Goal: Use online tool/utility: Utilize a website feature to perform a specific function

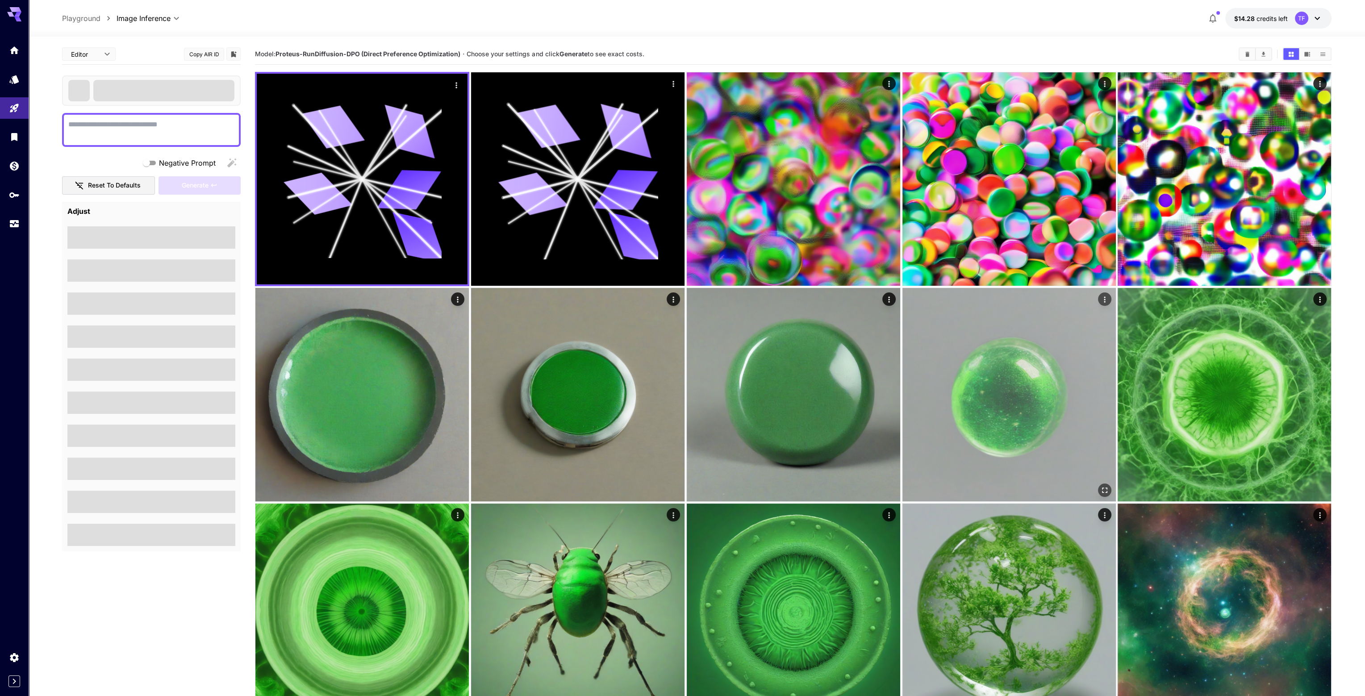
click at [1040, 390] on img at bounding box center [1008, 394] width 213 height 213
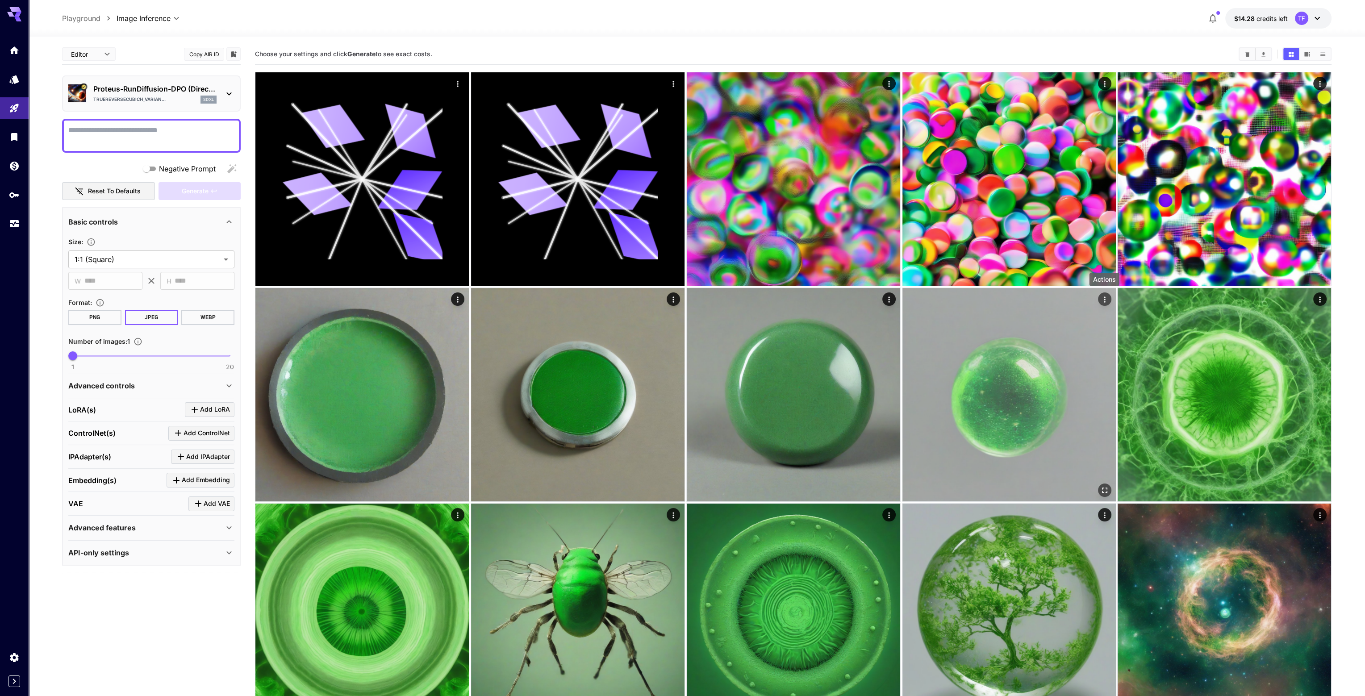
click at [1104, 303] on icon "Actions" at bounding box center [1104, 299] width 9 height 9
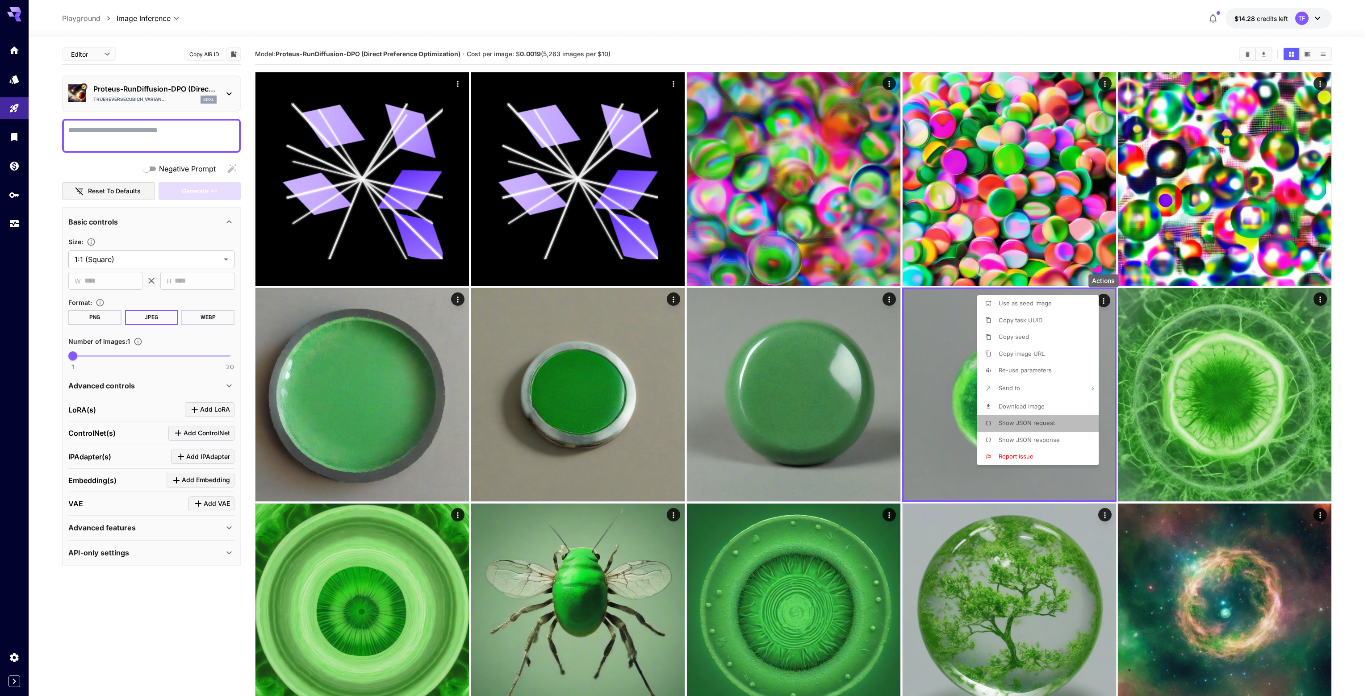
click at [1048, 422] on span "Show JSON request" at bounding box center [1026, 422] width 56 height 7
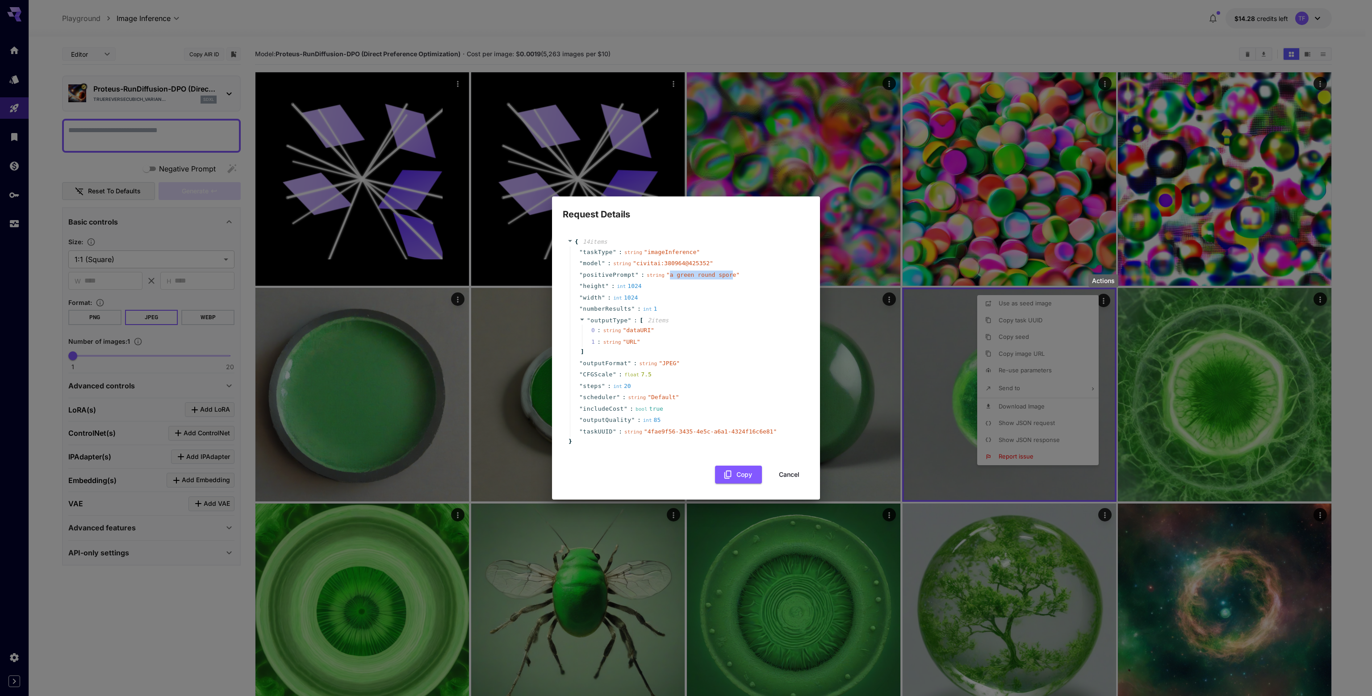
drag, startPoint x: 663, startPoint y: 275, endPoint x: 719, endPoint y: 280, distance: 56.4
click at [720, 279] on div "string " a green round spore "" at bounding box center [693, 275] width 93 height 9
copy span "a green round spor"
drag, startPoint x: 797, startPoint y: 477, endPoint x: 704, endPoint y: 377, distance: 136.8
click at [797, 477] on button "Cancel" at bounding box center [789, 475] width 40 height 18
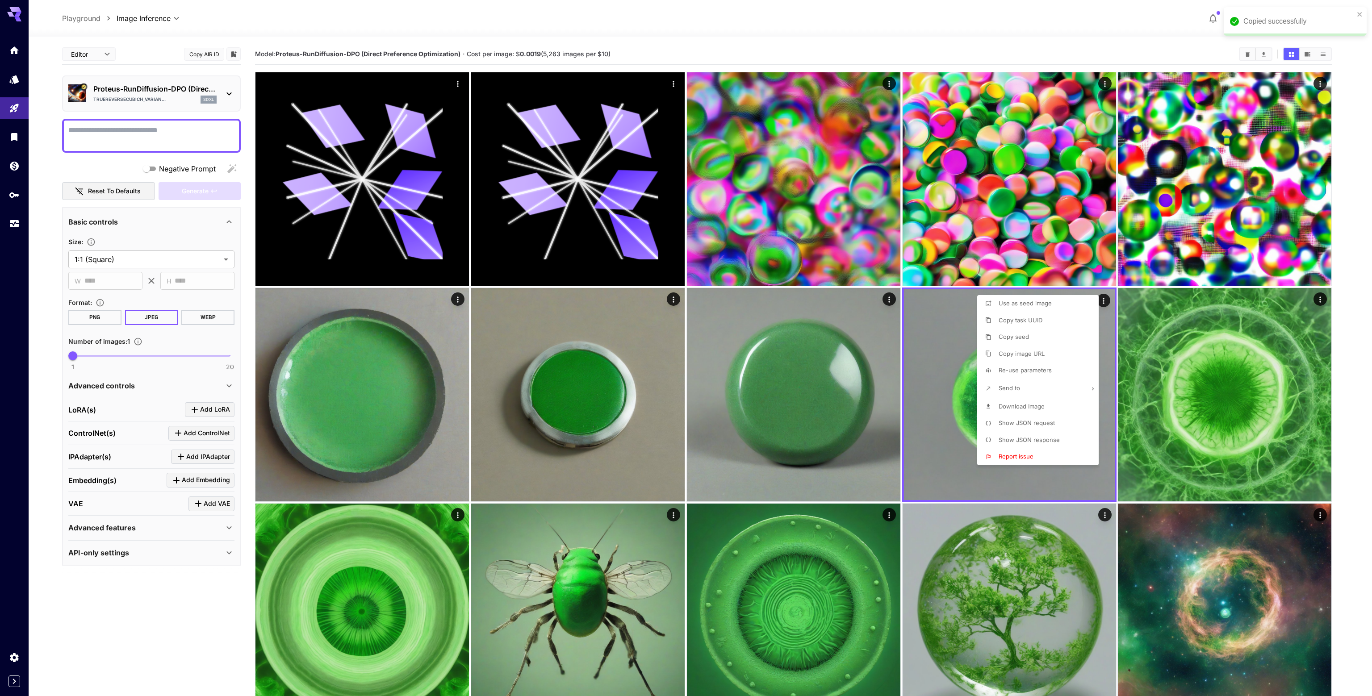
click at [120, 128] on div at bounding box center [686, 348] width 1372 height 696
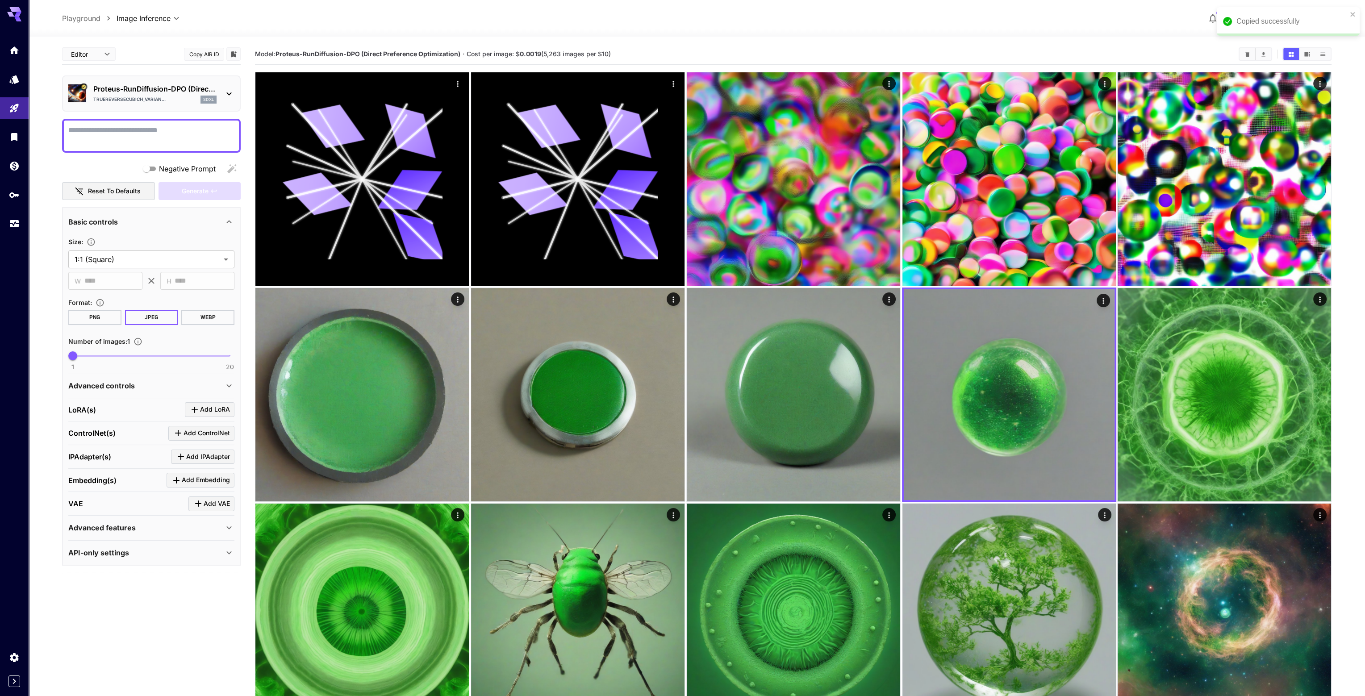
click at [125, 132] on textarea "Negative Prompt" at bounding box center [151, 135] width 166 height 21
paste textarea "**********"
drag, startPoint x: 73, startPoint y: 129, endPoint x: 102, endPoint y: 135, distance: 29.8
click at [75, 129] on textarea "**********" at bounding box center [151, 135] width 166 height 21
type textarea "**********"
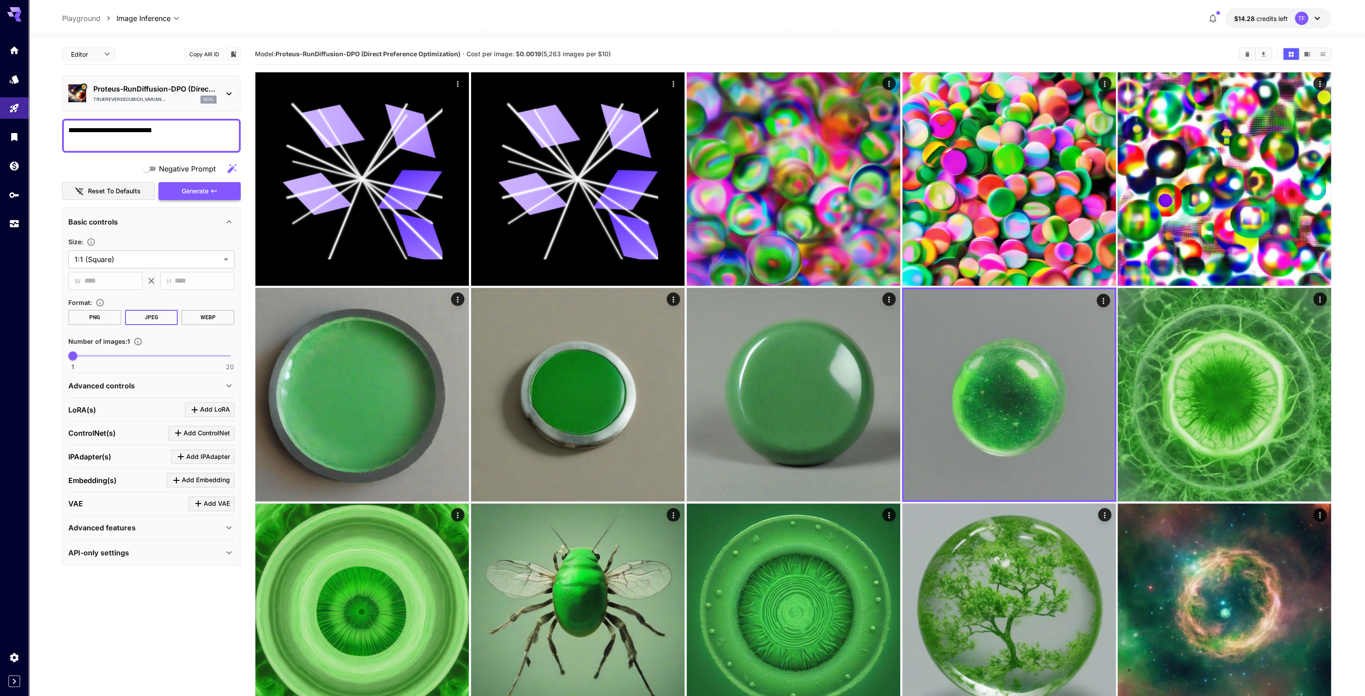
click at [197, 194] on span "Generate" at bounding box center [195, 191] width 27 height 11
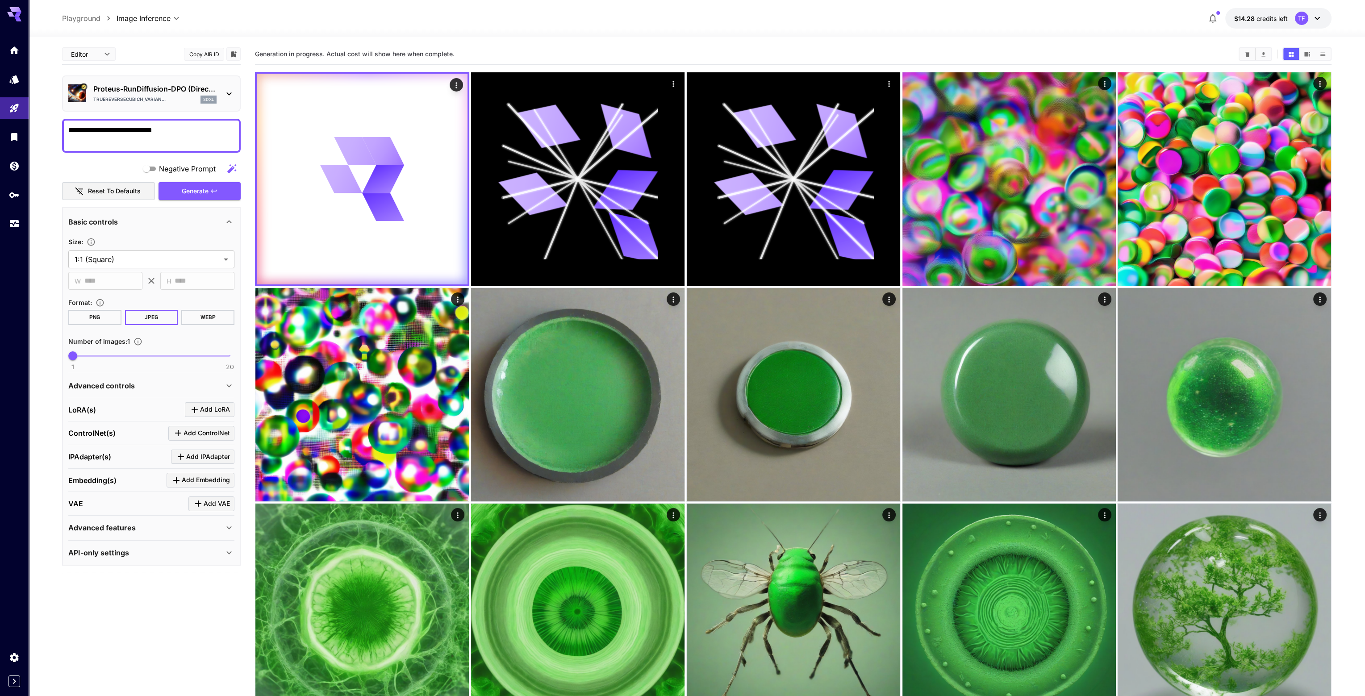
click at [160, 91] on p "Proteus-RunDiffusion-DPO (Direc..." at bounding box center [154, 89] width 123 height 11
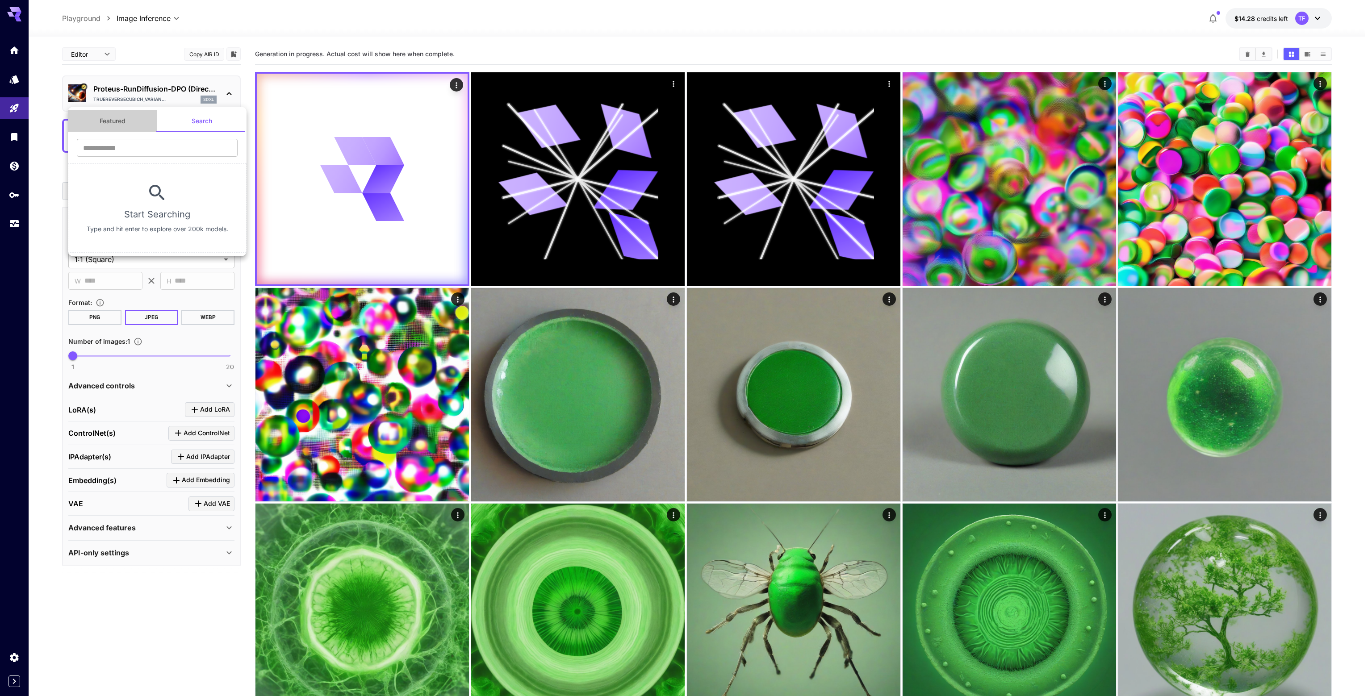
click at [114, 119] on button "Featured" at bounding box center [112, 120] width 89 height 21
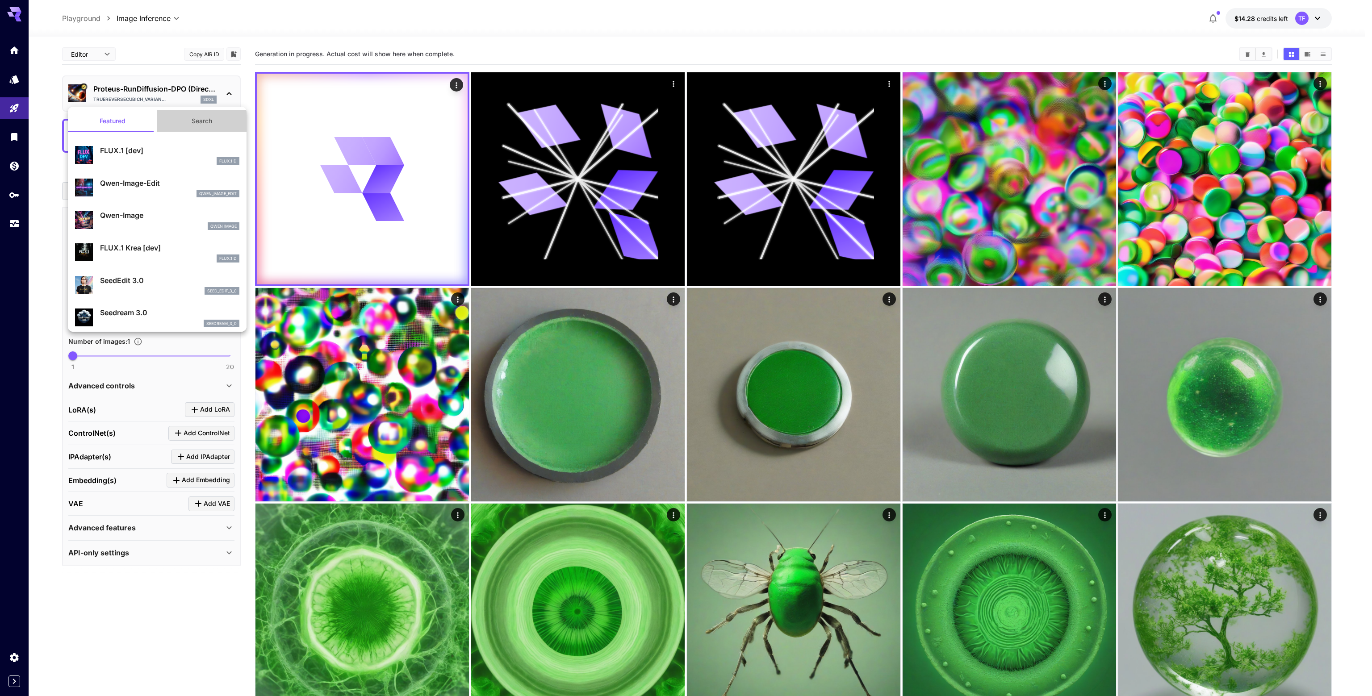
click at [205, 119] on button "Search" at bounding box center [201, 120] width 89 height 21
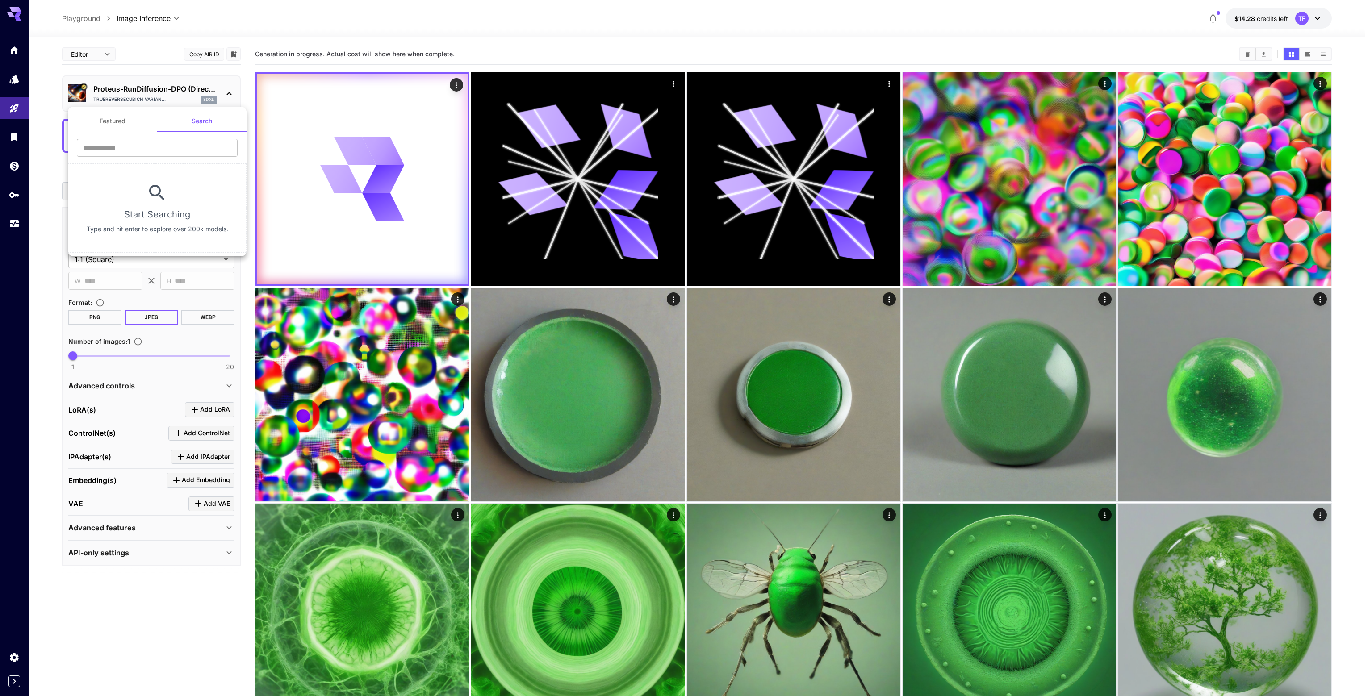
click at [14, 78] on div at bounding box center [686, 348] width 1372 height 696
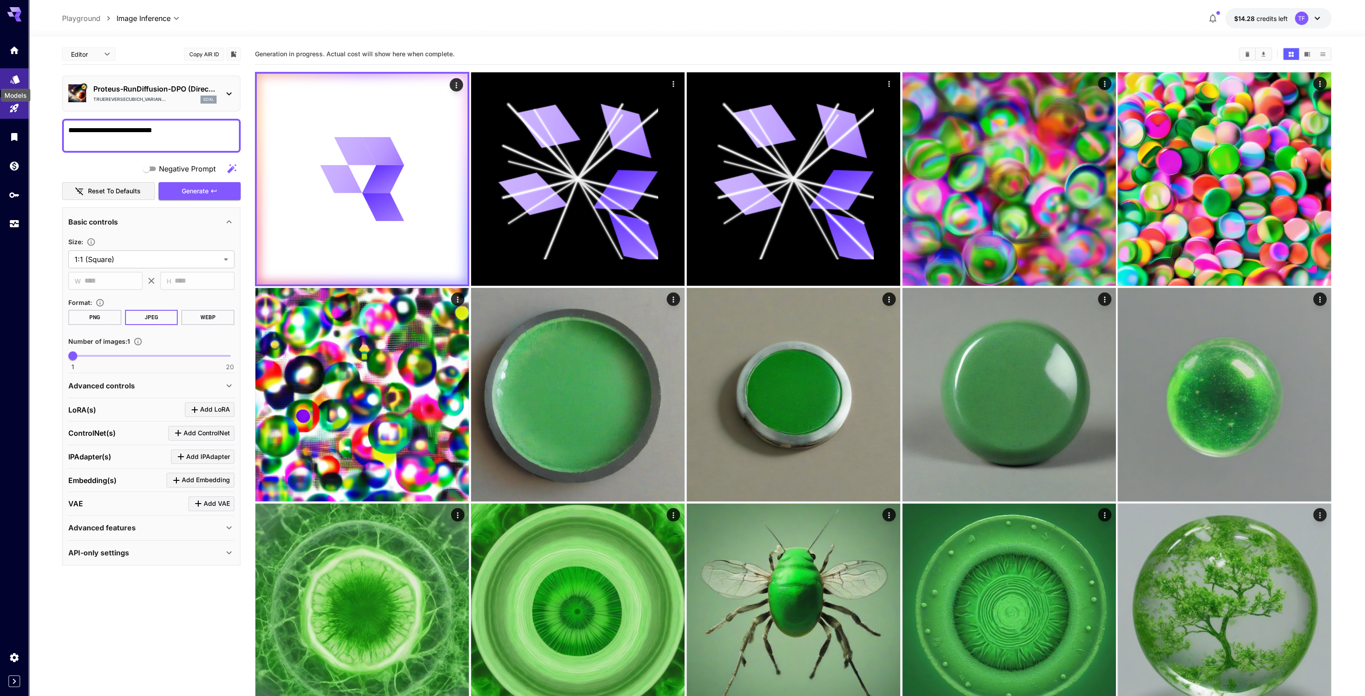
click at [13, 80] on icon "Models" at bounding box center [15, 76] width 11 height 11
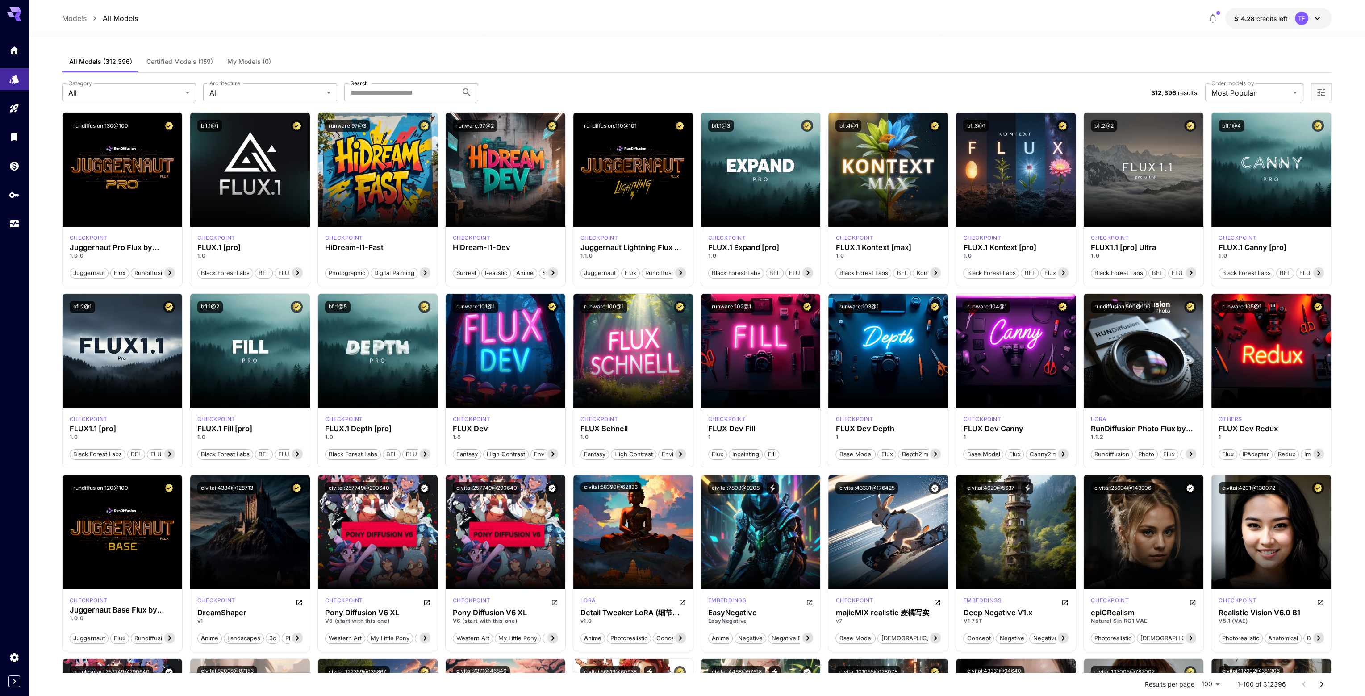
click at [188, 60] on span "Certified Models (159)" at bounding box center [179, 62] width 67 height 8
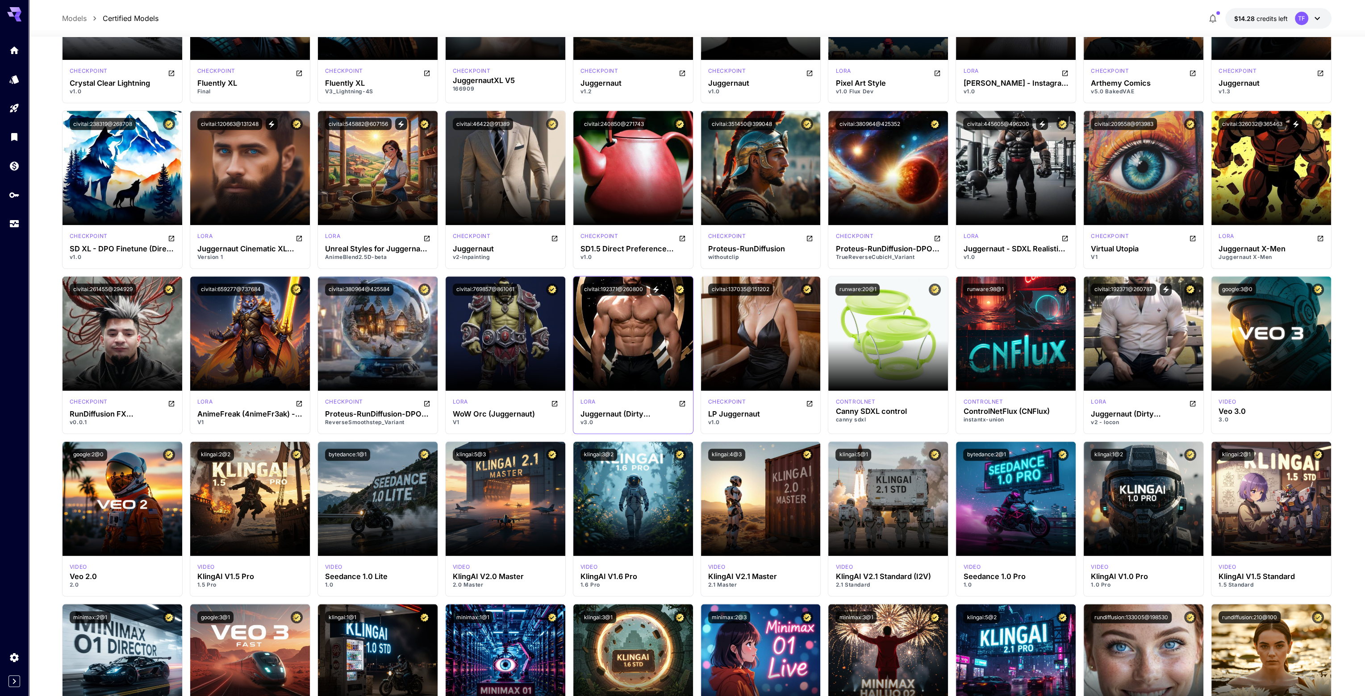
scroll to position [1786, 0]
click at [1280, 333] on span "Launch in Playground" at bounding box center [1266, 333] width 67 height 8
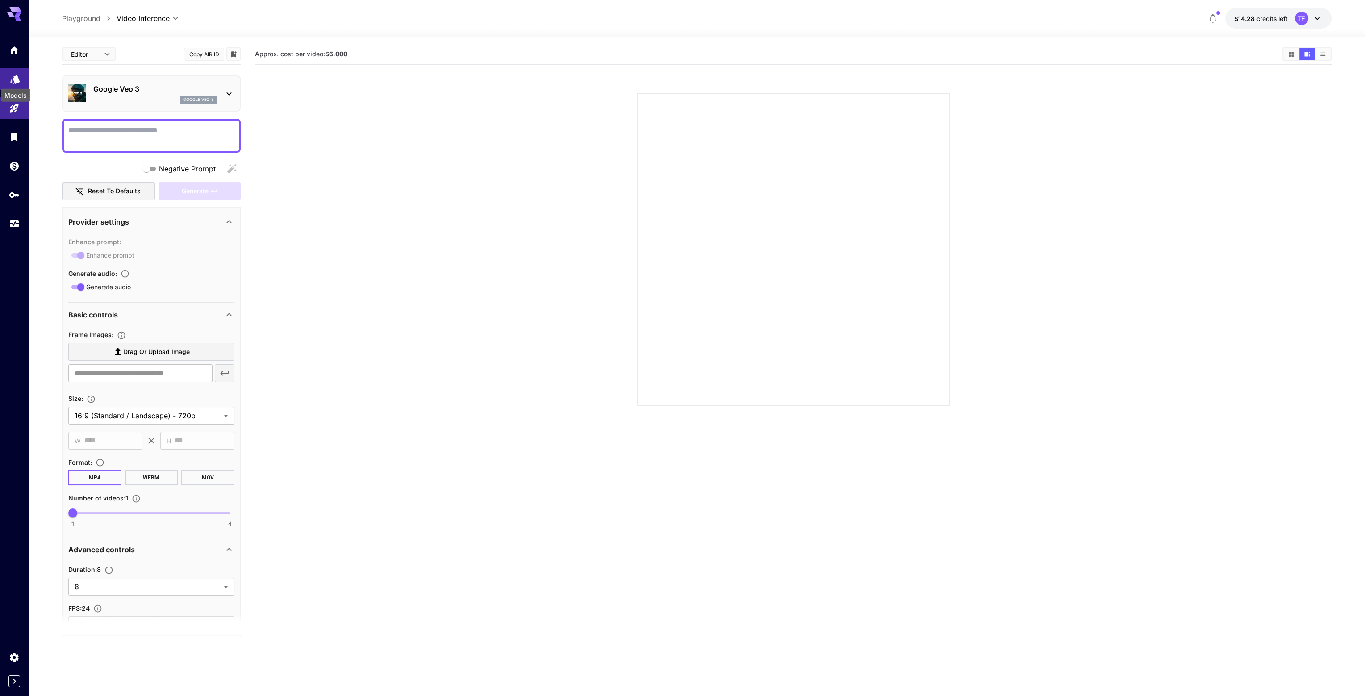
click at [11, 76] on icon "Models" at bounding box center [15, 76] width 11 height 11
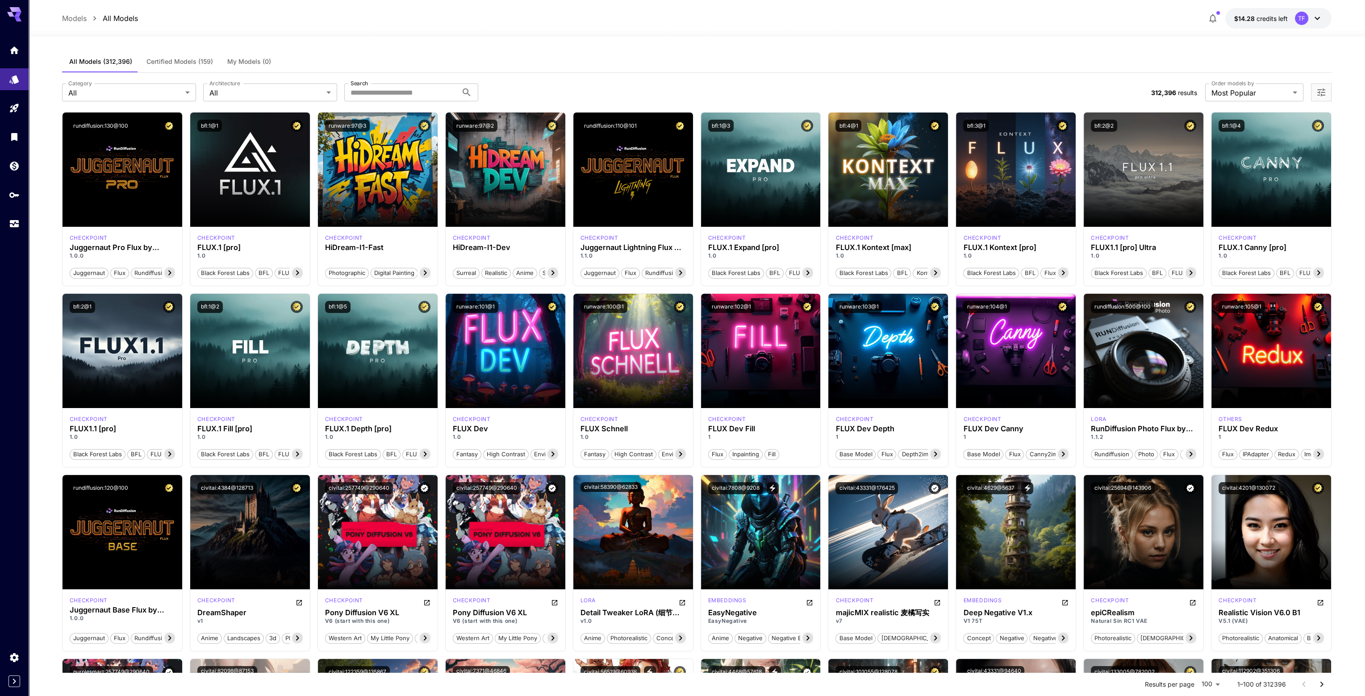
click at [188, 58] on span "Certified Models (159)" at bounding box center [179, 62] width 67 height 8
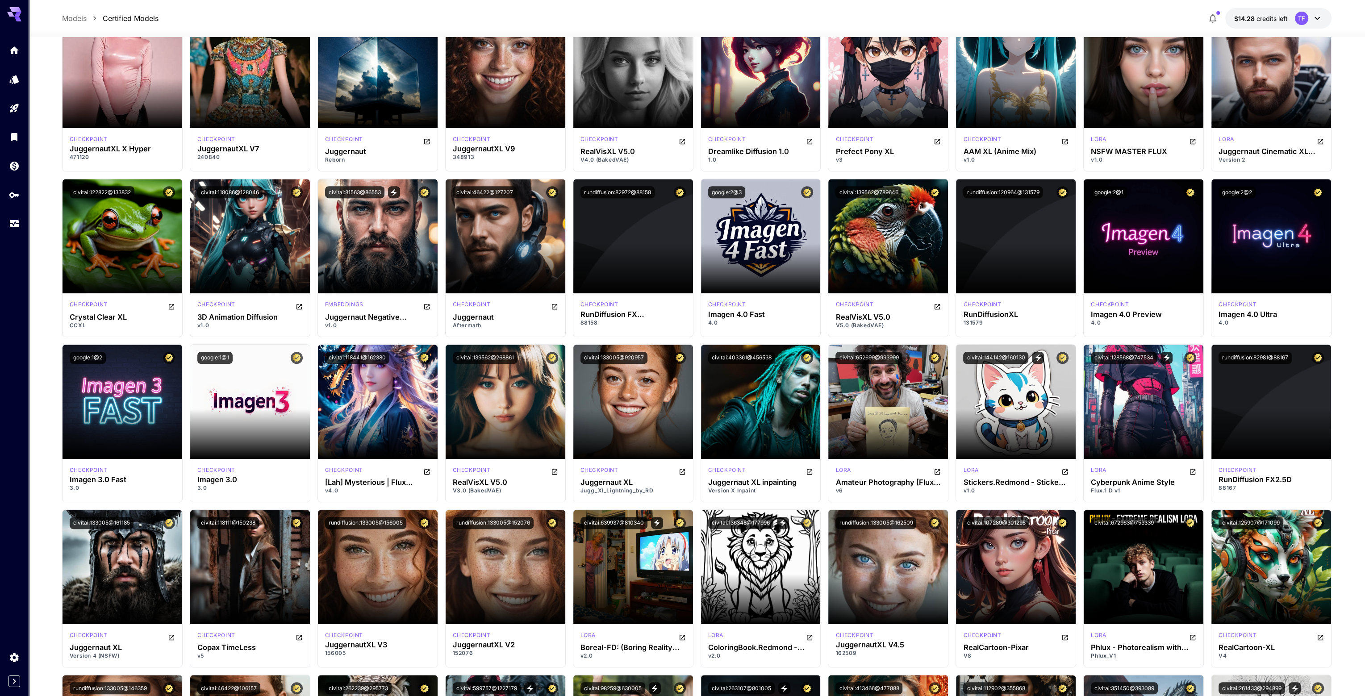
scroll to position [893, 0]
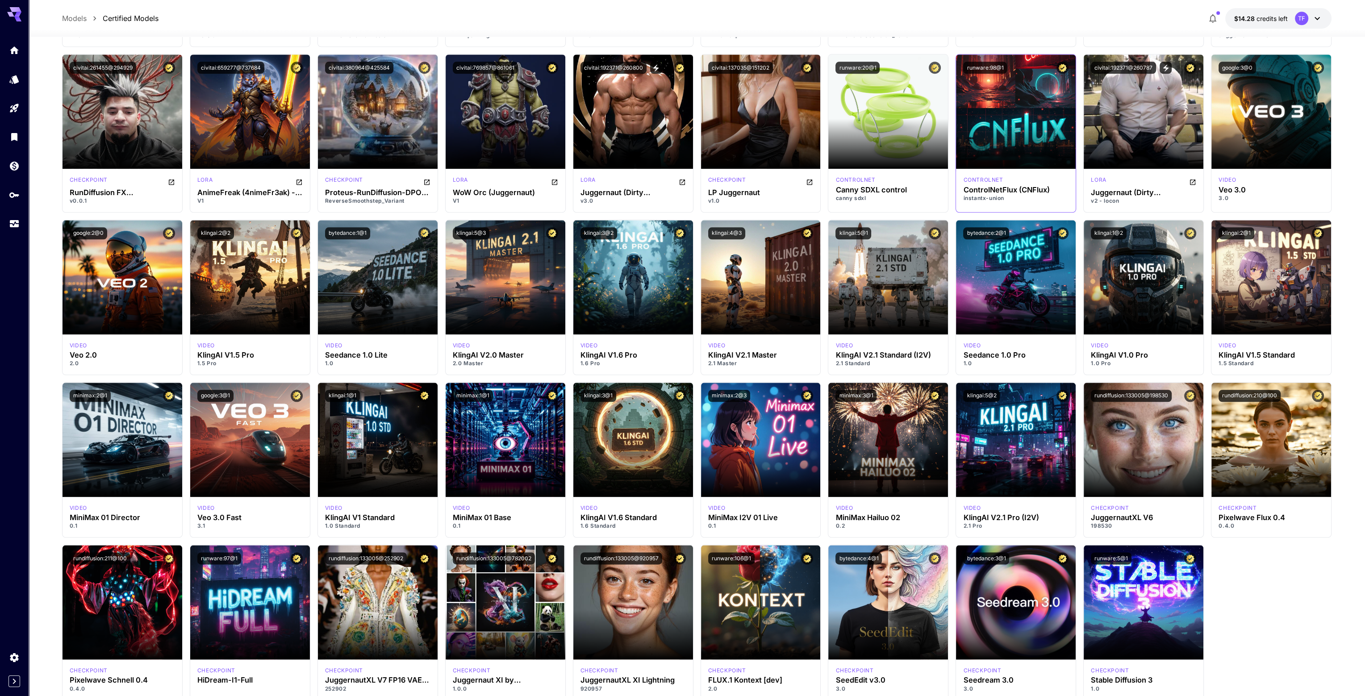
scroll to position [2047, 0]
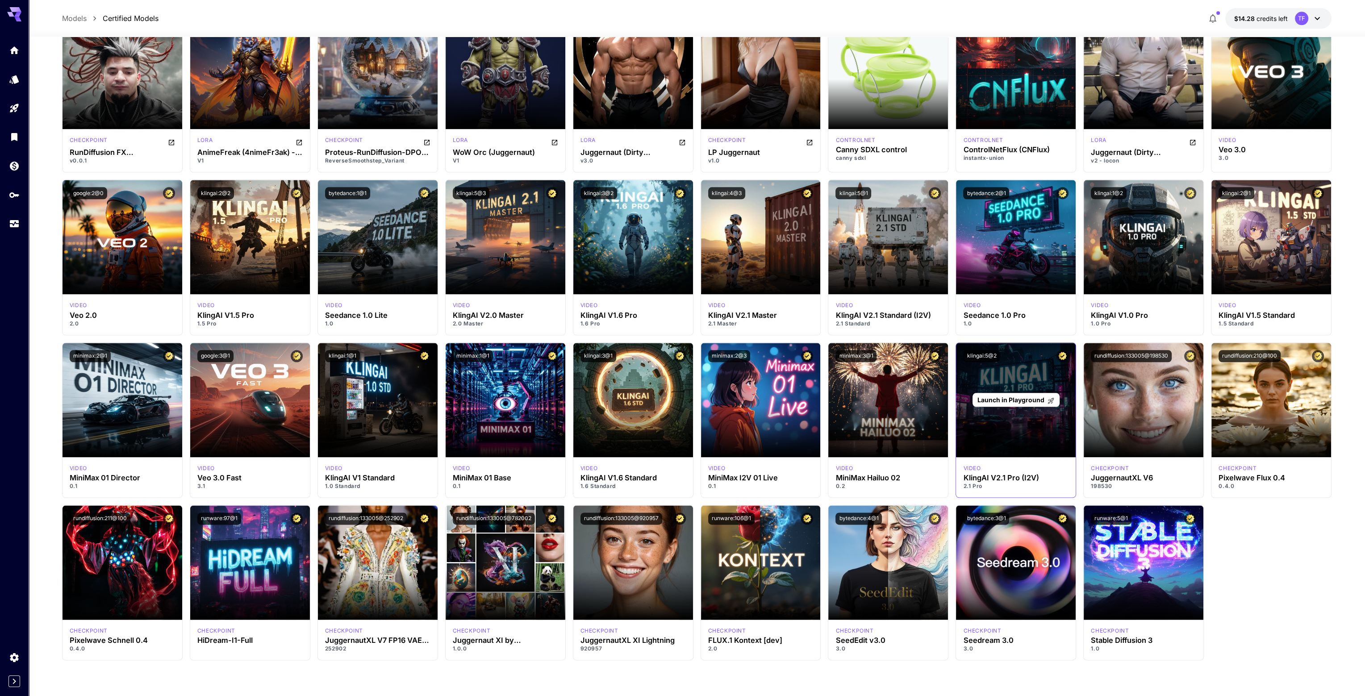
click at [1011, 400] on span "Launch in Playground" at bounding box center [1010, 400] width 67 height 8
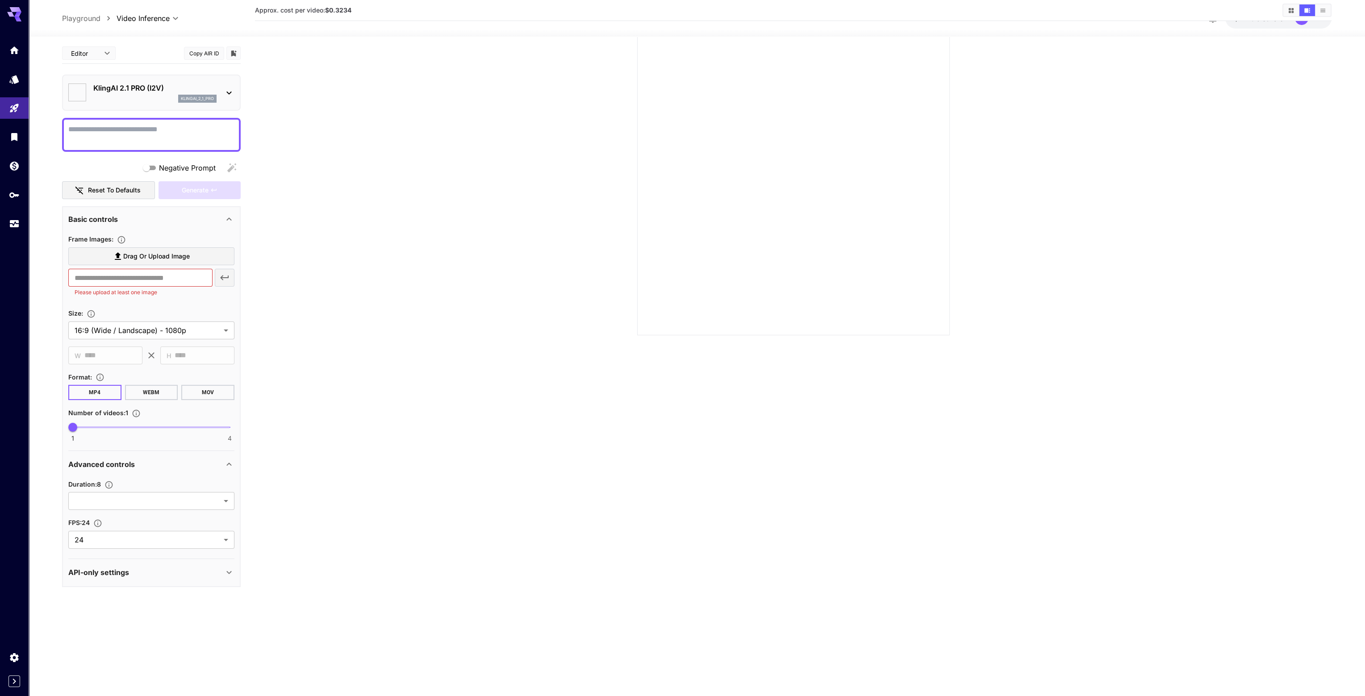
type input "*"
click at [12, 82] on icon "Models" at bounding box center [15, 76] width 11 height 11
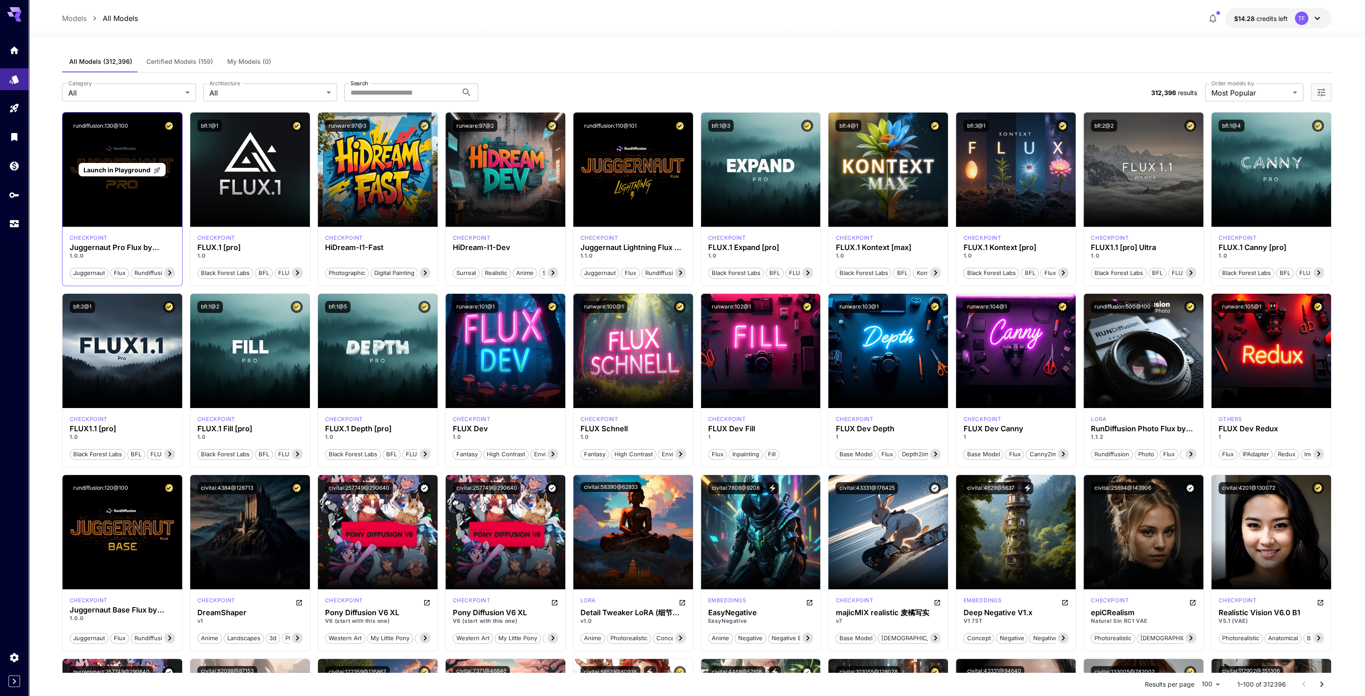
click at [121, 171] on span "Launch in Playground" at bounding box center [117, 170] width 67 height 8
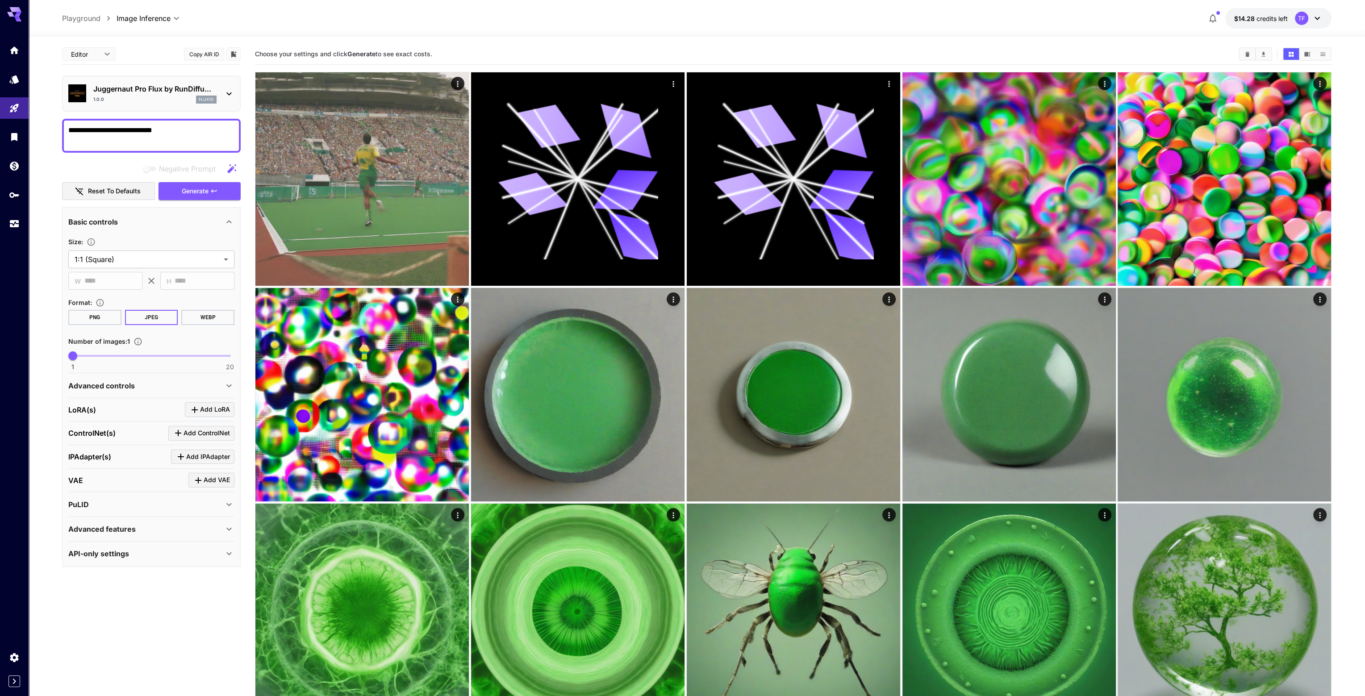
click at [184, 130] on textarea "**********" at bounding box center [151, 135] width 166 height 21
type textarea "**********"
click at [11, 77] on icon "Models" at bounding box center [15, 76] width 11 height 11
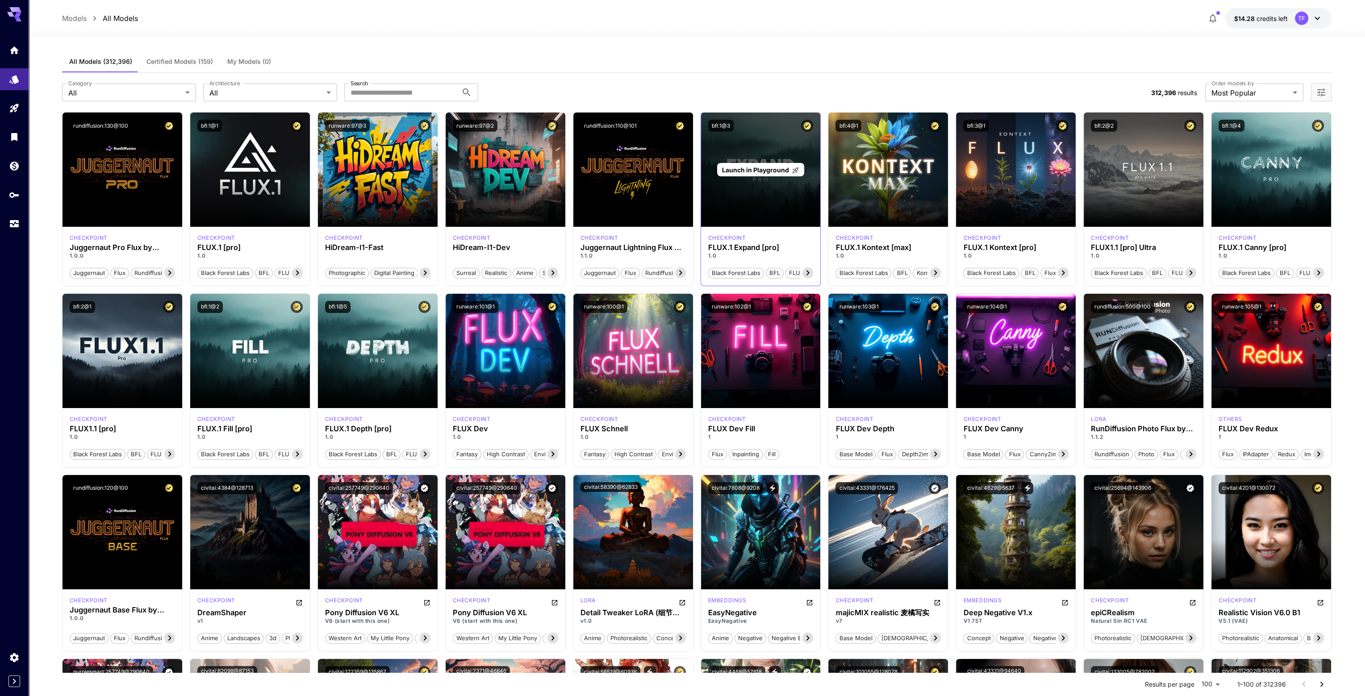
click at [759, 169] on span "Launch in Playground" at bounding box center [755, 170] width 67 height 8
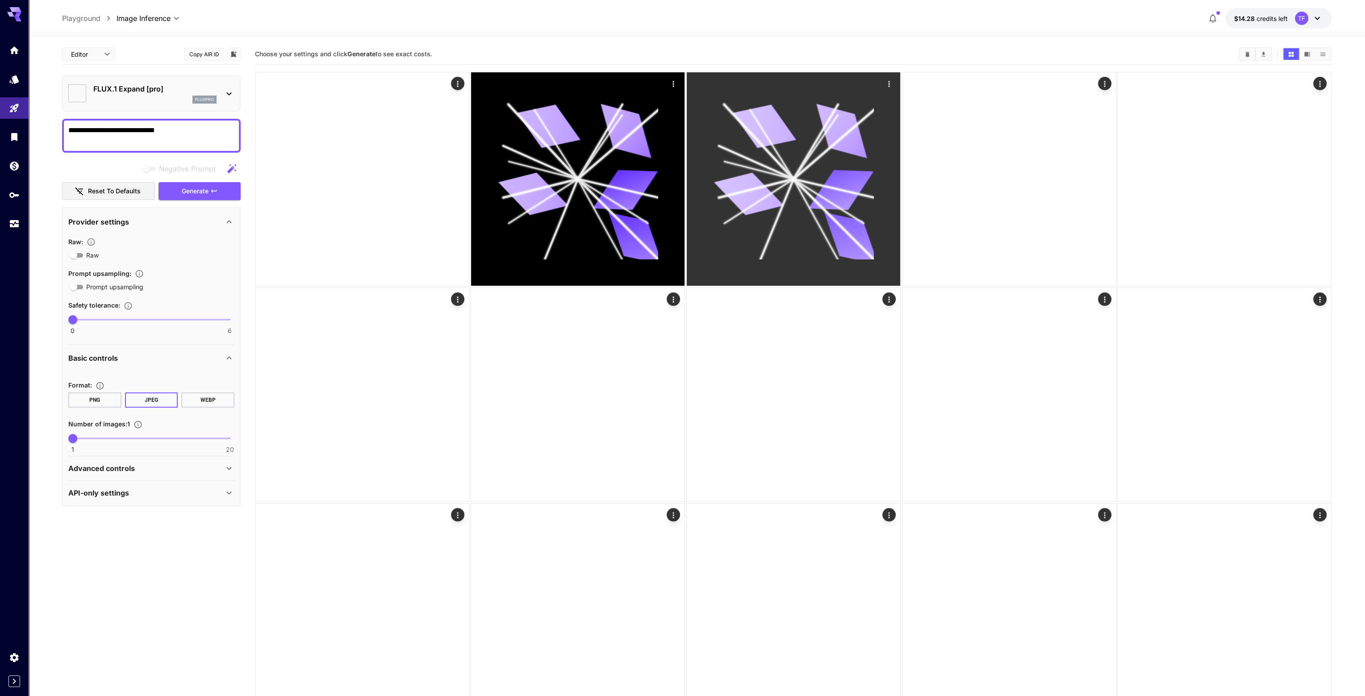
type input "***"
type input "**"
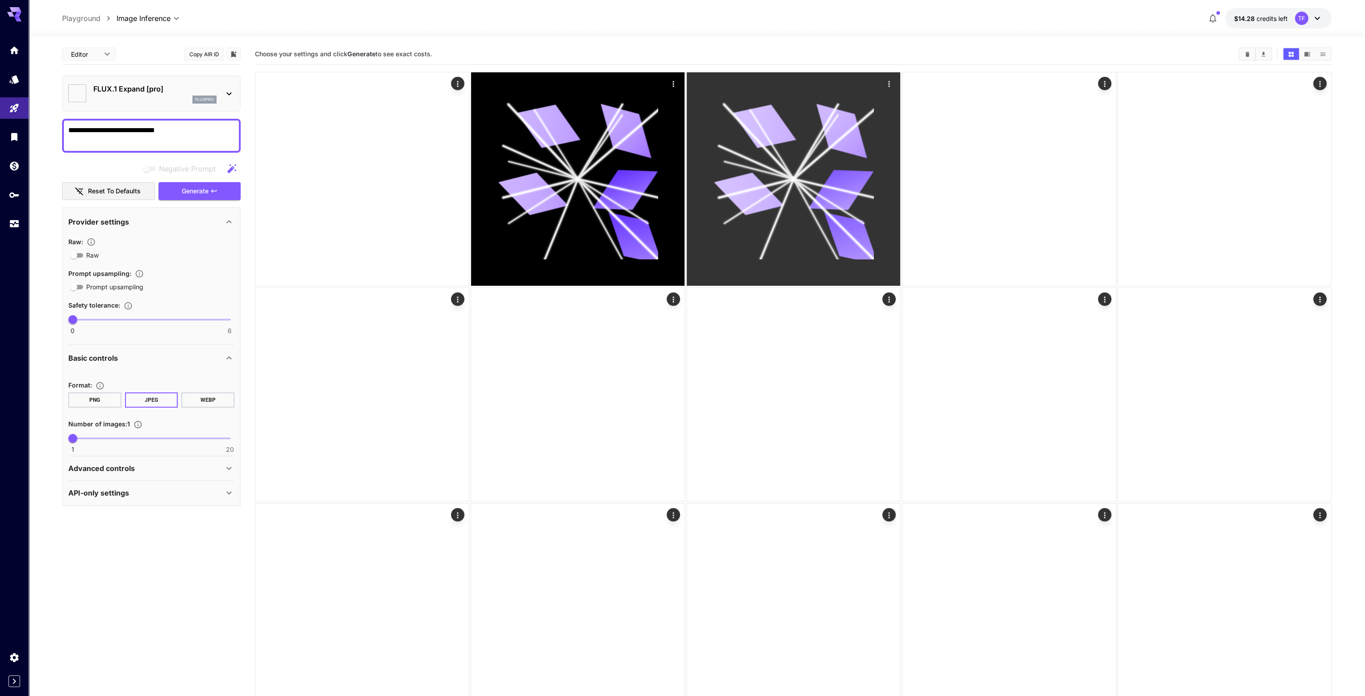
type input "**"
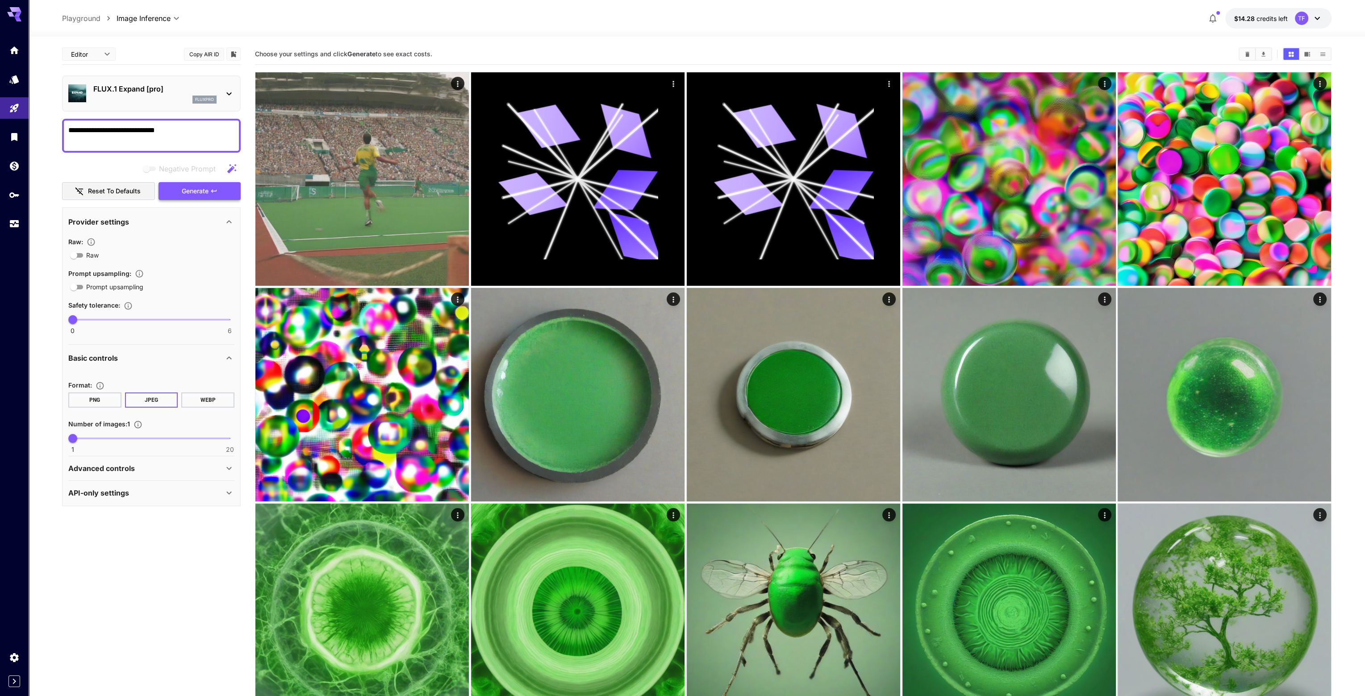
click at [199, 192] on span "Generate" at bounding box center [195, 191] width 27 height 11
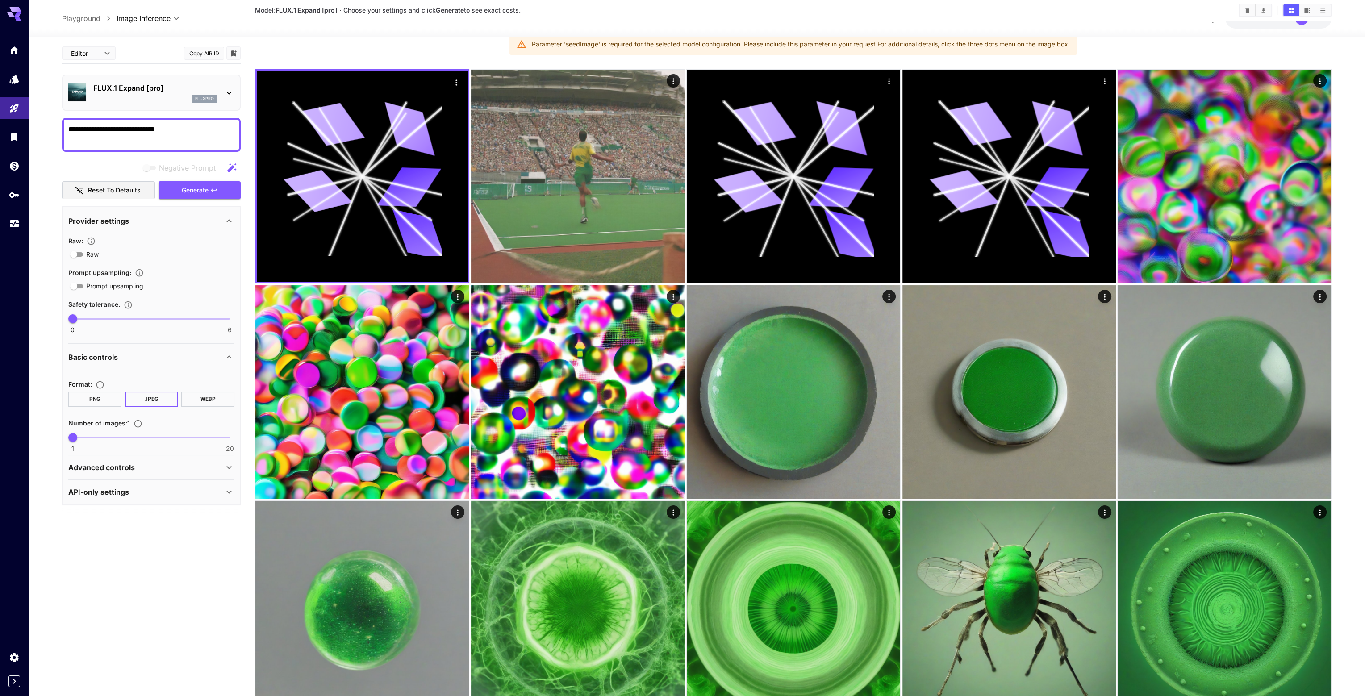
scroll to position [45, 0]
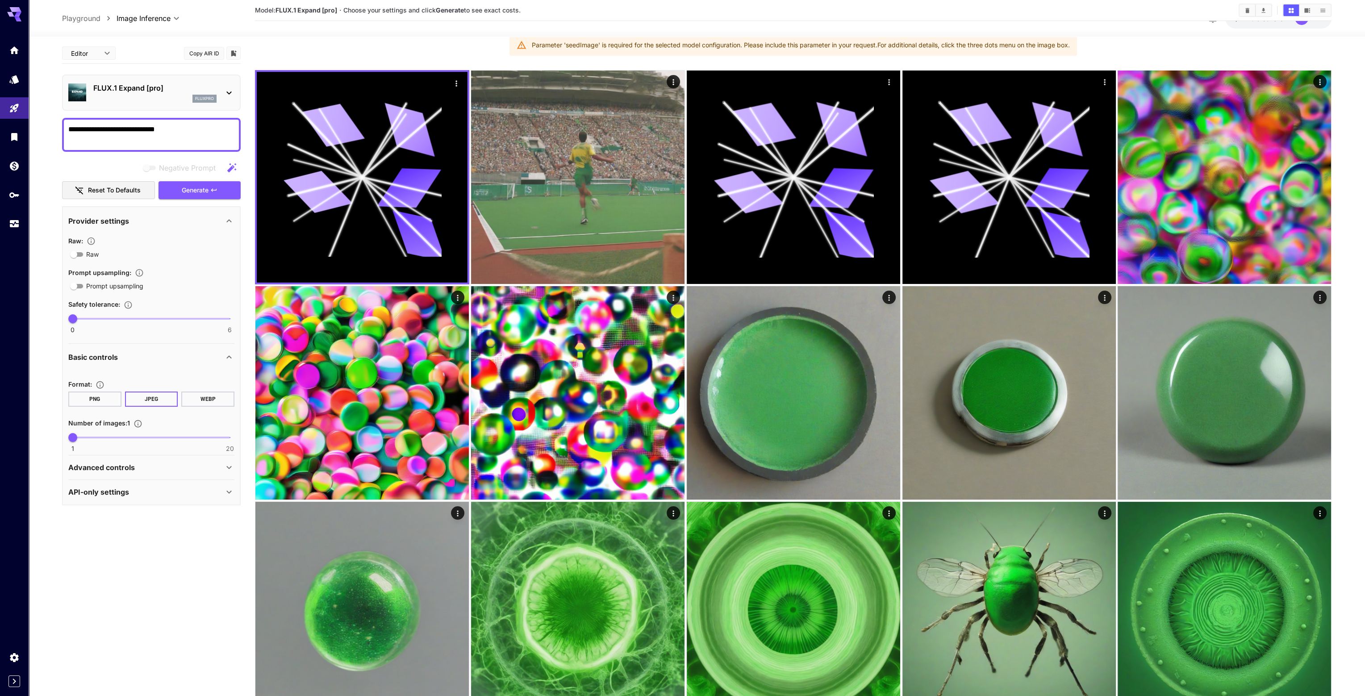
click at [129, 466] on p "Advanced controls" at bounding box center [101, 467] width 67 height 11
click at [82, 21] on p "Playground" at bounding box center [81, 18] width 38 height 11
click at [9, 83] on link at bounding box center [14, 79] width 29 height 22
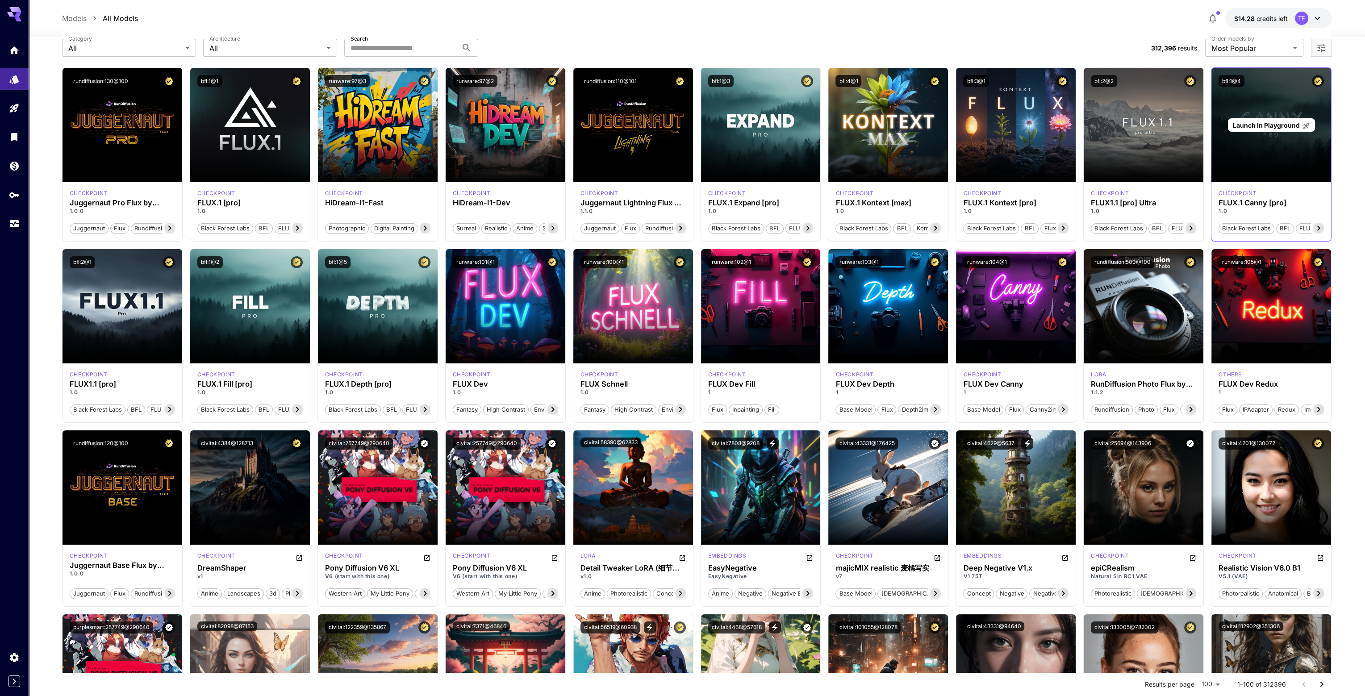
click at [1264, 123] on span "Launch in Playground" at bounding box center [1266, 125] width 67 height 8
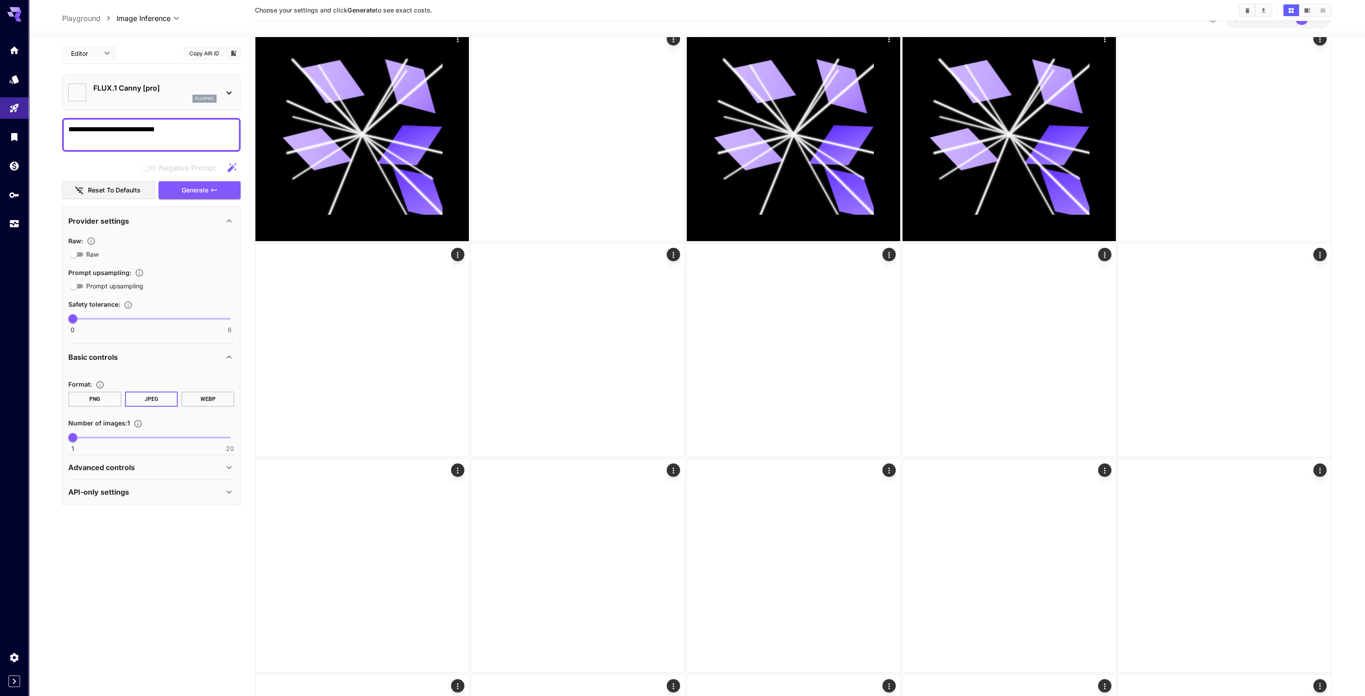
type input "**"
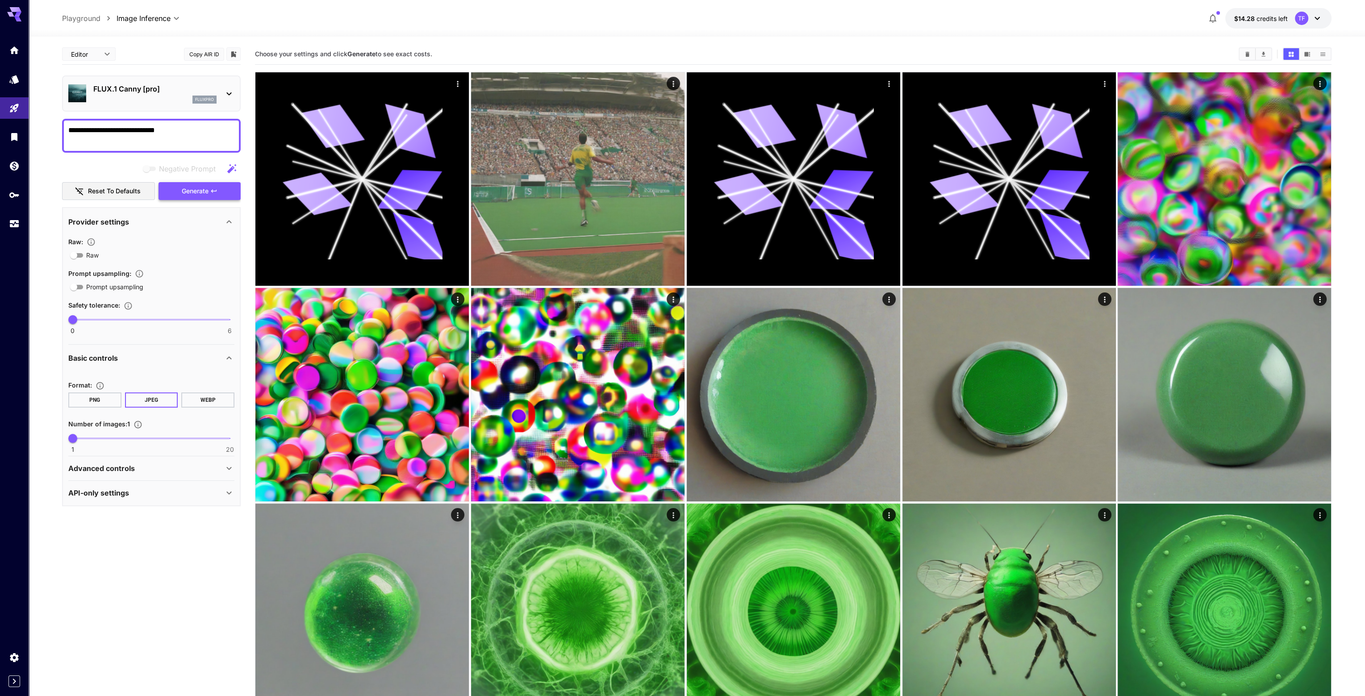
click at [188, 192] on span "Generate" at bounding box center [195, 191] width 27 height 11
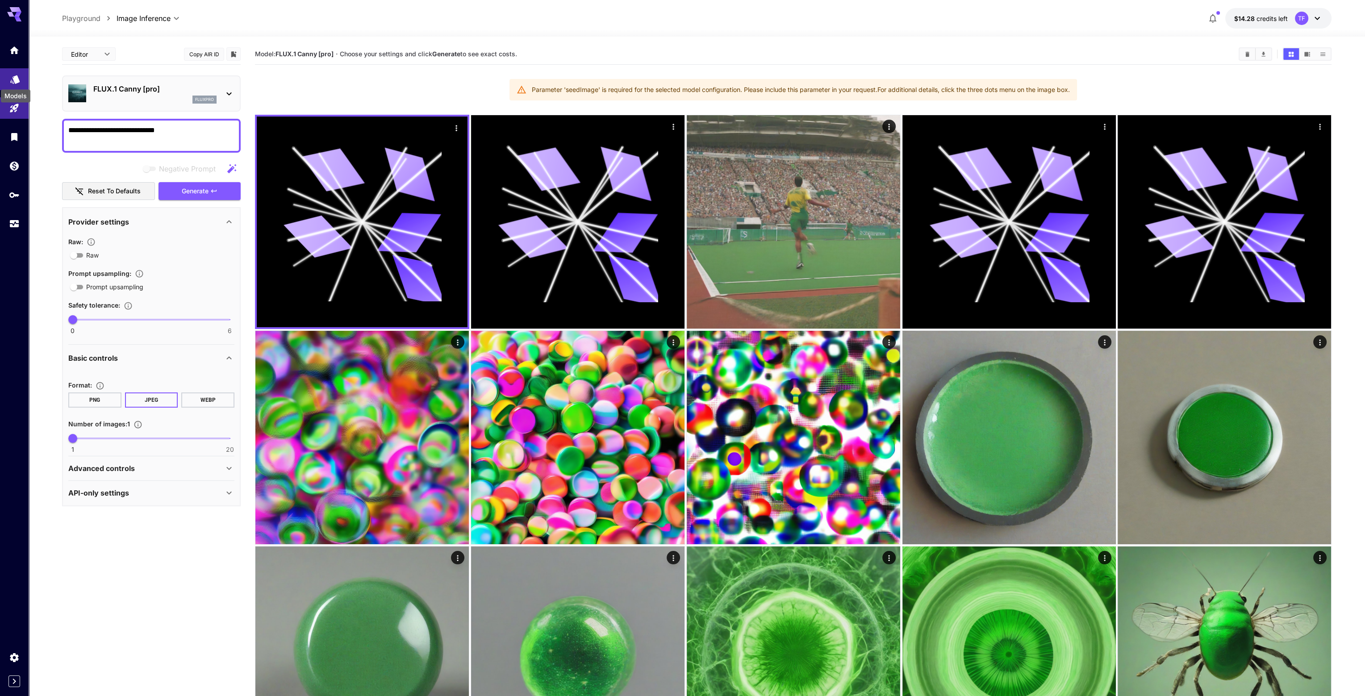
click at [17, 78] on icon "Models" at bounding box center [14, 78] width 9 height 8
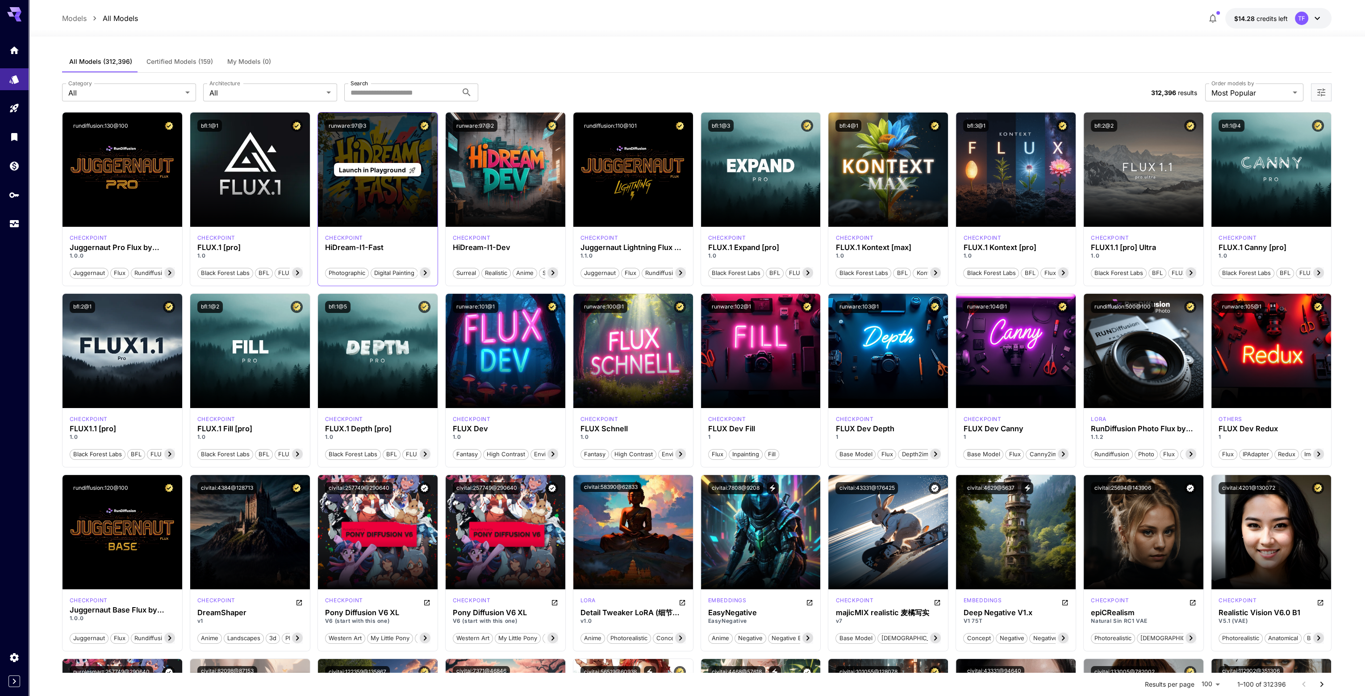
click at [377, 166] on span "Launch in Playground" at bounding box center [372, 170] width 67 height 8
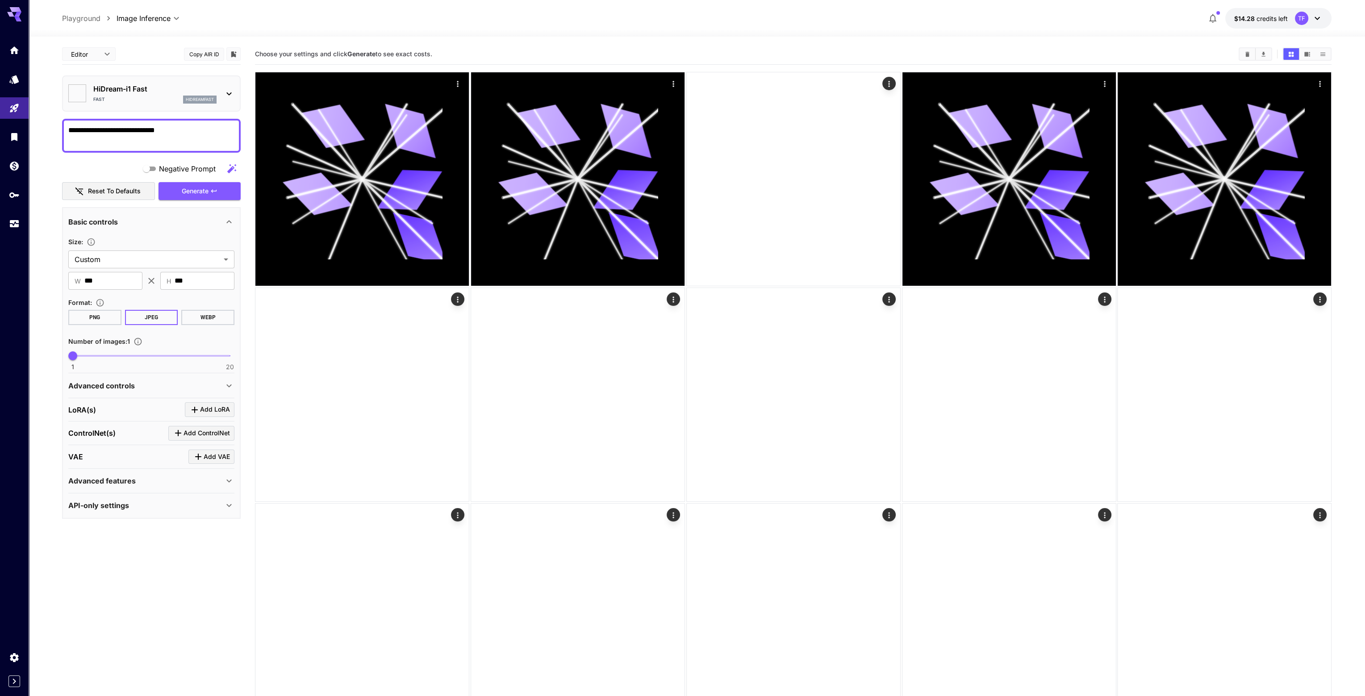
type input "*******"
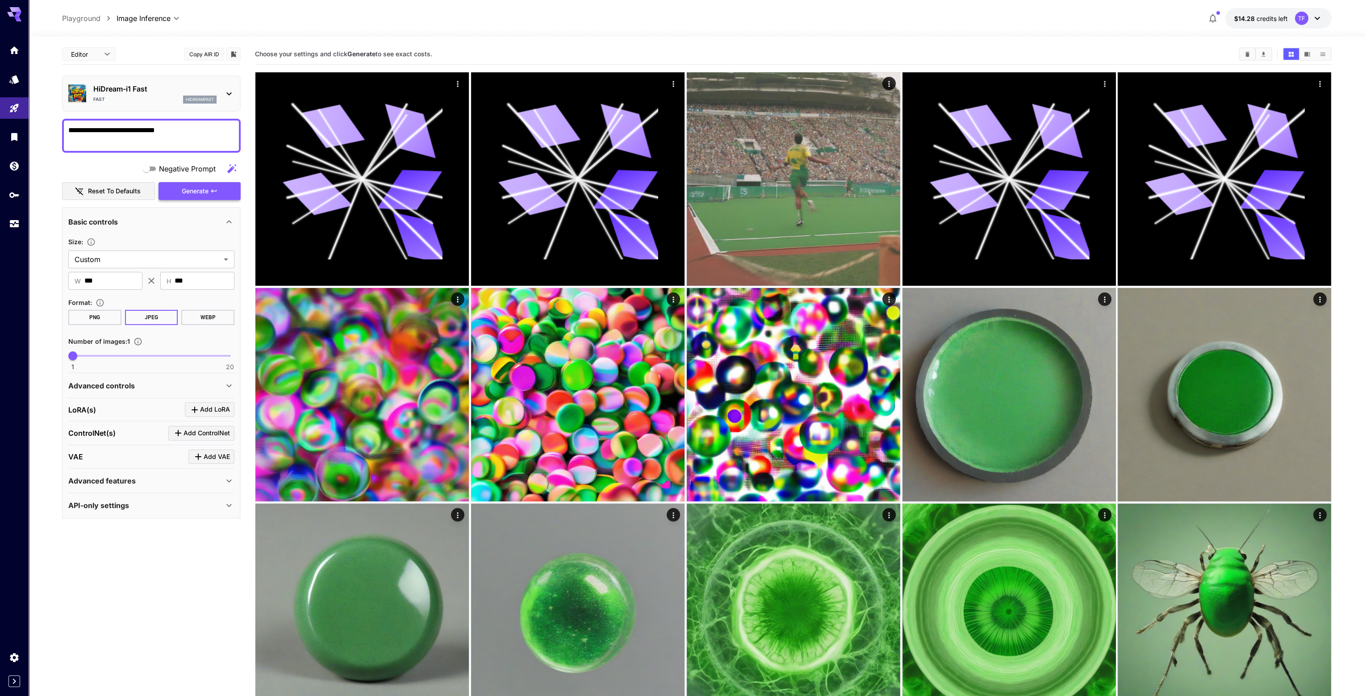
click at [189, 191] on span "Generate" at bounding box center [195, 191] width 27 height 11
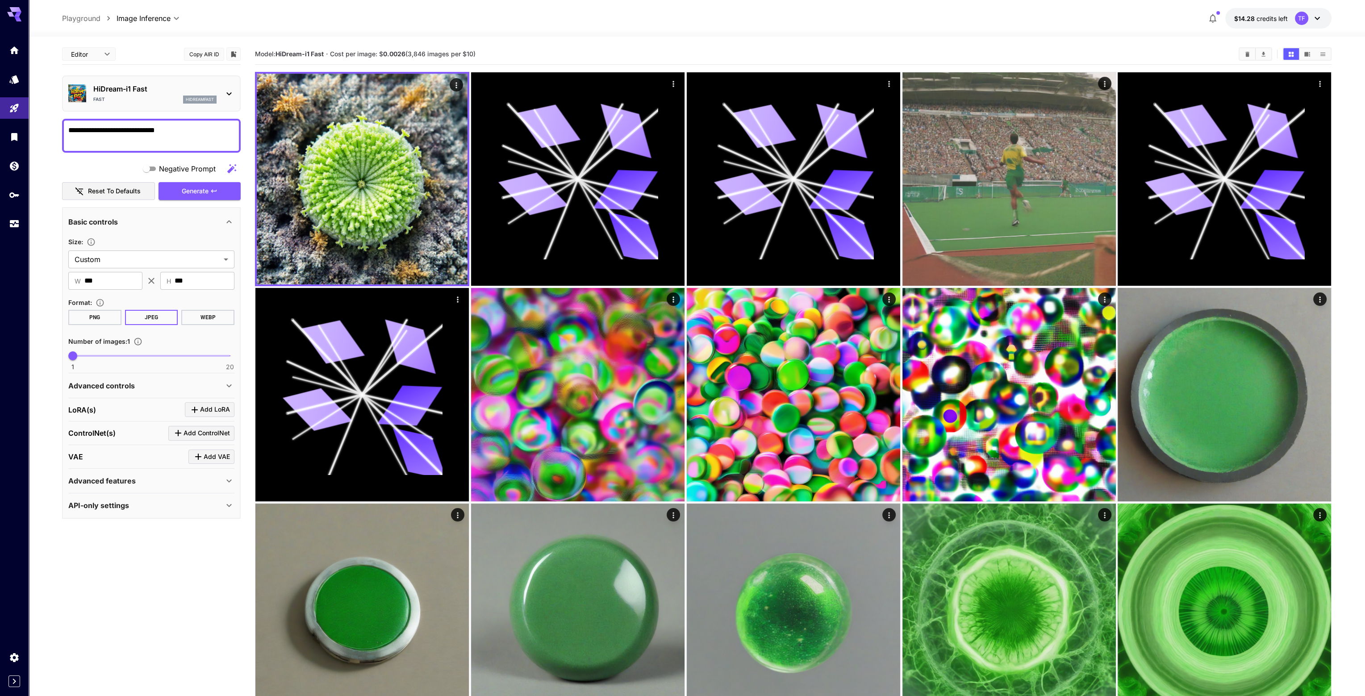
click at [193, 129] on textarea "**********" at bounding box center [151, 135] width 166 height 21
click at [175, 128] on textarea "**********" at bounding box center [151, 135] width 166 height 21
type textarea "**********"
click at [195, 192] on span "Generate" at bounding box center [195, 191] width 27 height 11
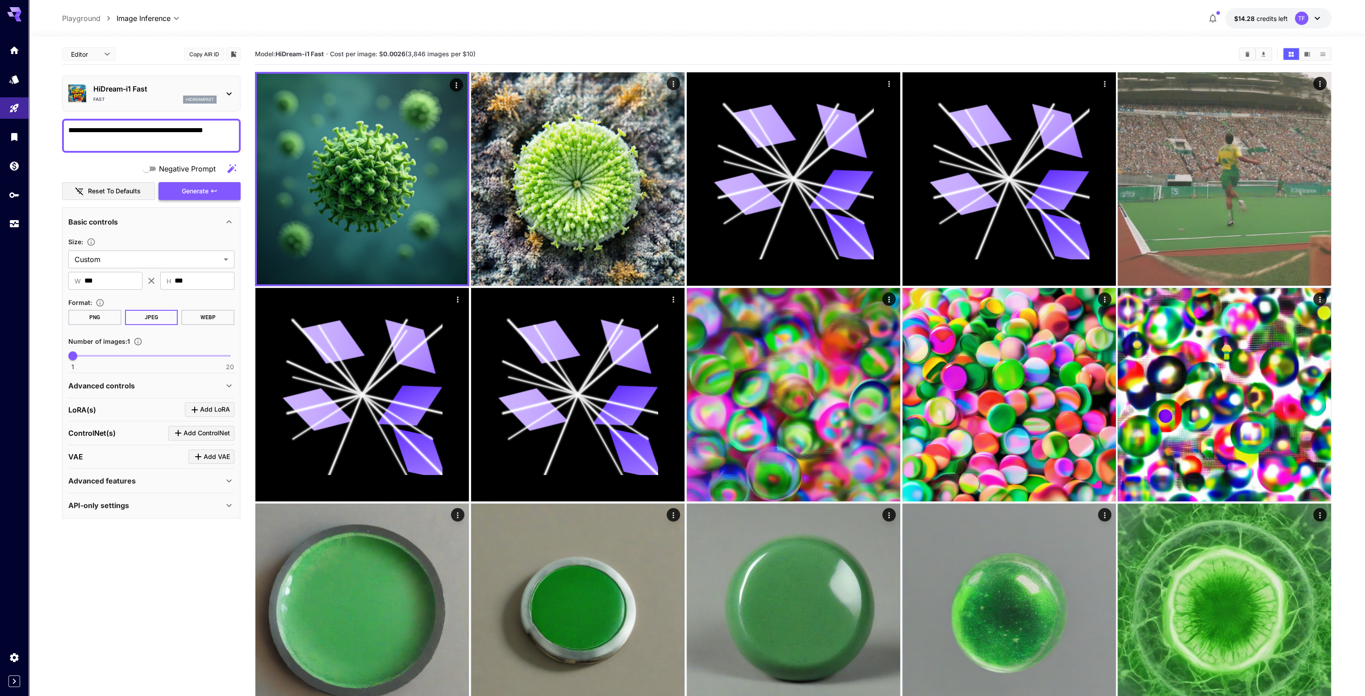
click at [198, 191] on span "Generate" at bounding box center [195, 191] width 27 height 11
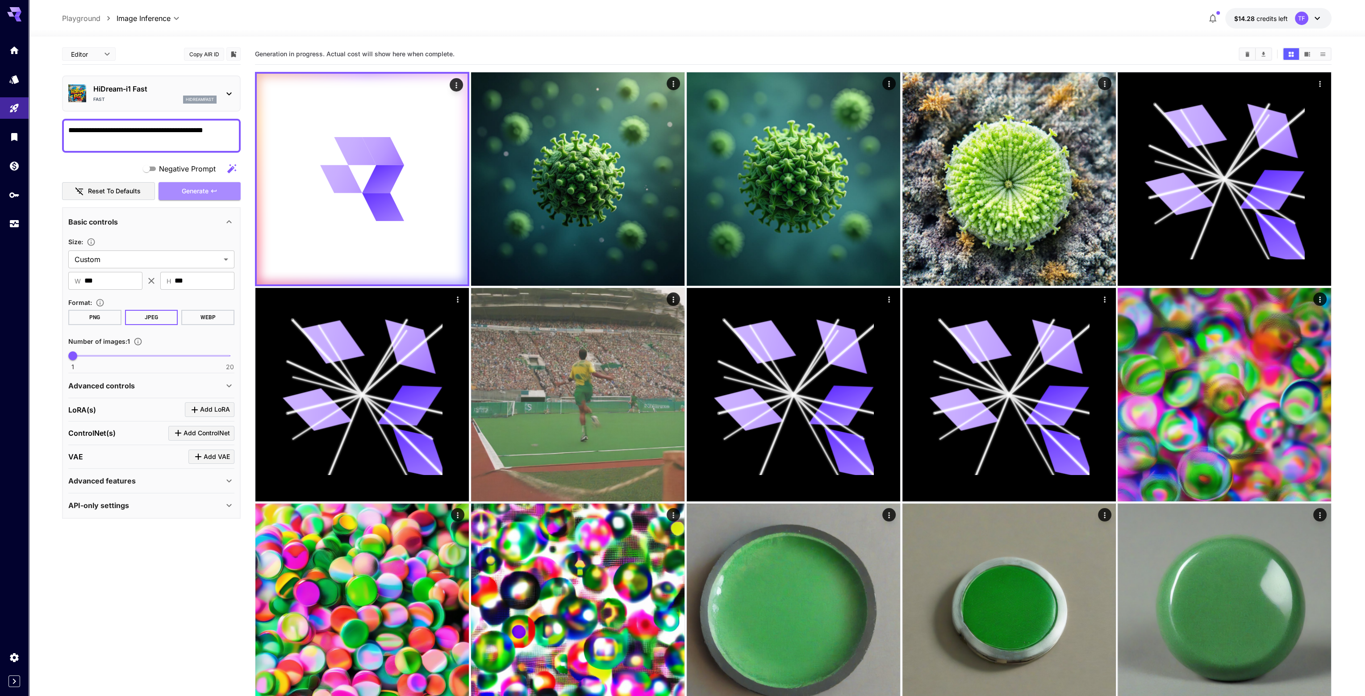
click at [197, 188] on span "Generate" at bounding box center [195, 191] width 27 height 11
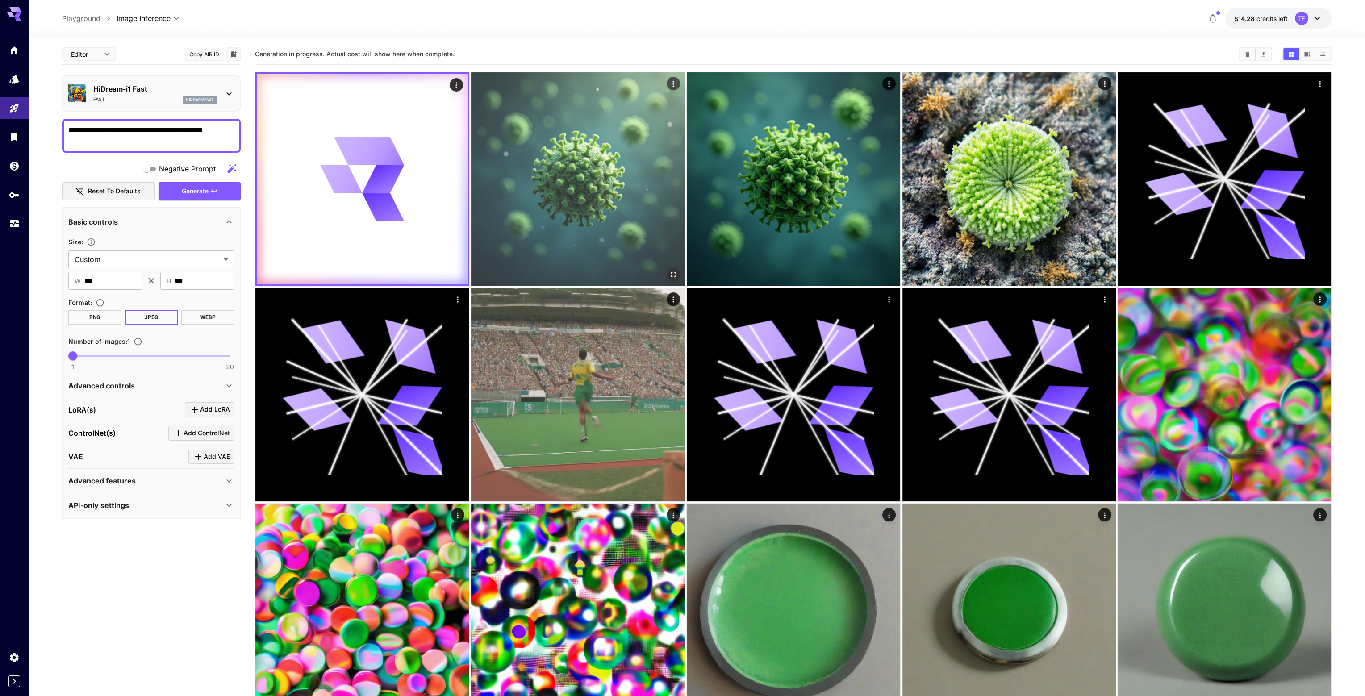
click at [555, 145] on img at bounding box center [577, 178] width 213 height 213
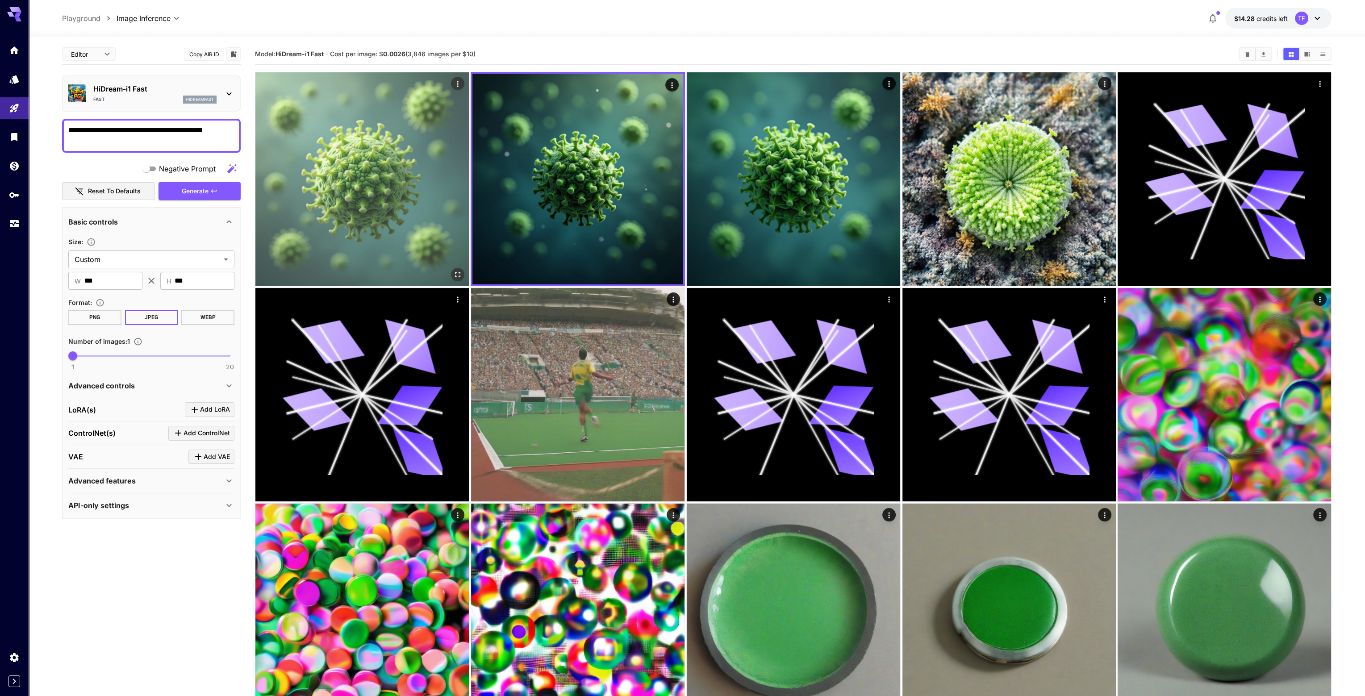
click at [339, 168] on img at bounding box center [361, 178] width 213 height 213
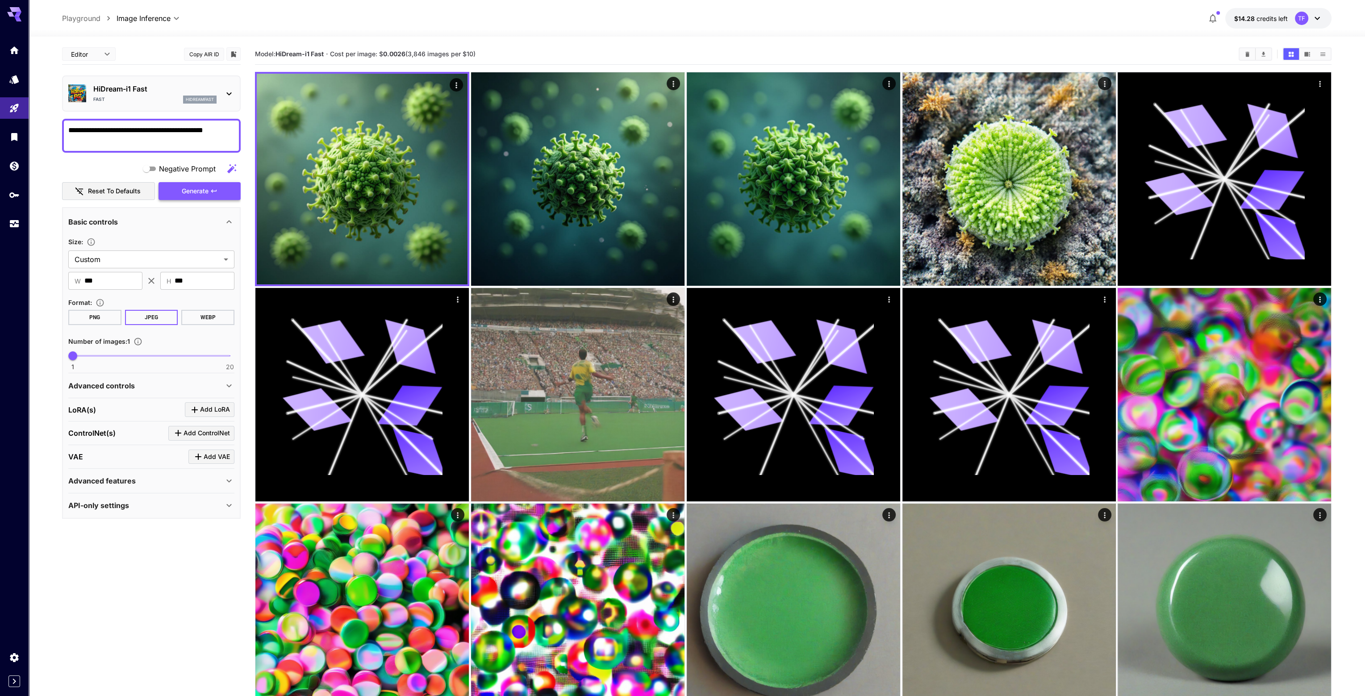
click at [182, 192] on span "Generate" at bounding box center [195, 191] width 27 height 11
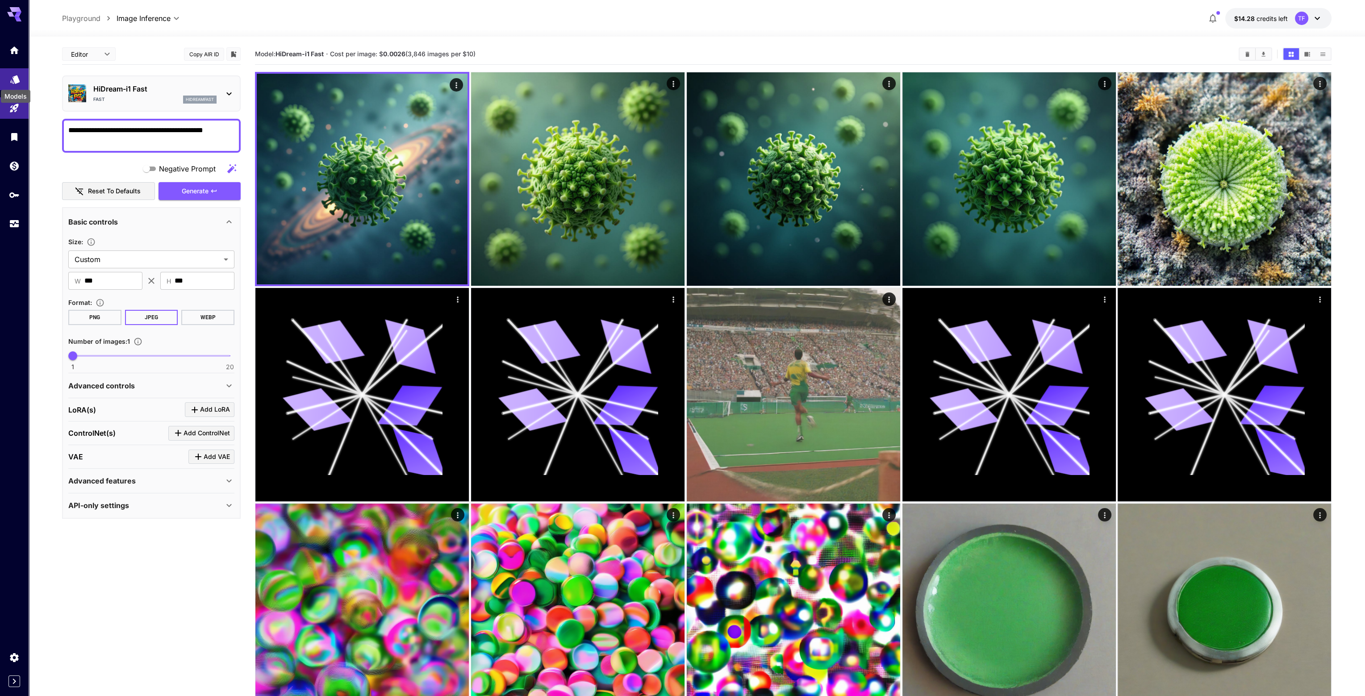
click at [10, 77] on icon "Models" at bounding box center [15, 76] width 11 height 11
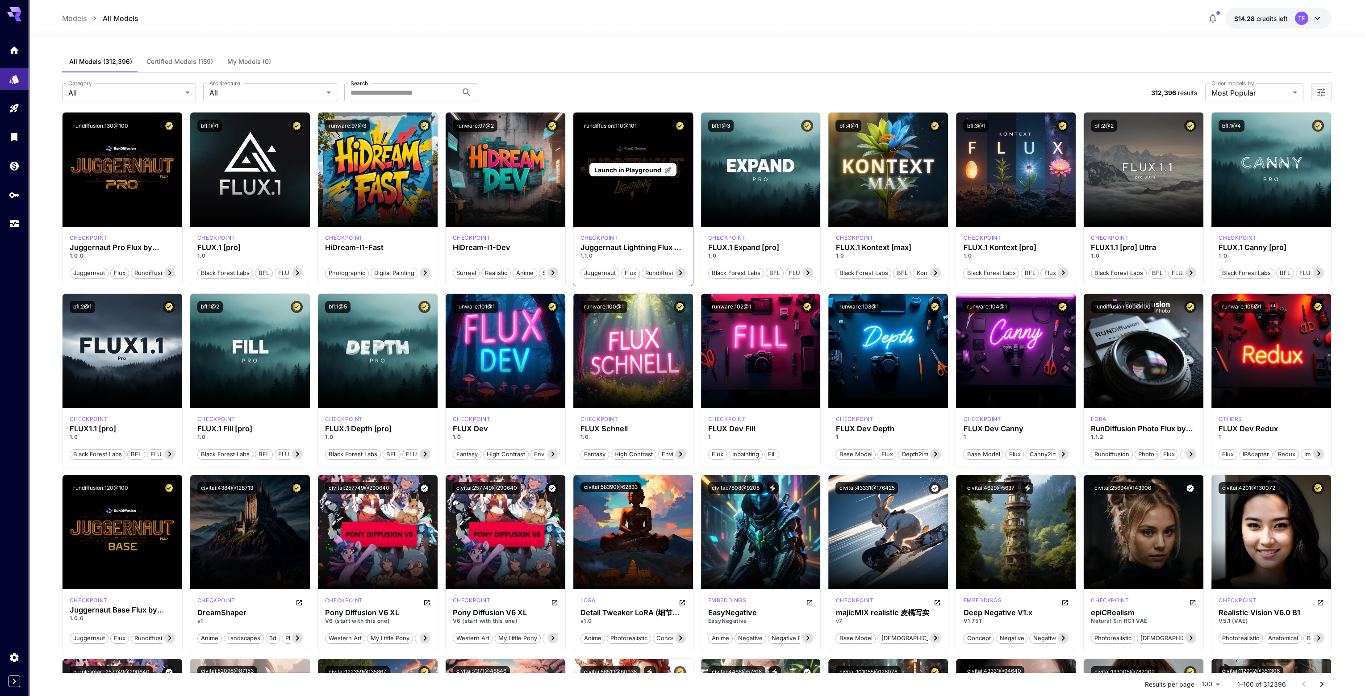
click at [616, 168] on span "Launch in Playground" at bounding box center [627, 170] width 67 height 8
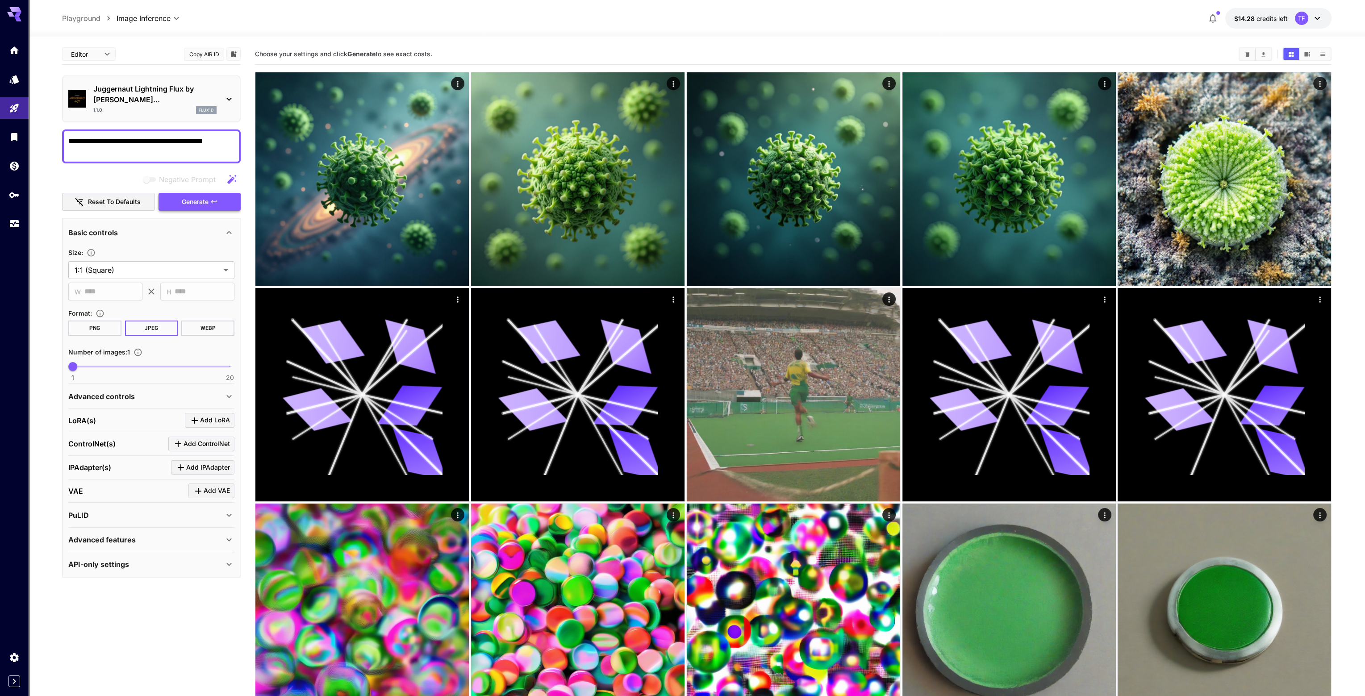
click at [192, 196] on span "Generate" at bounding box center [195, 201] width 27 height 11
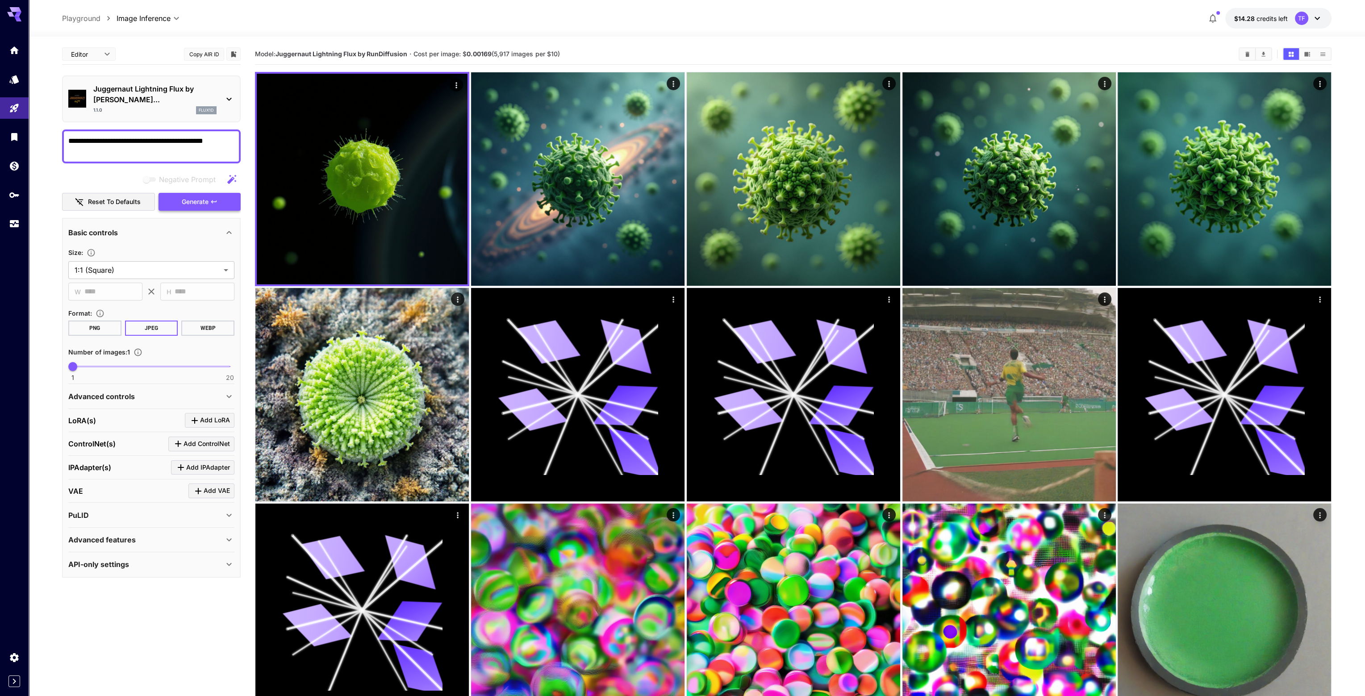
click at [188, 196] on span "Generate" at bounding box center [195, 201] width 27 height 11
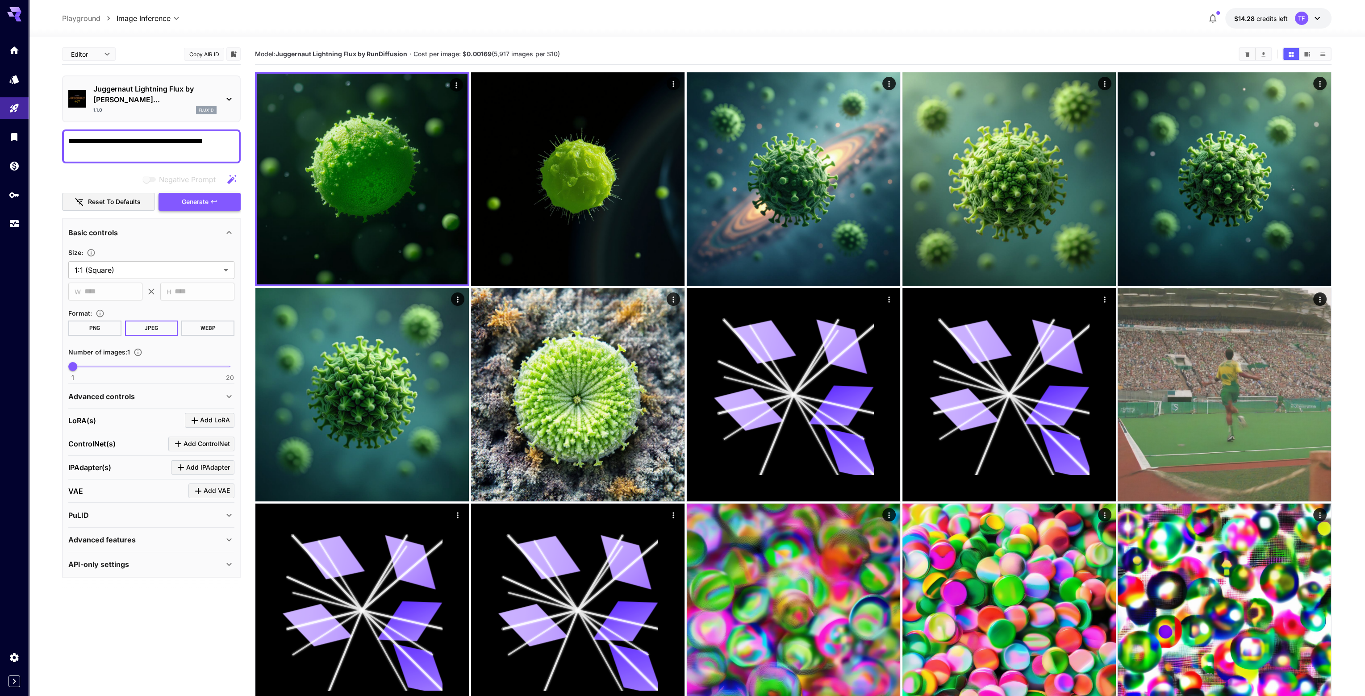
click at [188, 196] on span "Generate" at bounding box center [195, 201] width 27 height 11
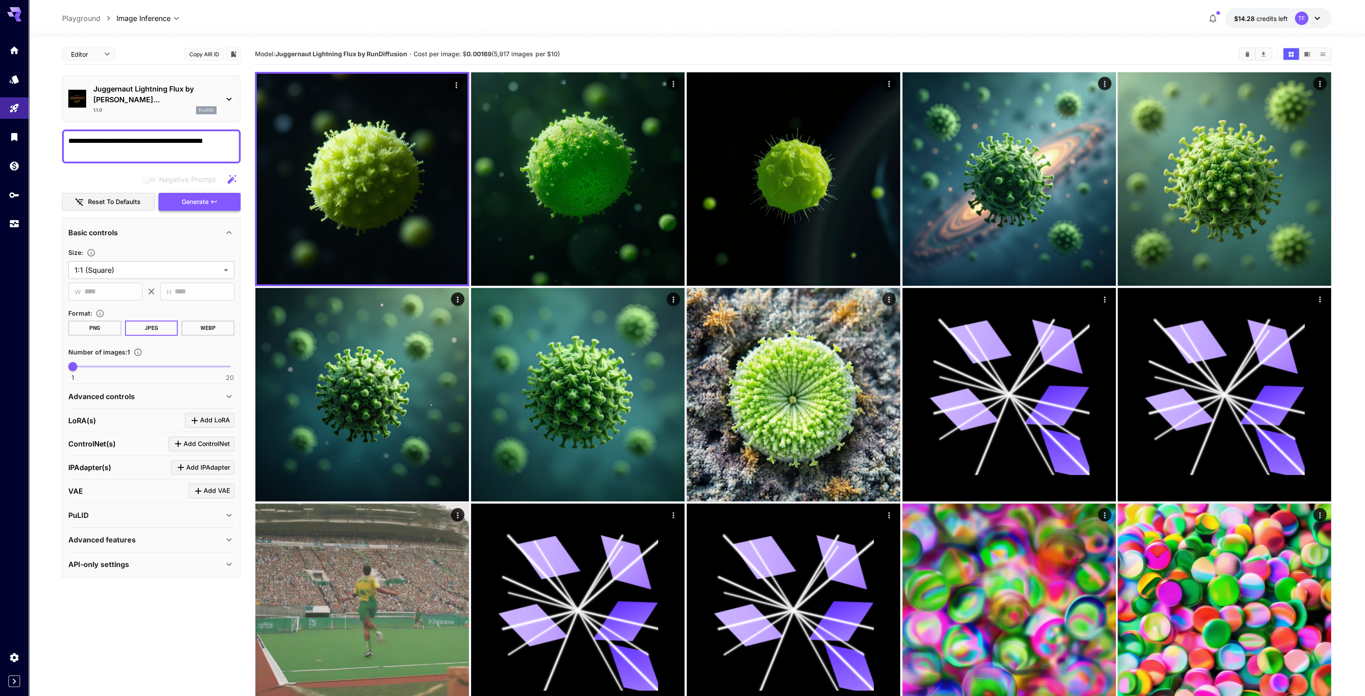
click at [188, 196] on span "Generate" at bounding box center [195, 201] width 27 height 11
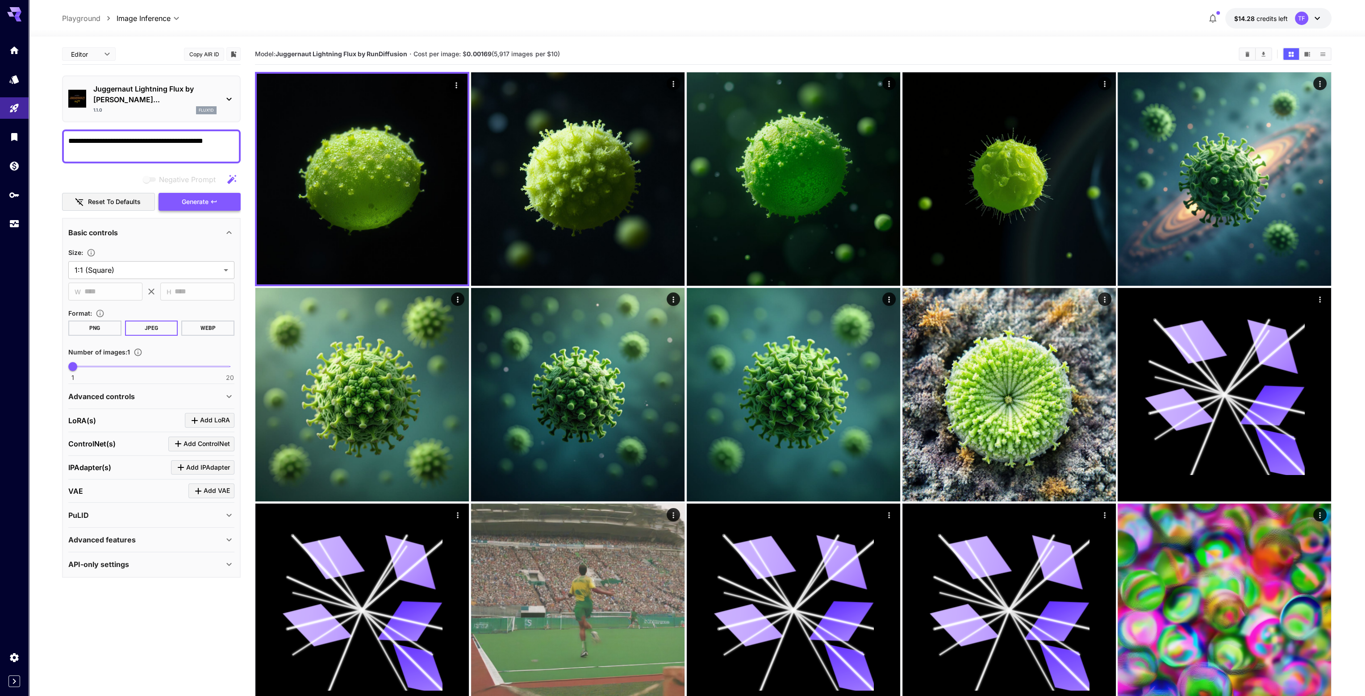
click at [188, 196] on span "Generate" at bounding box center [195, 201] width 27 height 11
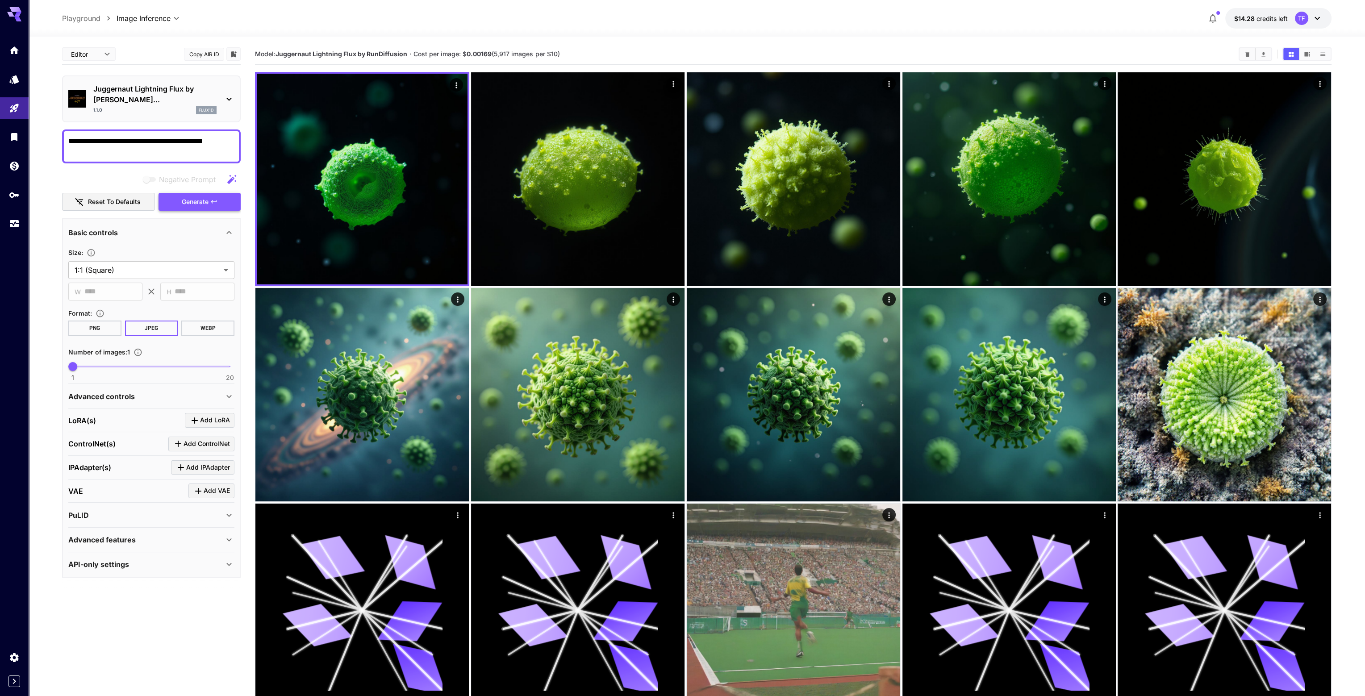
click at [208, 196] on span "Generate" at bounding box center [195, 201] width 27 height 11
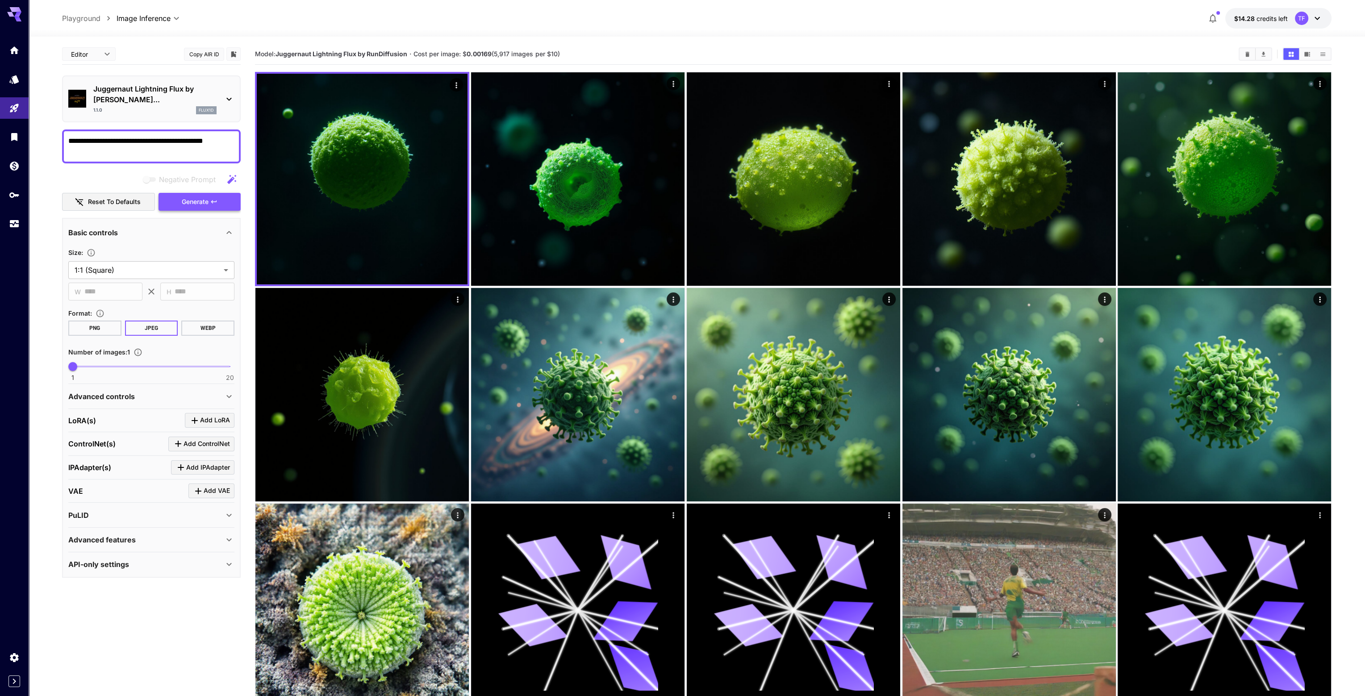
click at [220, 193] on button "Generate" at bounding box center [200, 202] width 82 height 18
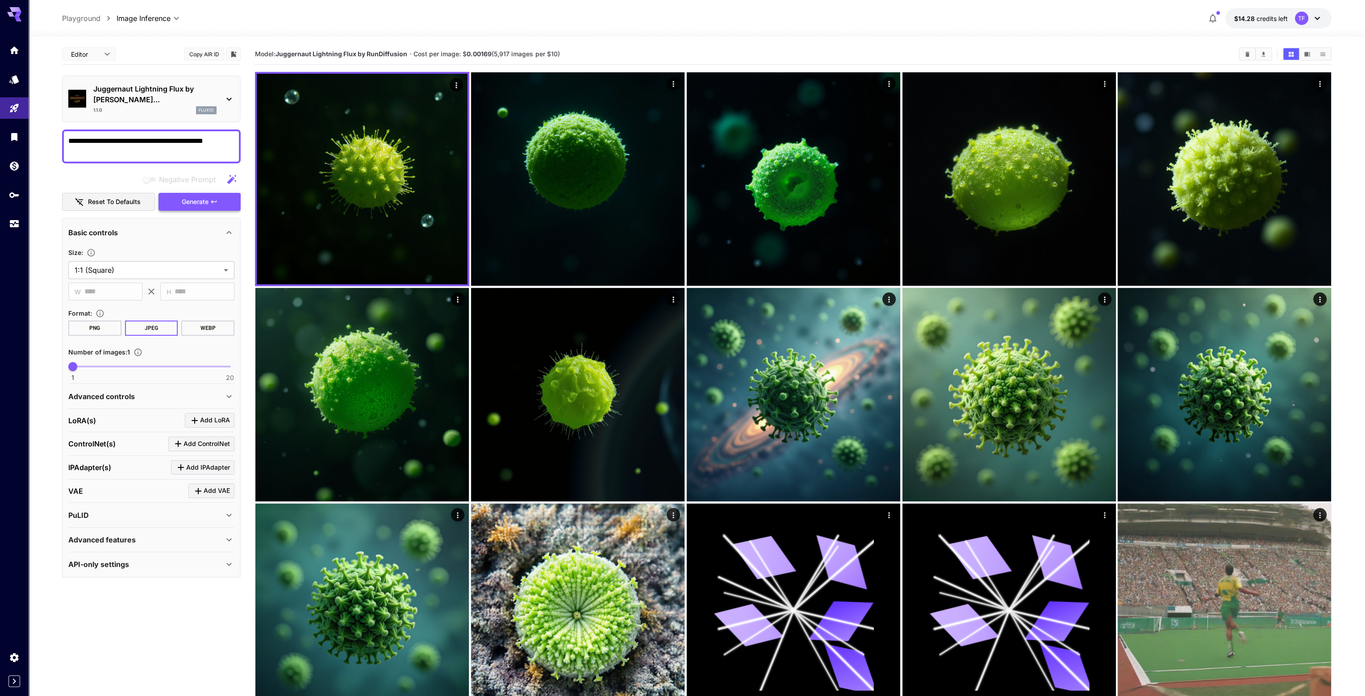
click at [220, 193] on button "Generate" at bounding box center [200, 202] width 82 height 18
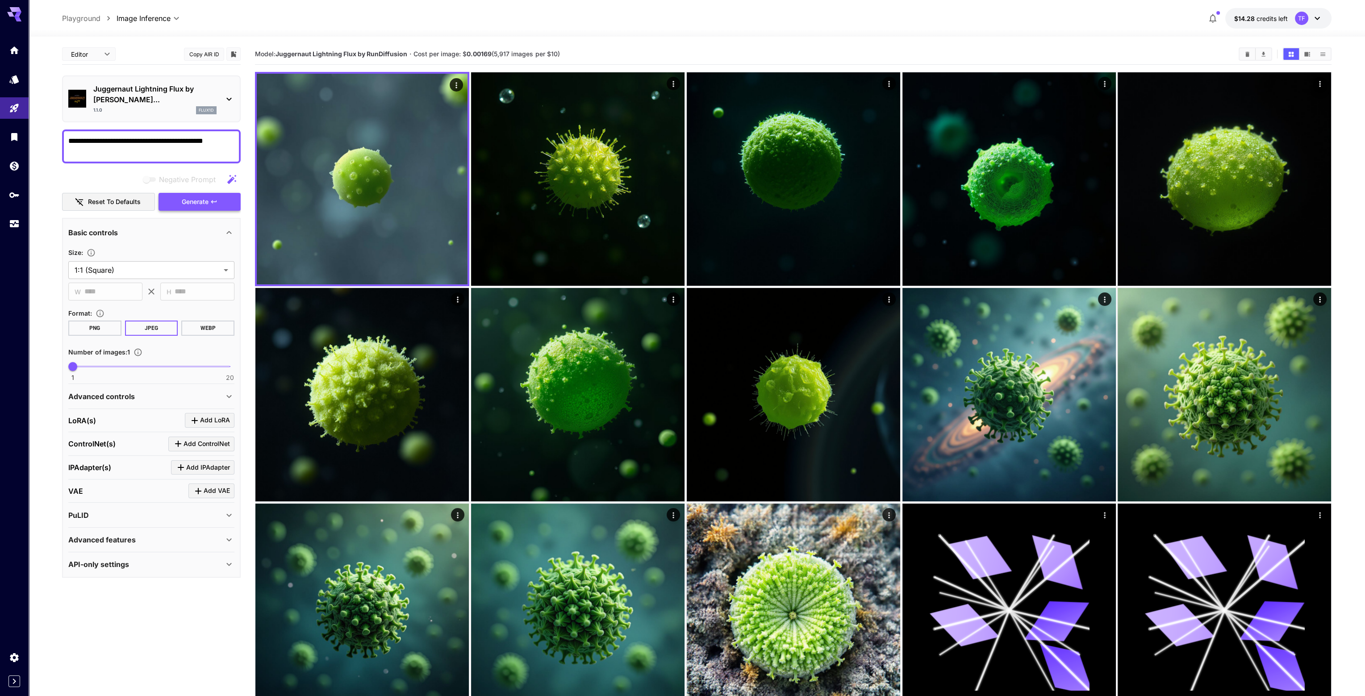
click at [217, 198] on icon "button" at bounding box center [213, 201] width 7 height 7
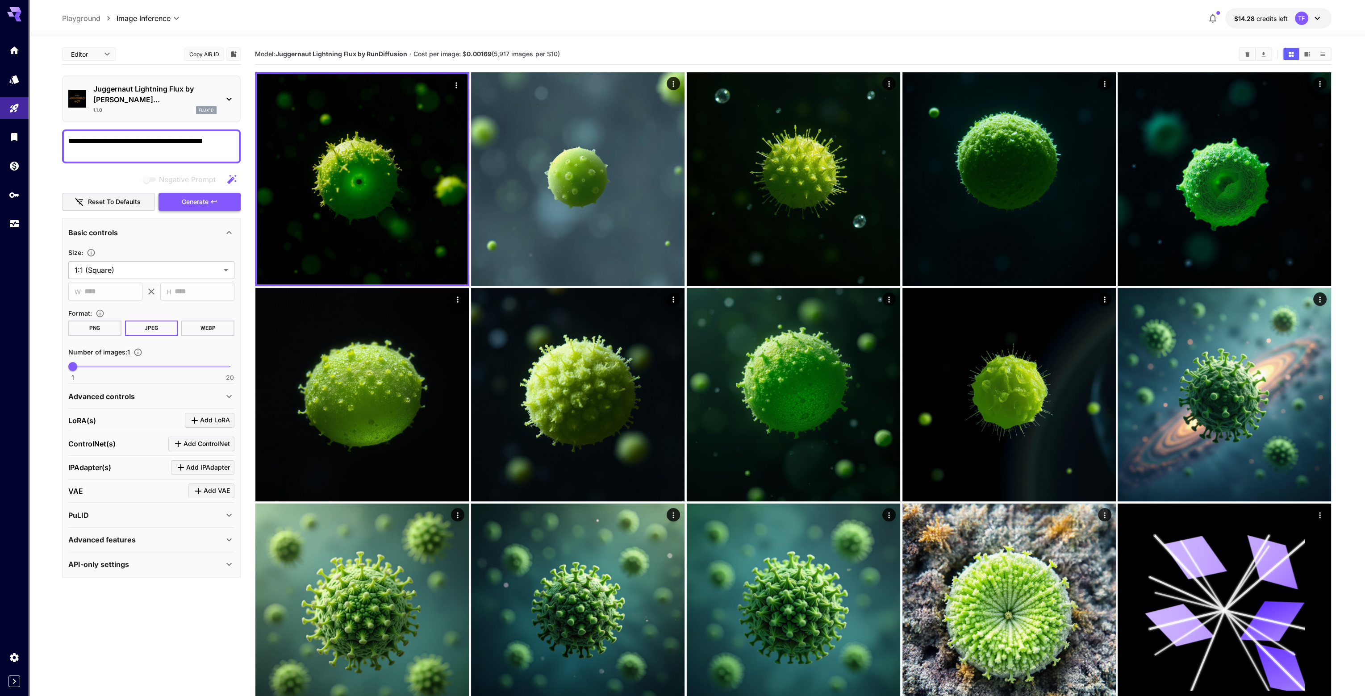
click at [191, 196] on span "Generate" at bounding box center [195, 201] width 27 height 11
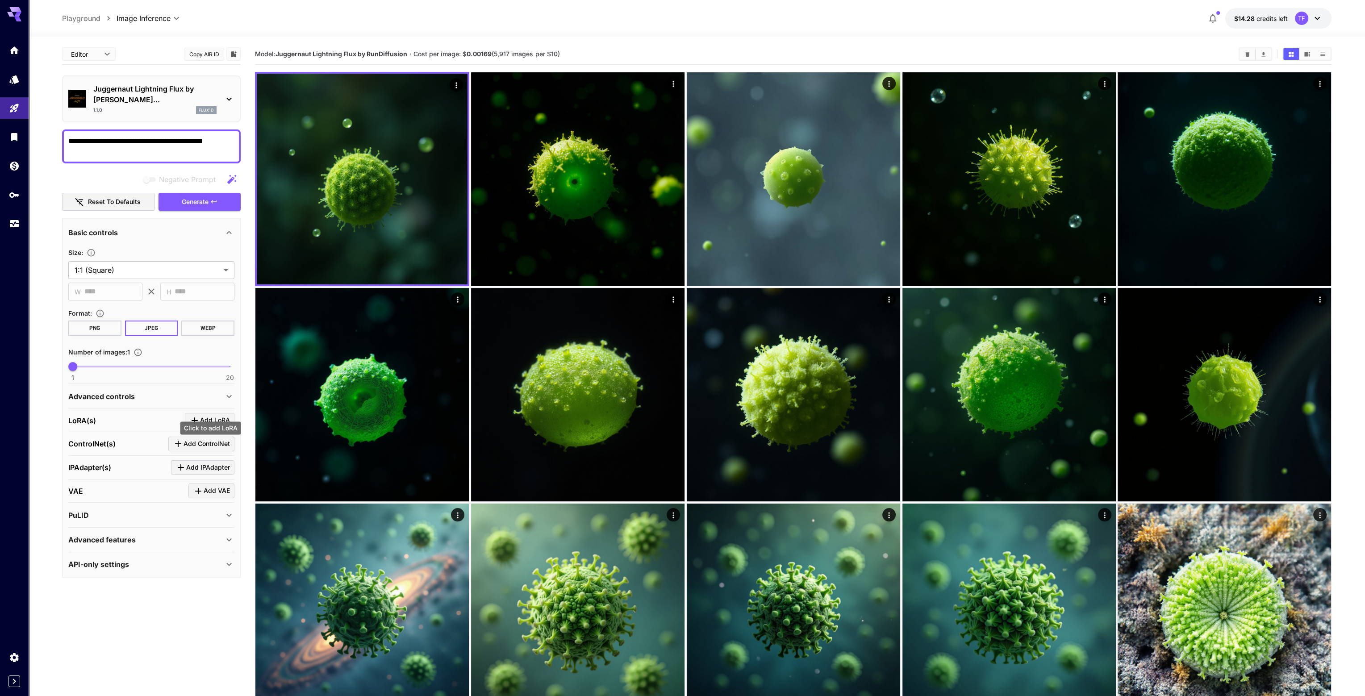
click at [212, 415] on span "Add LoRA" at bounding box center [215, 420] width 30 height 11
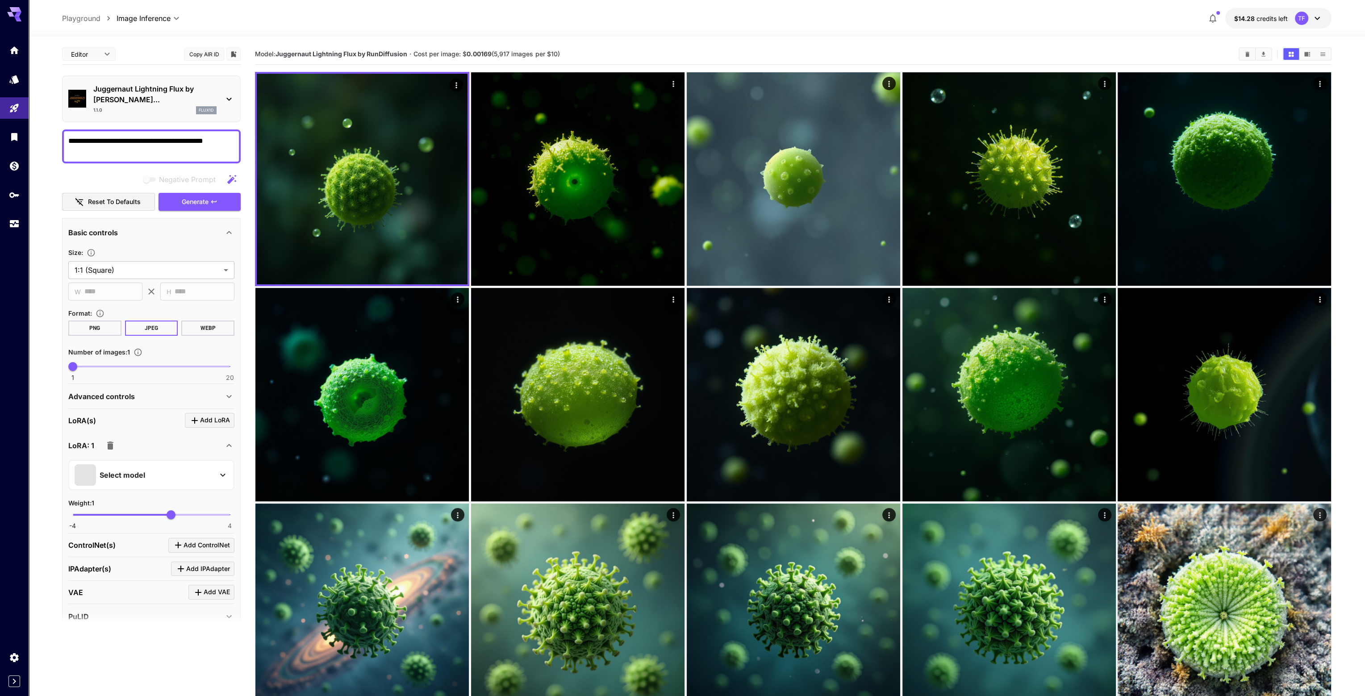
click at [148, 464] on div "Select model" at bounding box center [144, 474] width 139 height 21
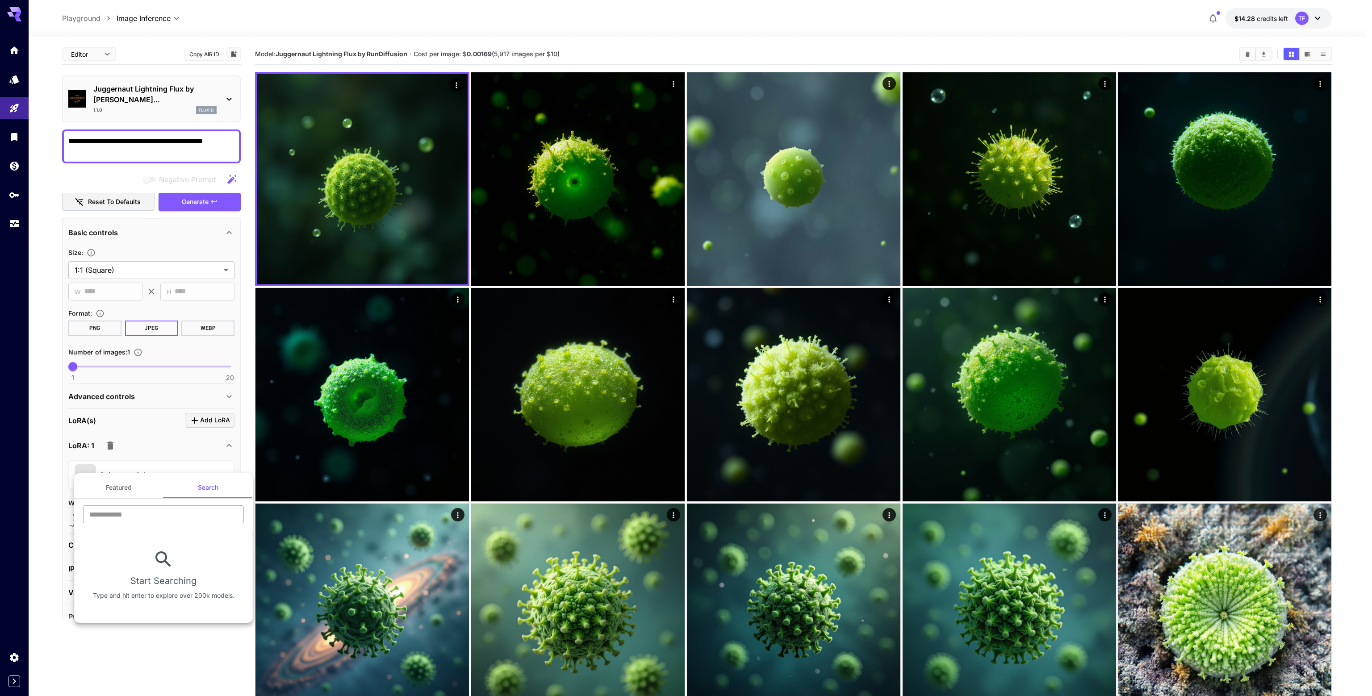
click at [162, 518] on input "text" at bounding box center [163, 514] width 161 height 18
type input "*****"
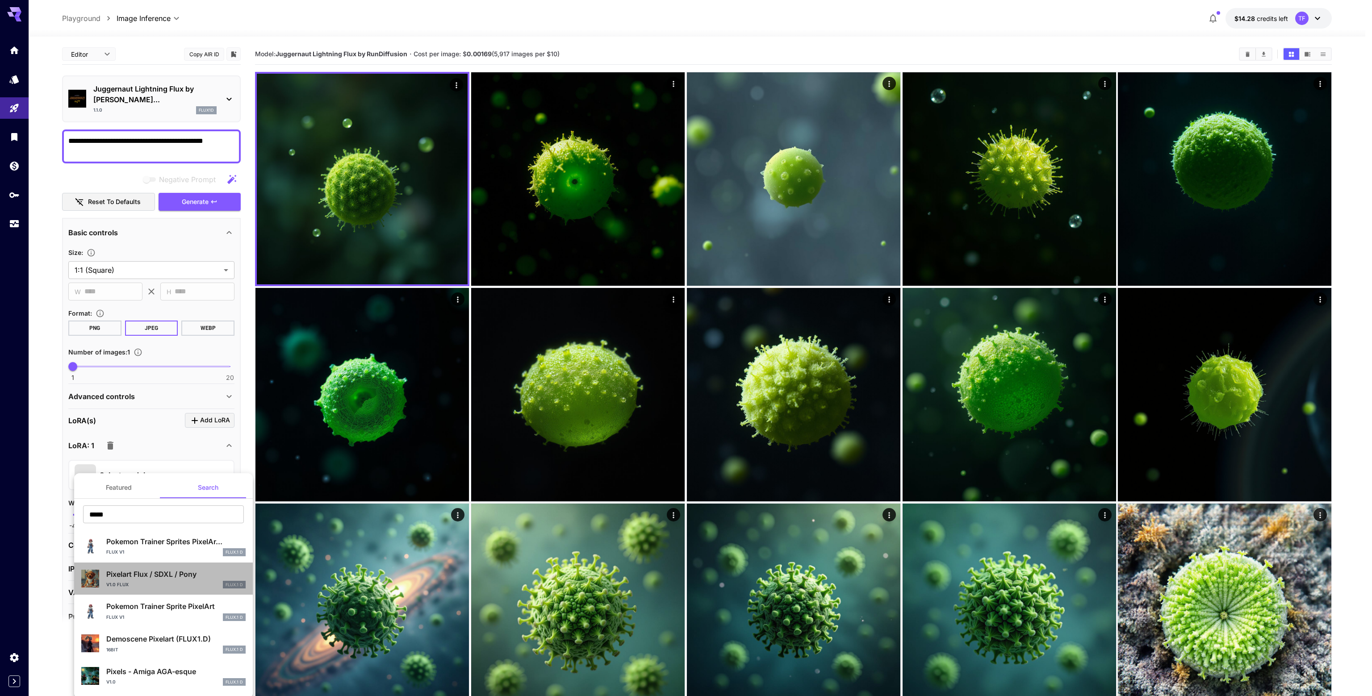
click at [164, 580] on div "Pixelart Flux / SDXL / Pony v1.0 Flux FLUX.1 D" at bounding box center [175, 579] width 139 height 20
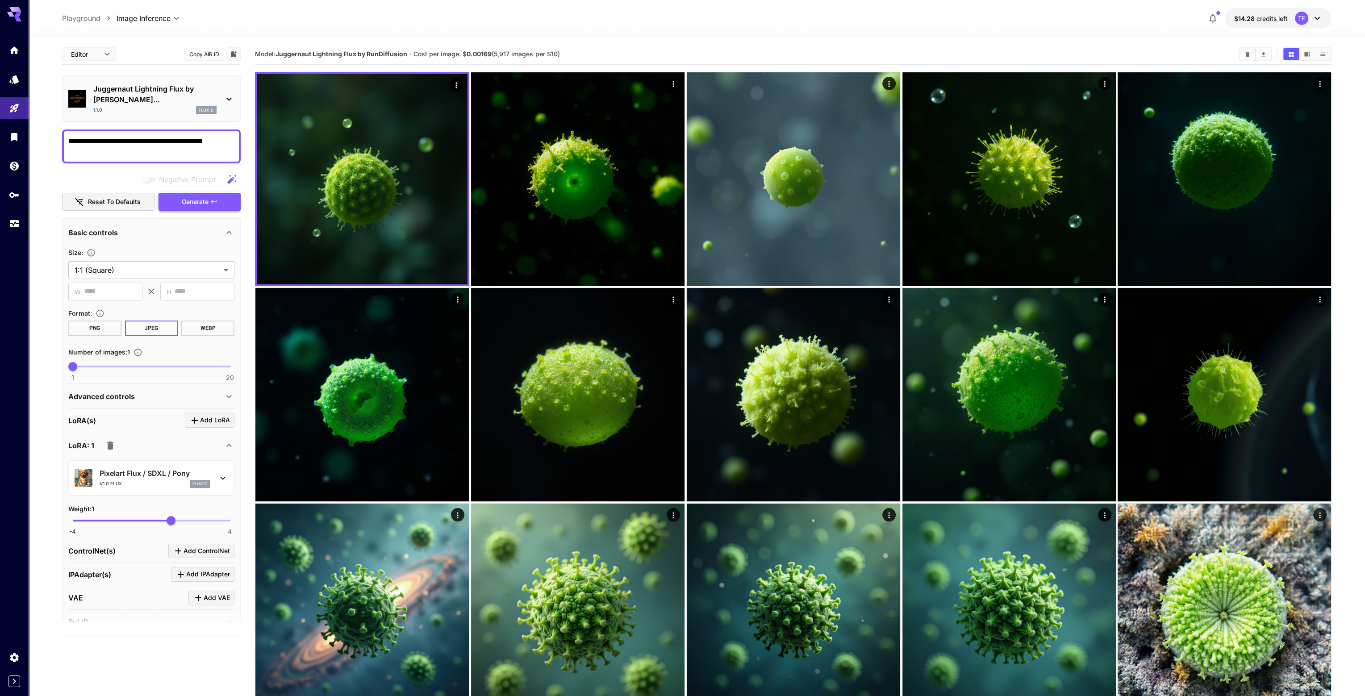
click at [205, 196] on span "Generate" at bounding box center [195, 201] width 27 height 11
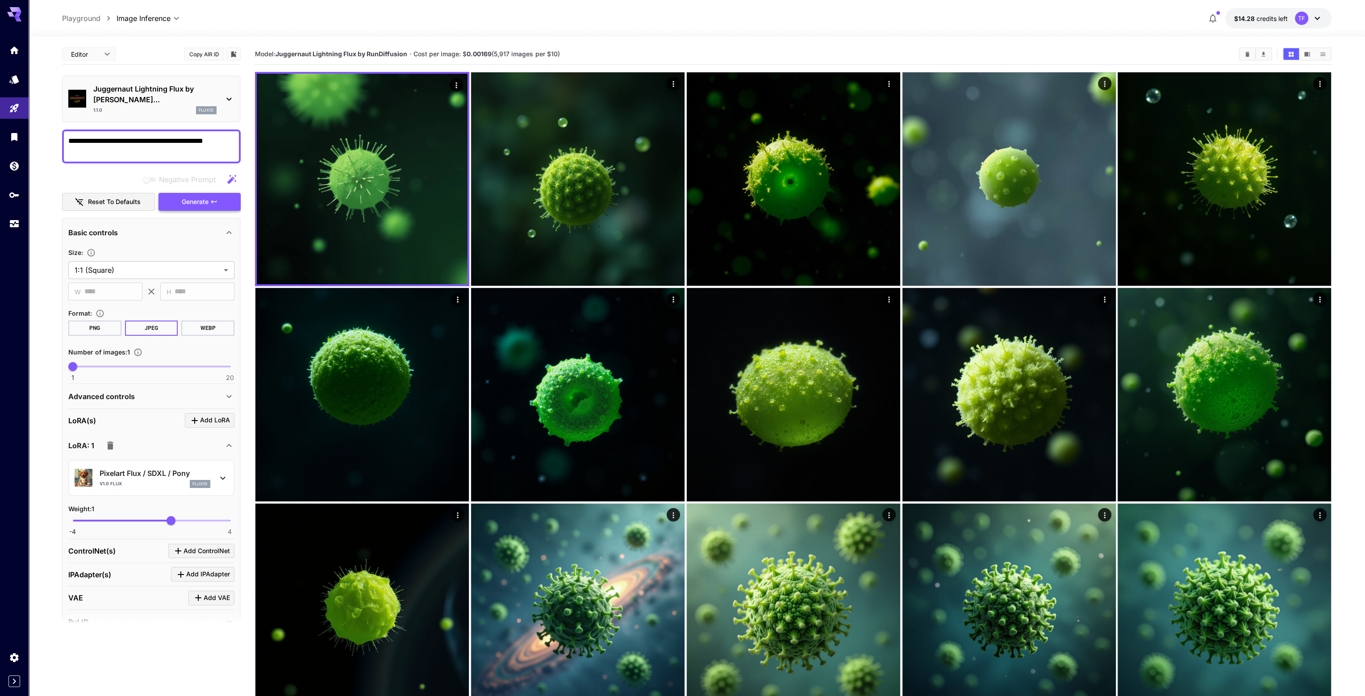
click at [199, 196] on span "Generate" at bounding box center [195, 201] width 27 height 11
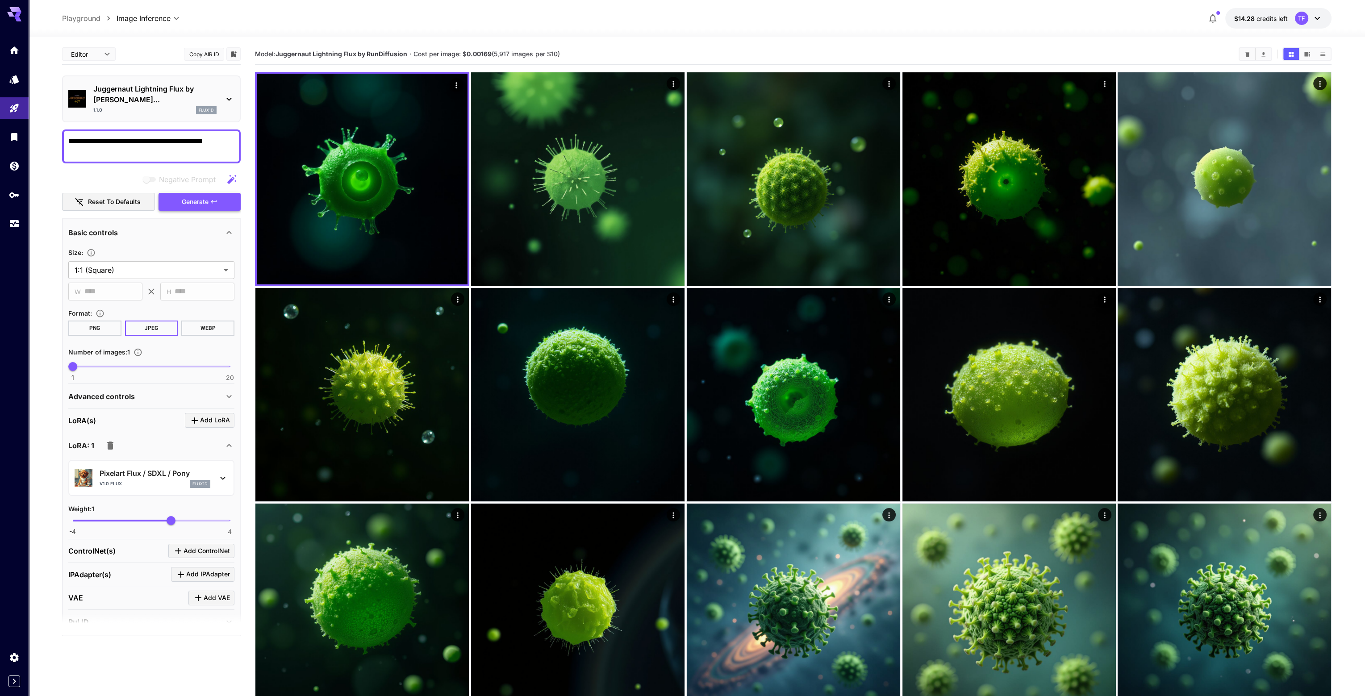
click at [209, 193] on button "Generate" at bounding box center [200, 202] width 82 height 18
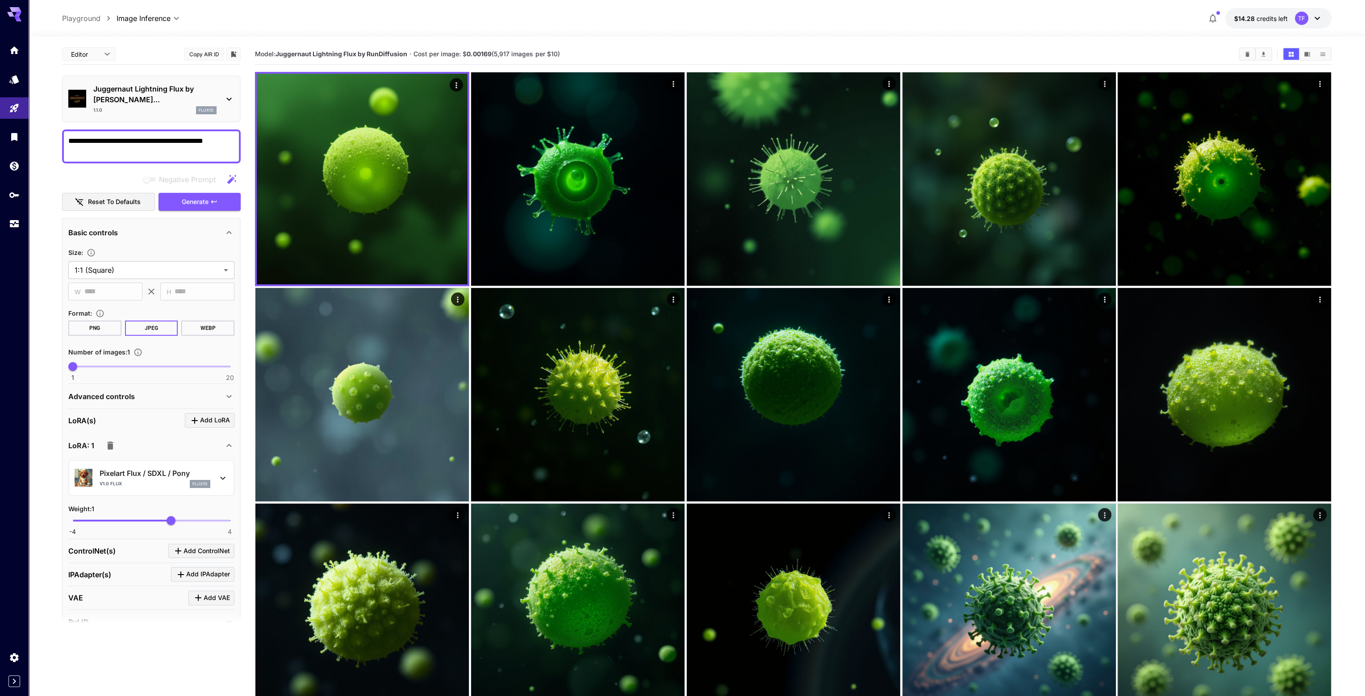
click at [147, 468] on p "Pixelart Flux / SDXL / Pony" at bounding box center [155, 473] width 111 height 11
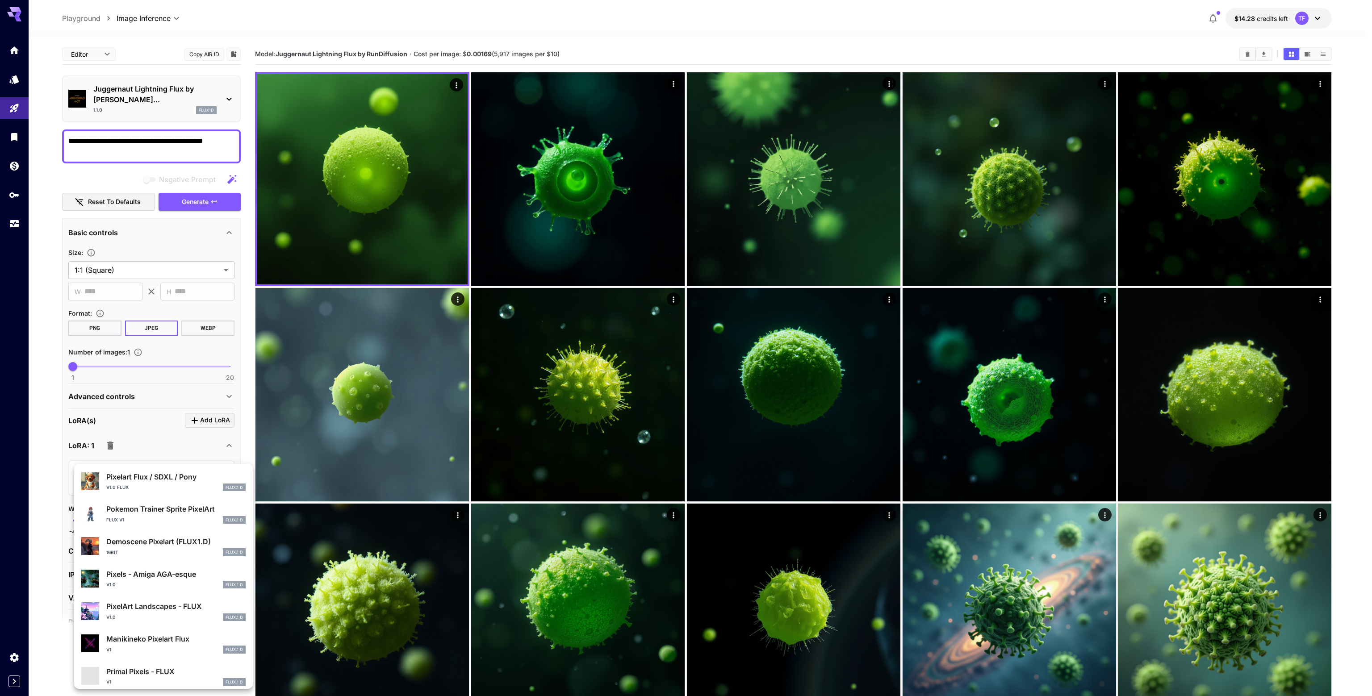
scroll to position [89, 0]
click at [154, 539] on p "Demoscene Pixelart (FLUX1.D)" at bounding box center [175, 540] width 139 height 11
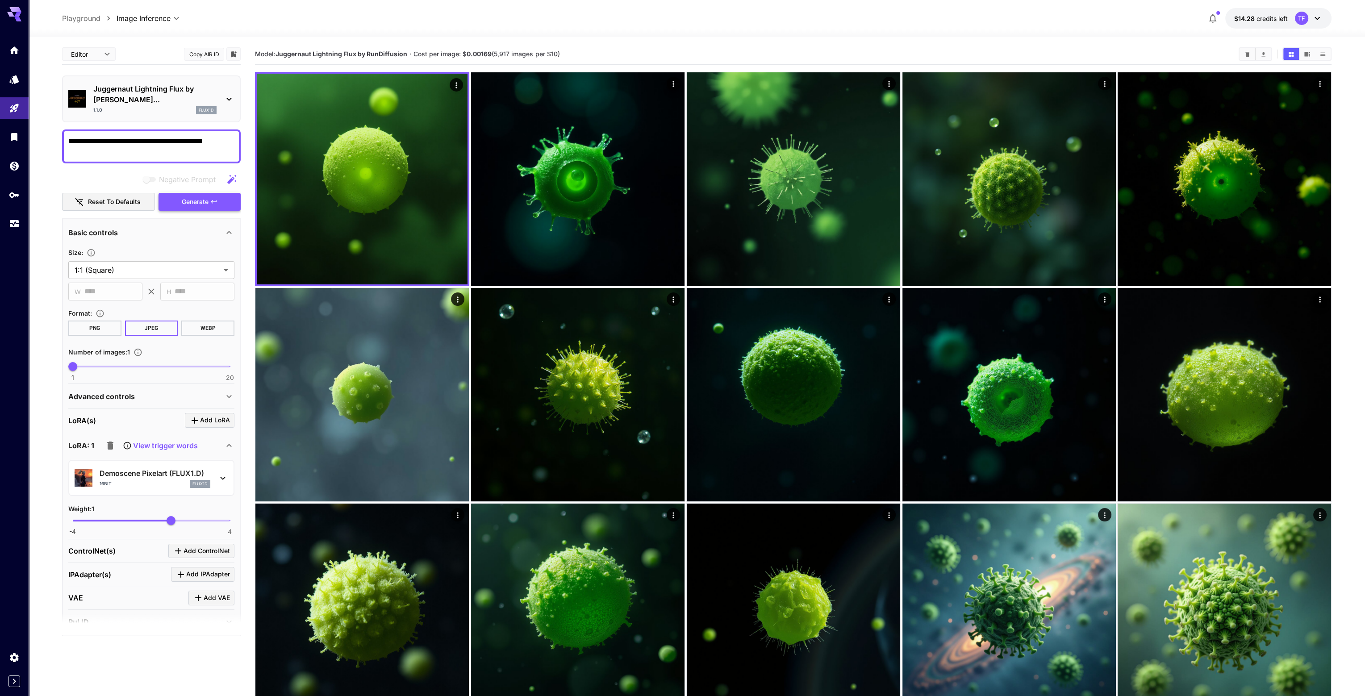
click at [201, 196] on span "Generate" at bounding box center [195, 201] width 27 height 11
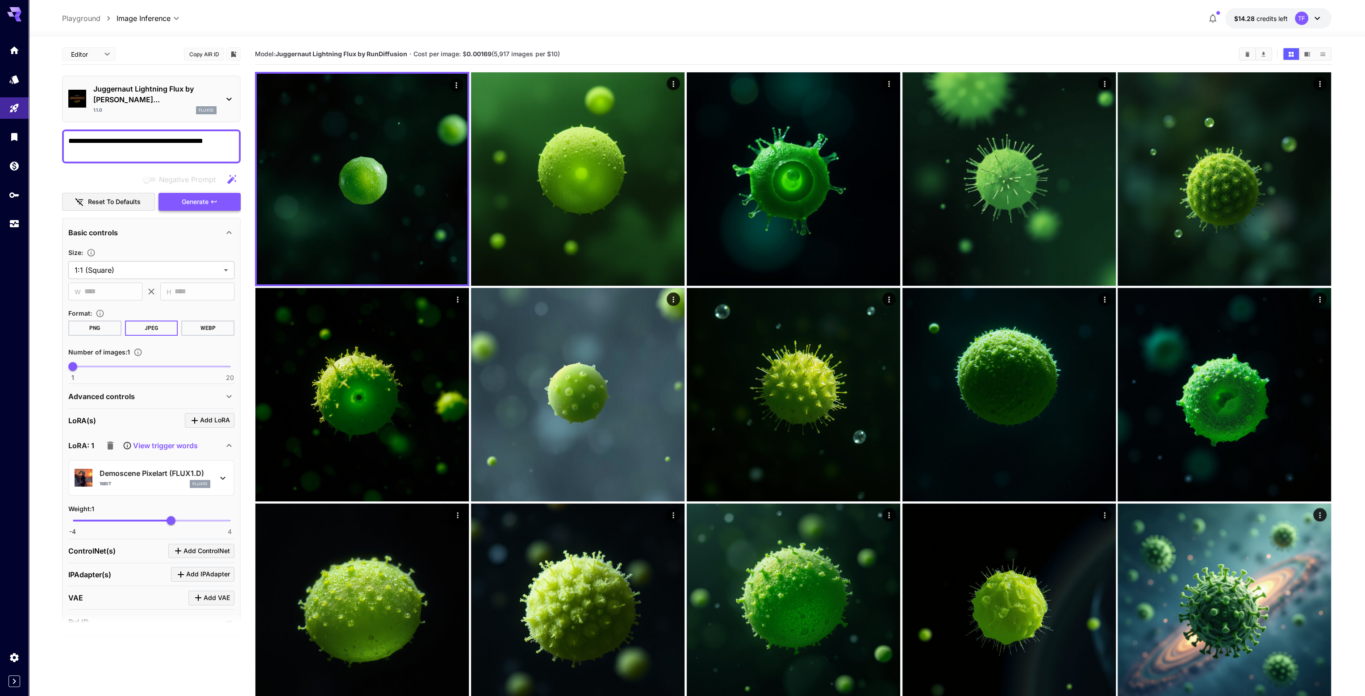
click at [201, 196] on span "Generate" at bounding box center [195, 201] width 27 height 11
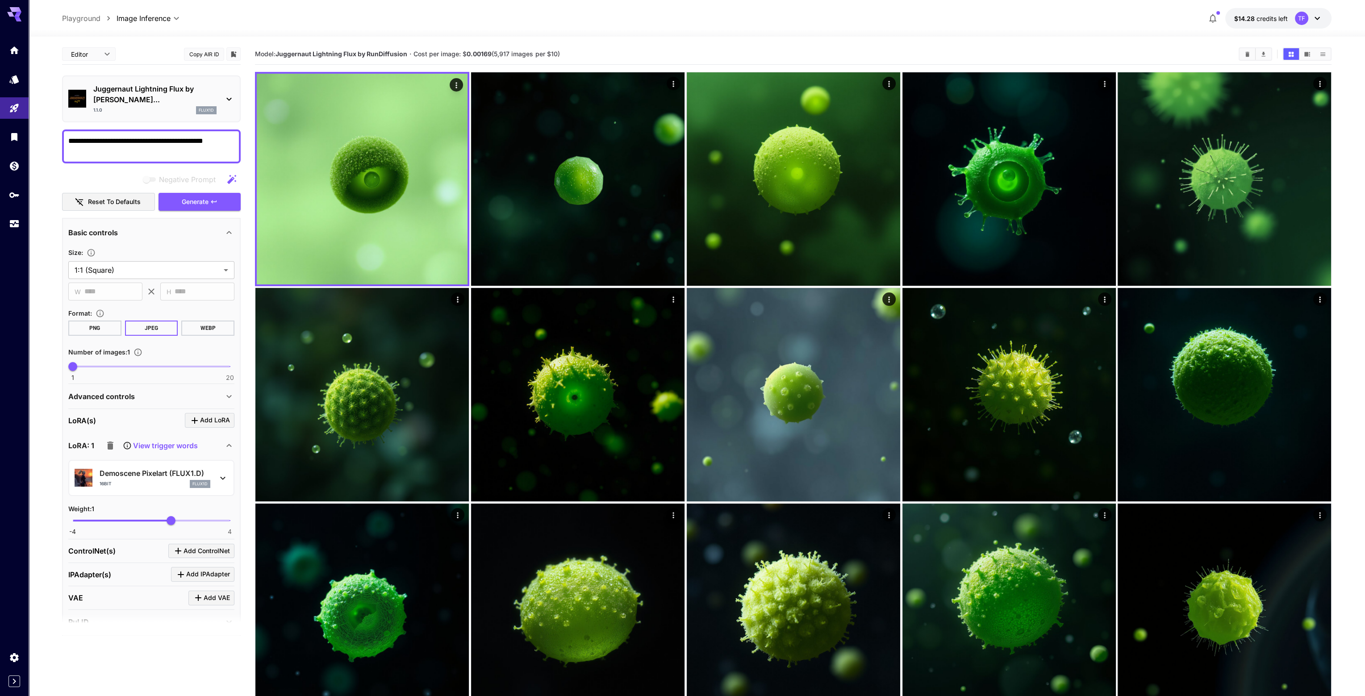
click at [152, 468] on p "Demoscene Pixelart (FLUX1.D)" at bounding box center [155, 473] width 111 height 11
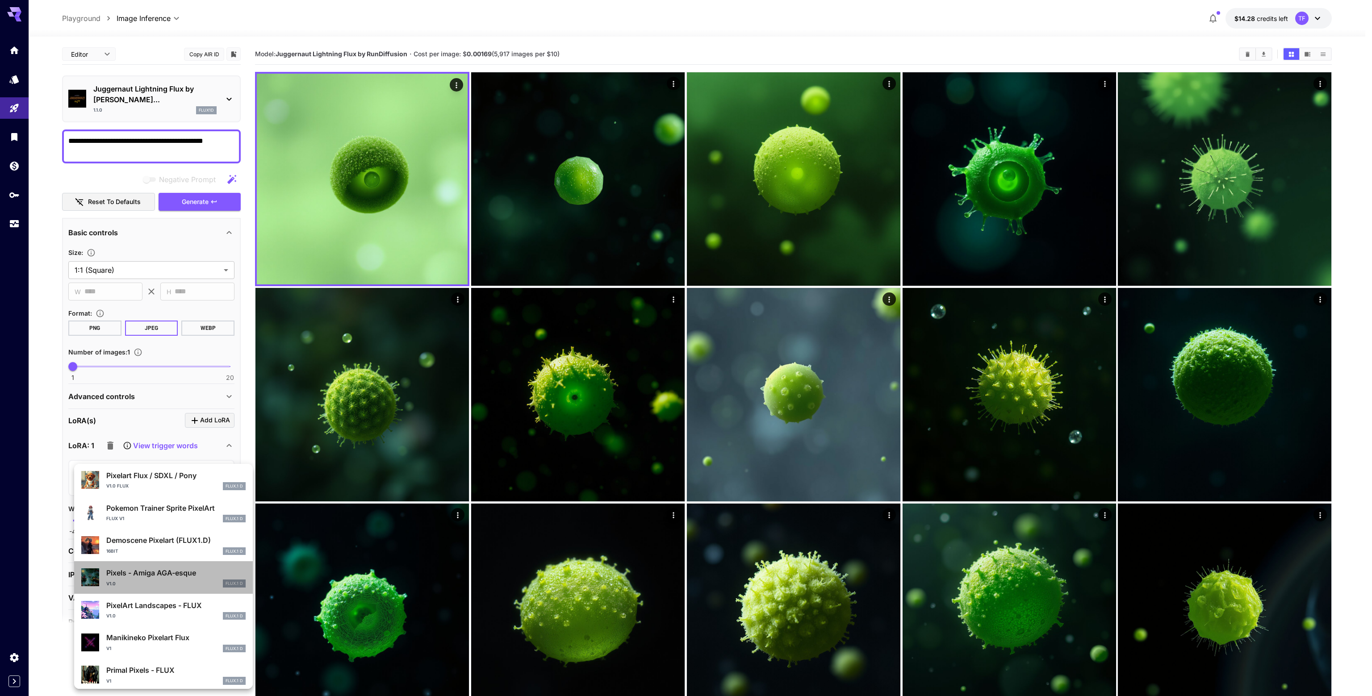
click at [174, 576] on p "Pixels - Amiga AGA-esque" at bounding box center [175, 573] width 139 height 11
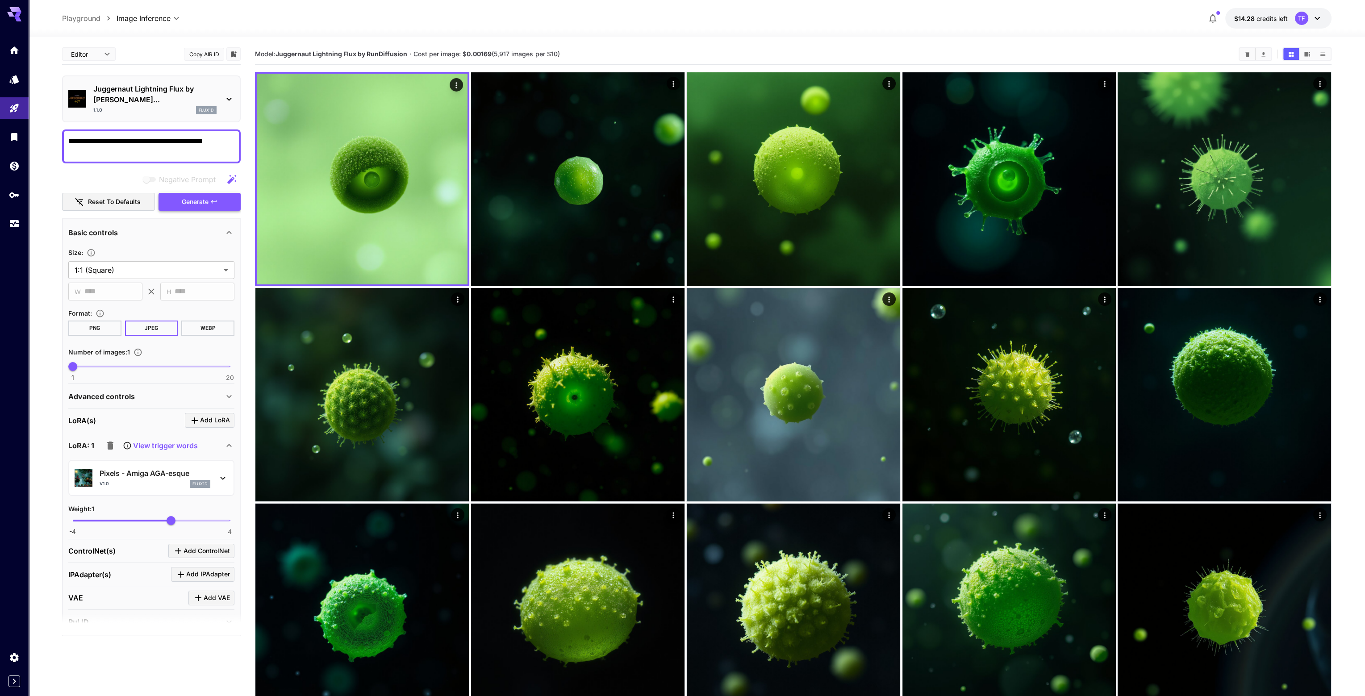
click at [211, 198] on icon "button" at bounding box center [213, 201] width 7 height 7
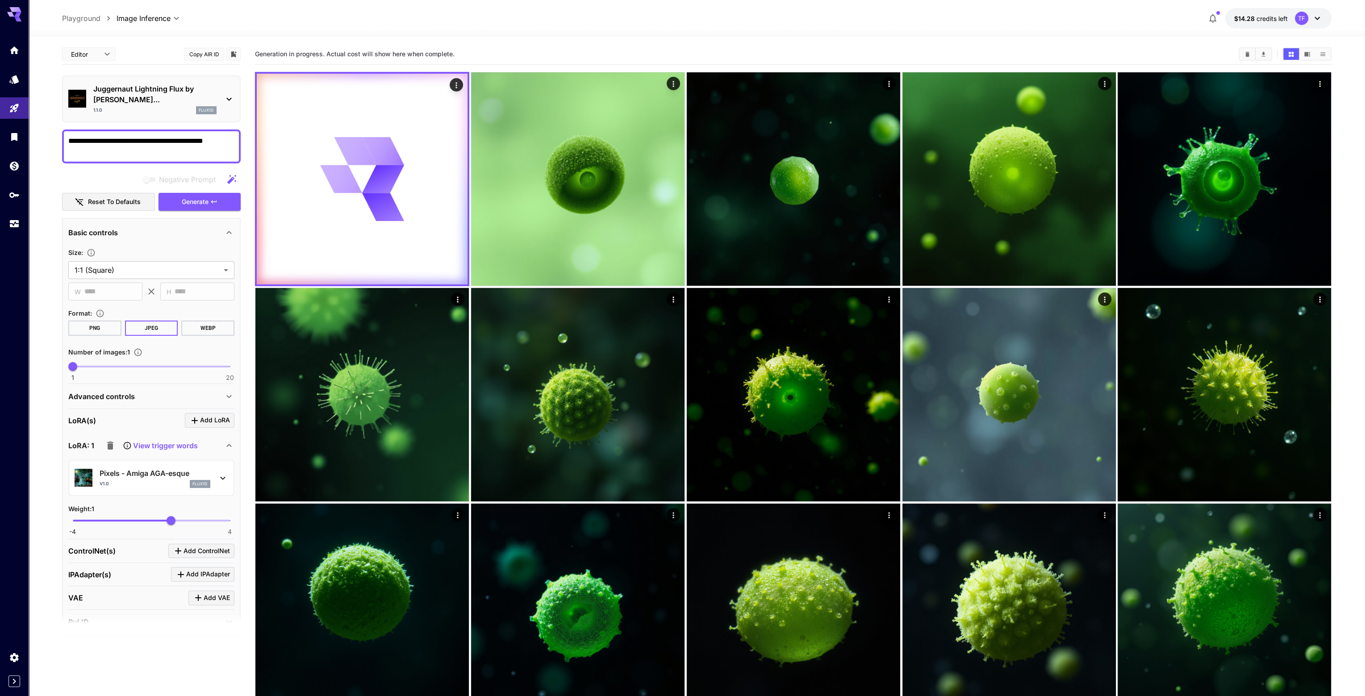
click at [171, 440] on p "View trigger words" at bounding box center [165, 445] width 65 height 11
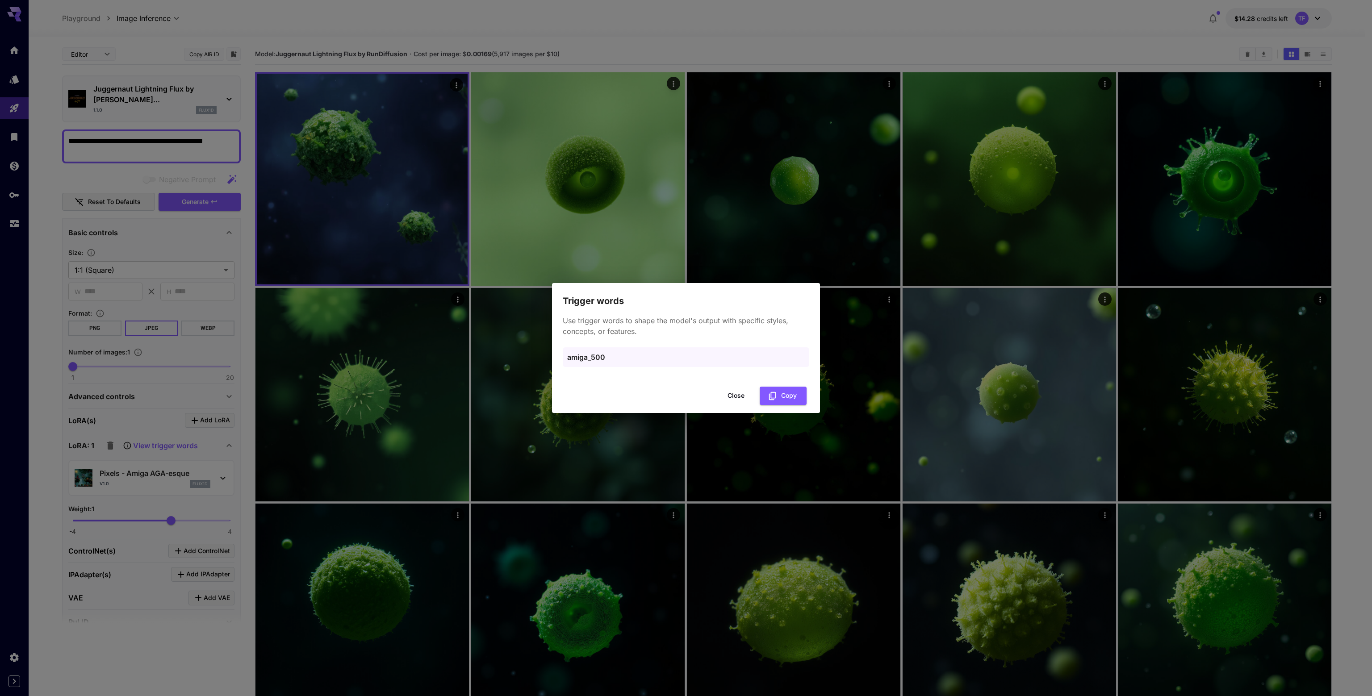
click at [250, 284] on div "Trigger words Use trigger words to shape the model's output with specific style…" at bounding box center [686, 348] width 1372 height 696
click at [734, 395] on button "Close" at bounding box center [736, 396] width 40 height 18
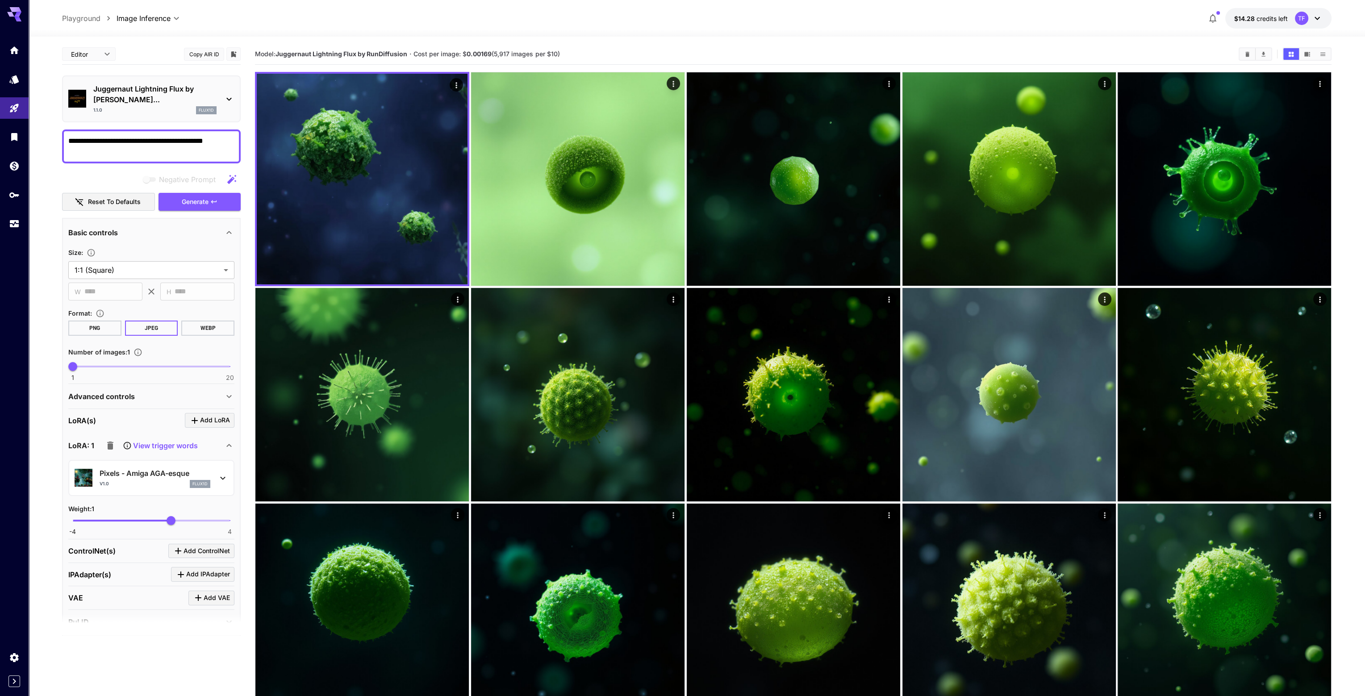
click at [122, 468] on p "Pixels - Amiga AGA-esque" at bounding box center [155, 473] width 111 height 11
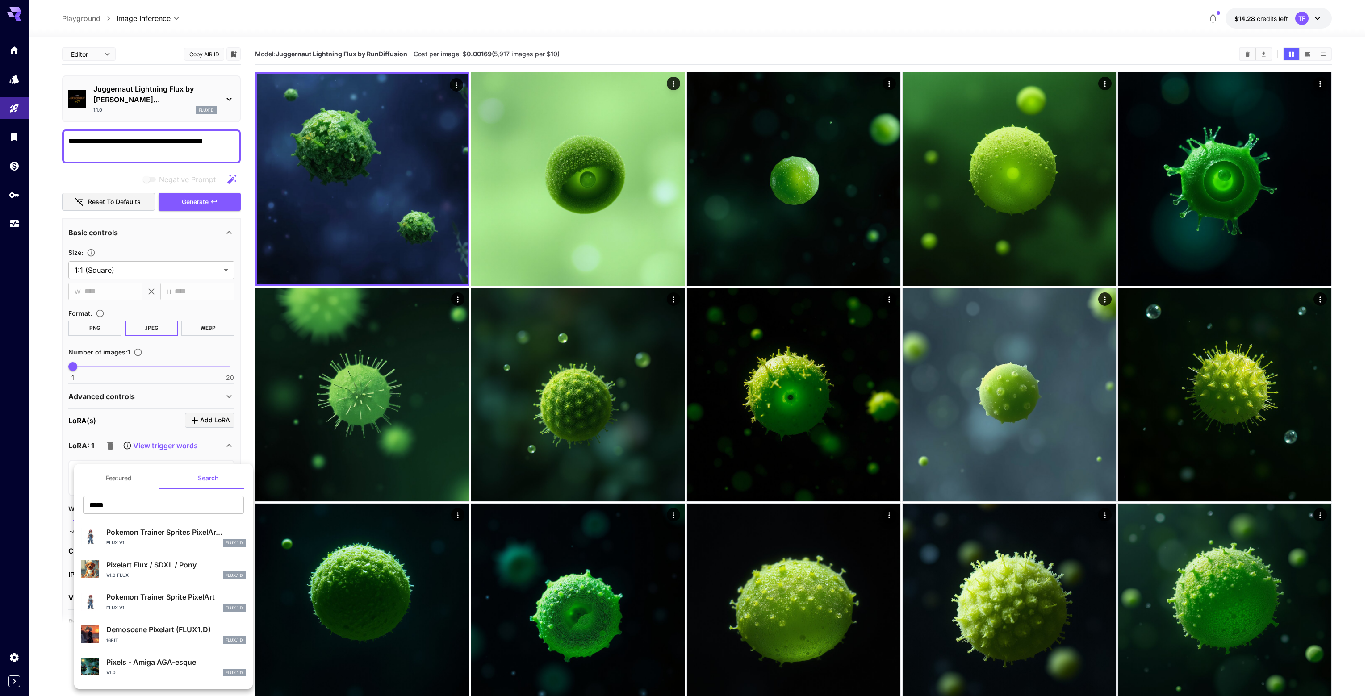
click at [142, 569] on p "Pixelart Flux / SDXL / Pony" at bounding box center [175, 564] width 139 height 11
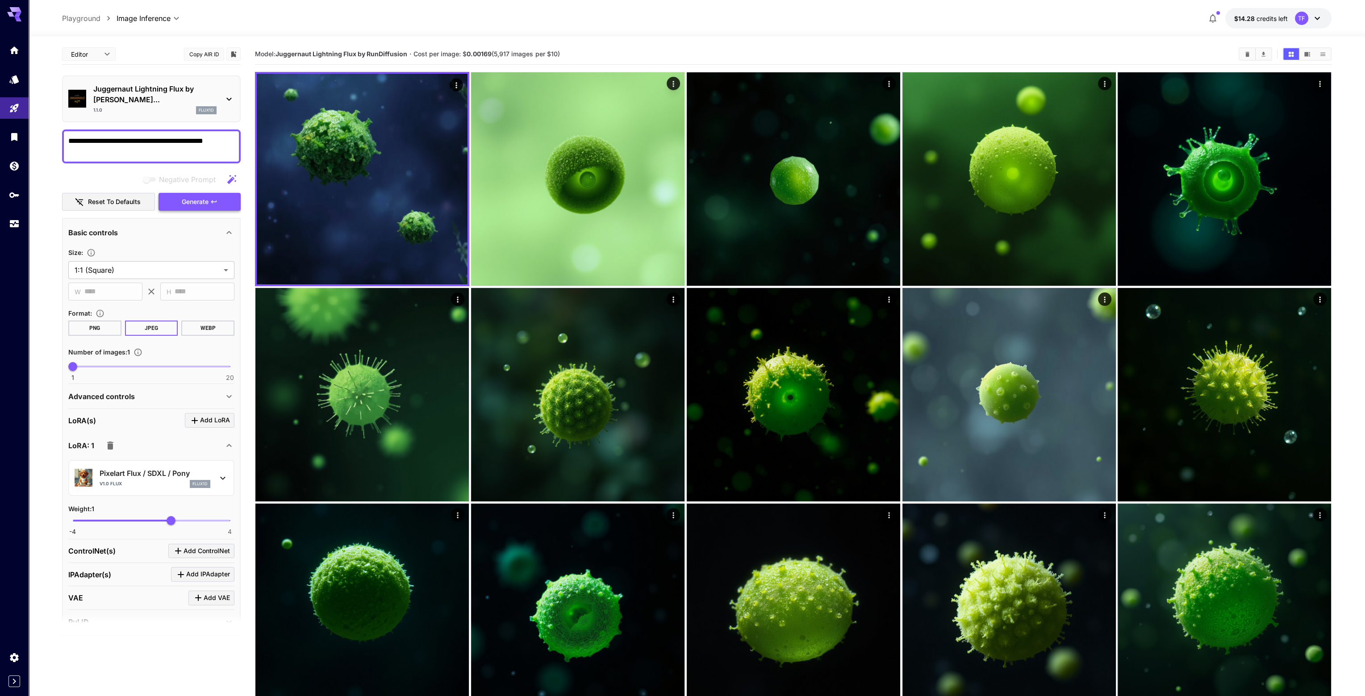
click at [193, 196] on span "Generate" at bounding box center [195, 201] width 27 height 11
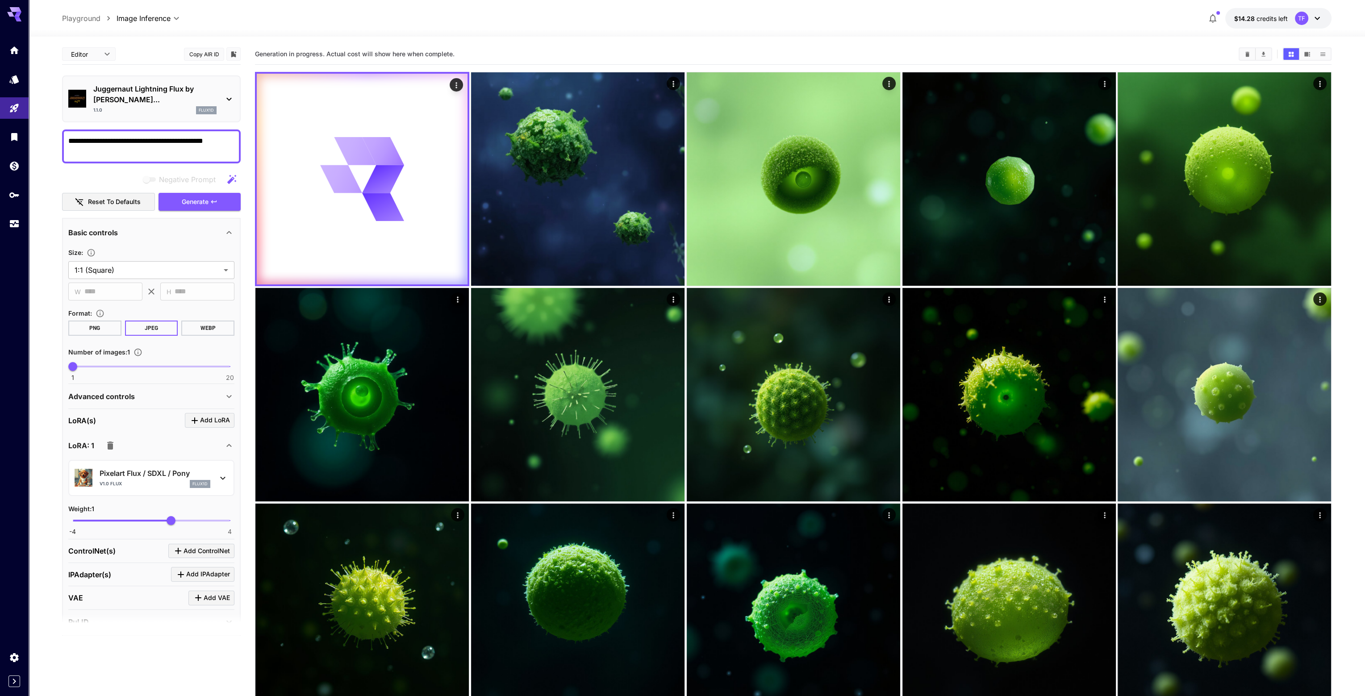
click at [152, 468] on p "Pixelart Flux / SDXL / Pony" at bounding box center [155, 473] width 111 height 11
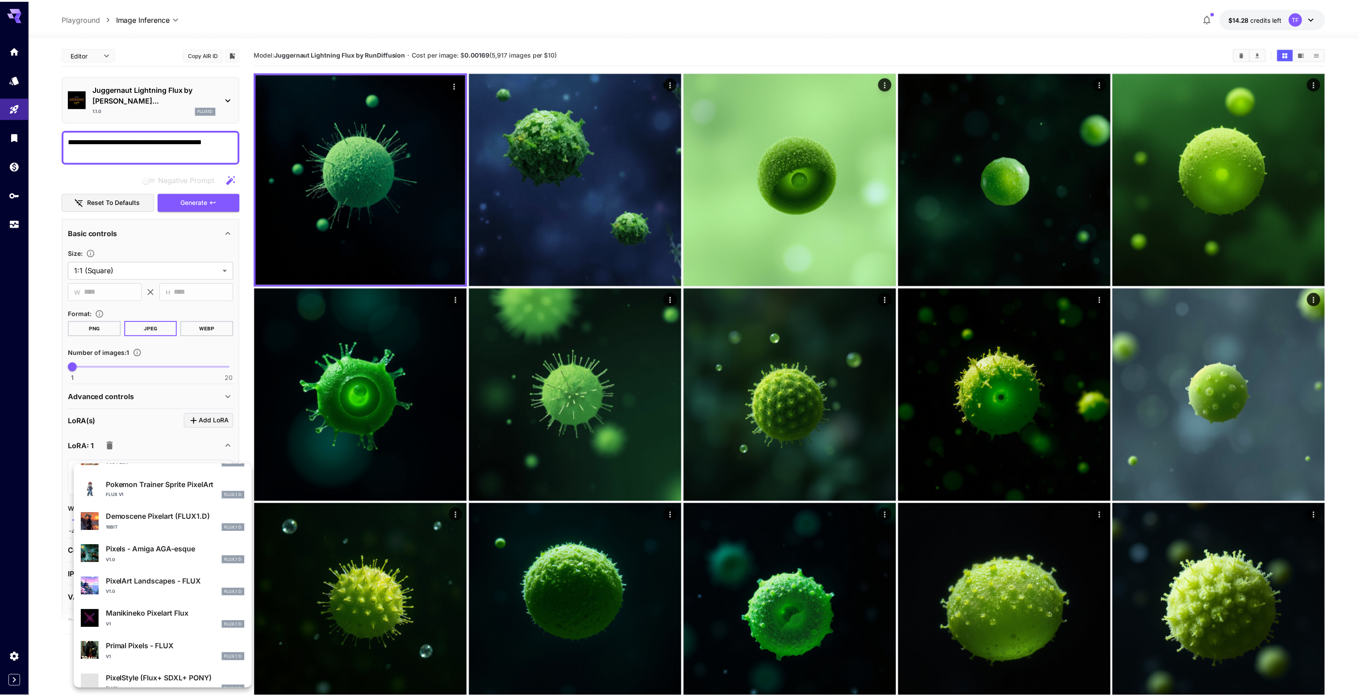
scroll to position [179, 0]
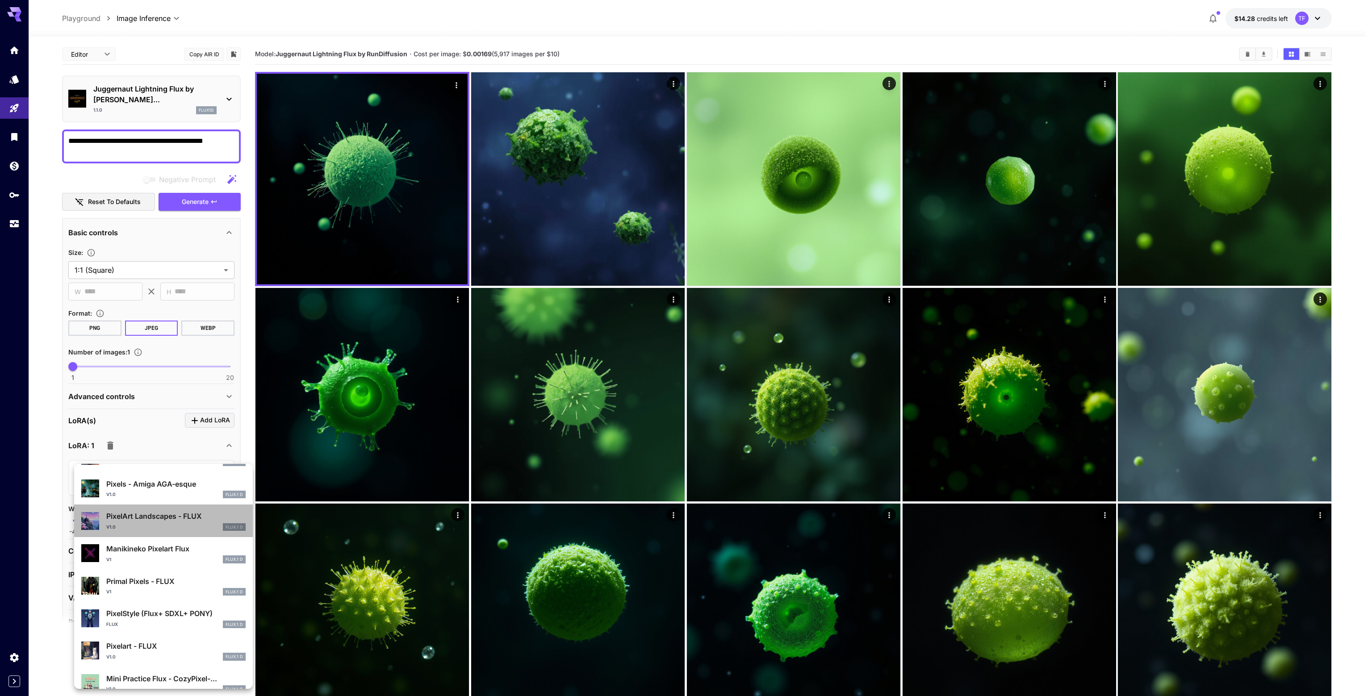
click at [167, 521] on div "PixelArt Landscapes - FLUX v1.0 FLUX.1 D" at bounding box center [175, 521] width 139 height 20
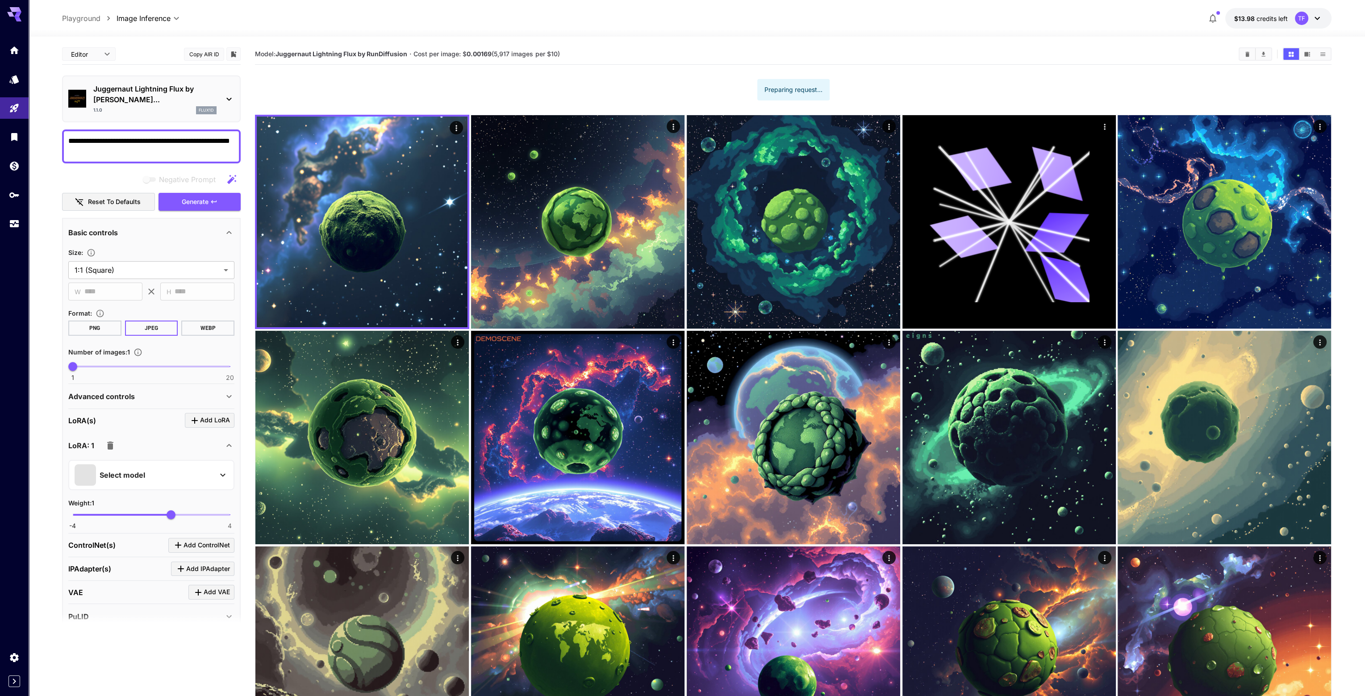
click at [109, 138] on textarea "**********" at bounding box center [151, 146] width 166 height 21
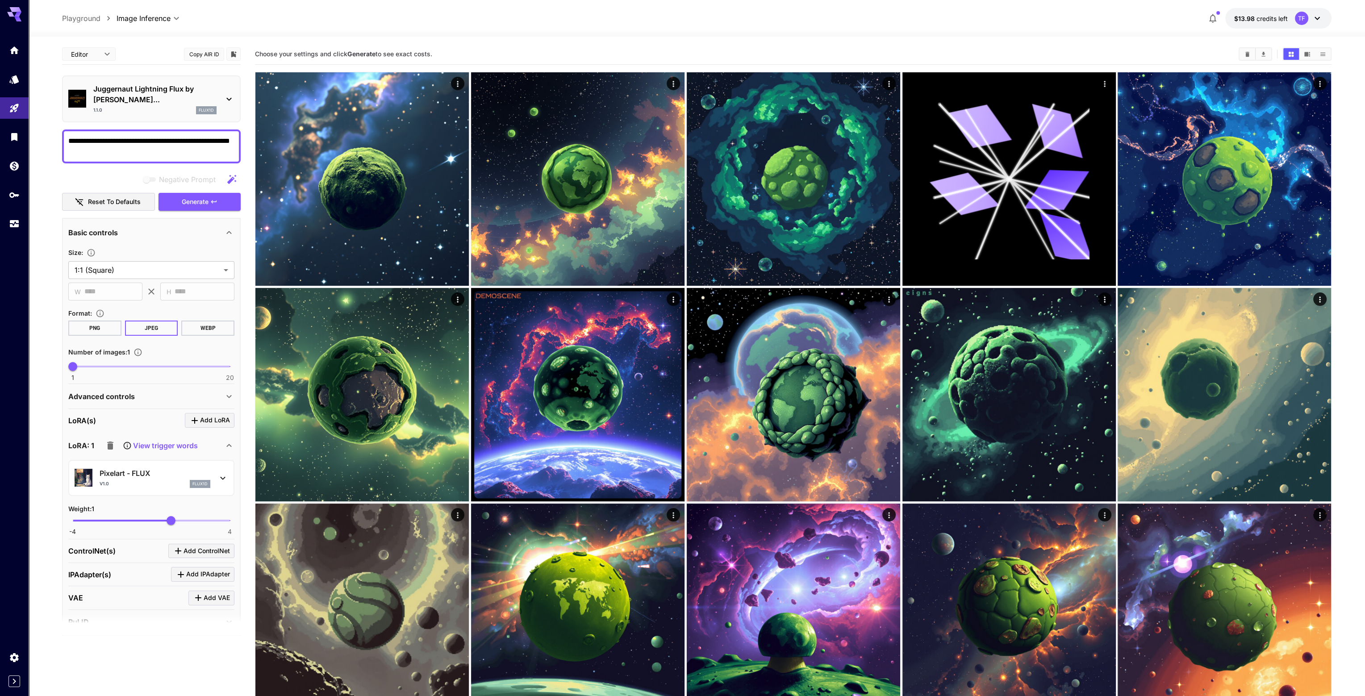
click at [176, 136] on textarea "**********" at bounding box center [151, 146] width 166 height 21
type textarea "**********"
click at [169, 440] on p "View trigger words" at bounding box center [165, 445] width 65 height 11
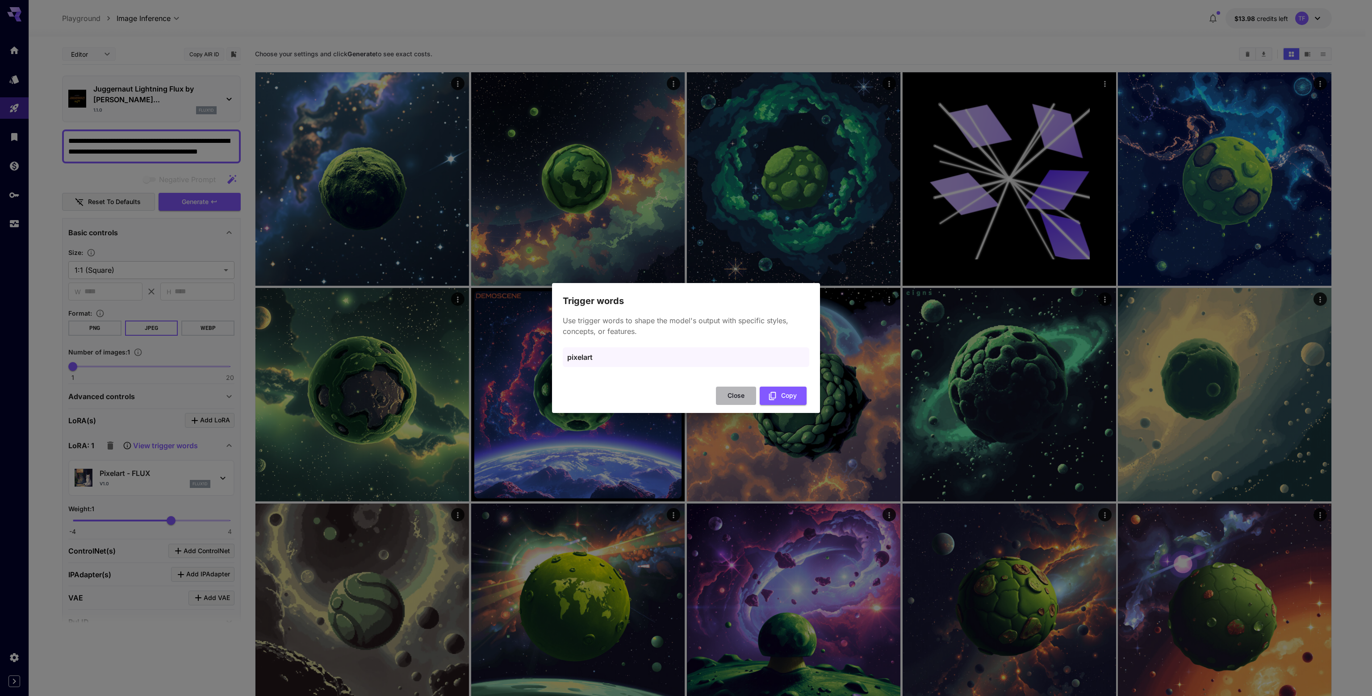
click at [736, 396] on button "Close" at bounding box center [736, 396] width 40 height 18
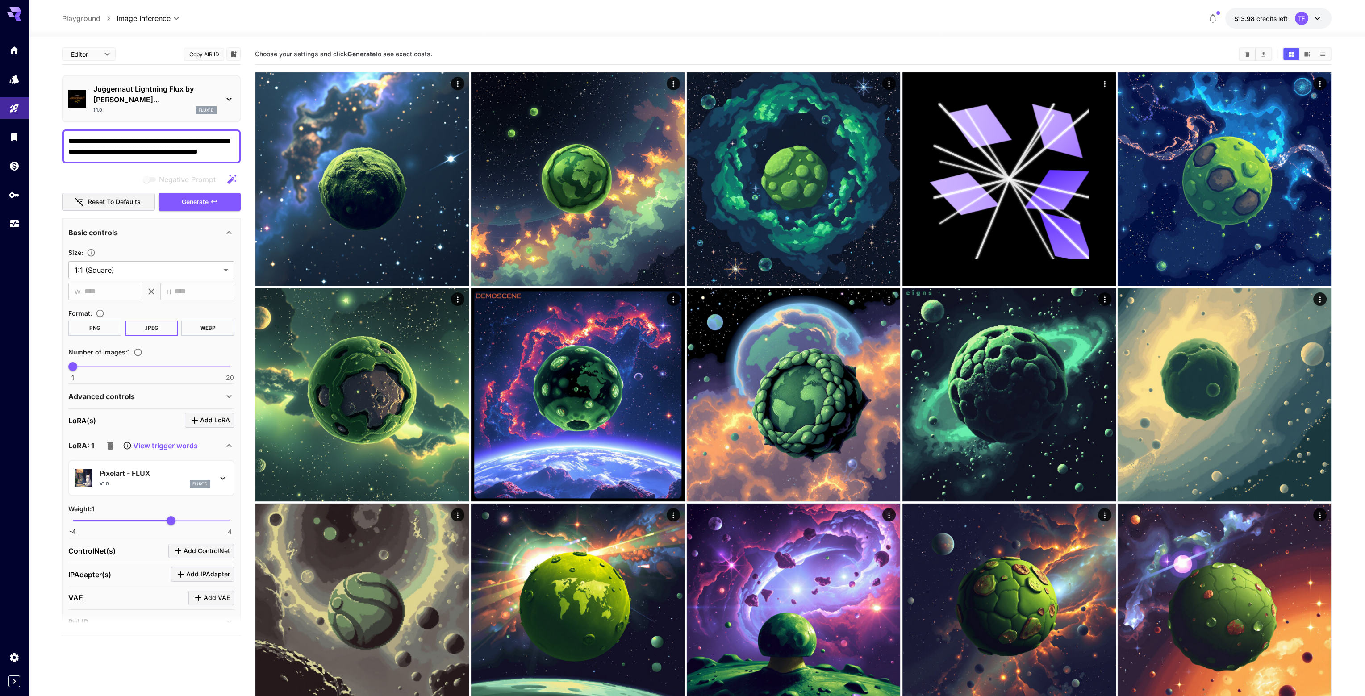
click at [123, 468] on p "Pixelart - FLUX" at bounding box center [155, 473] width 111 height 11
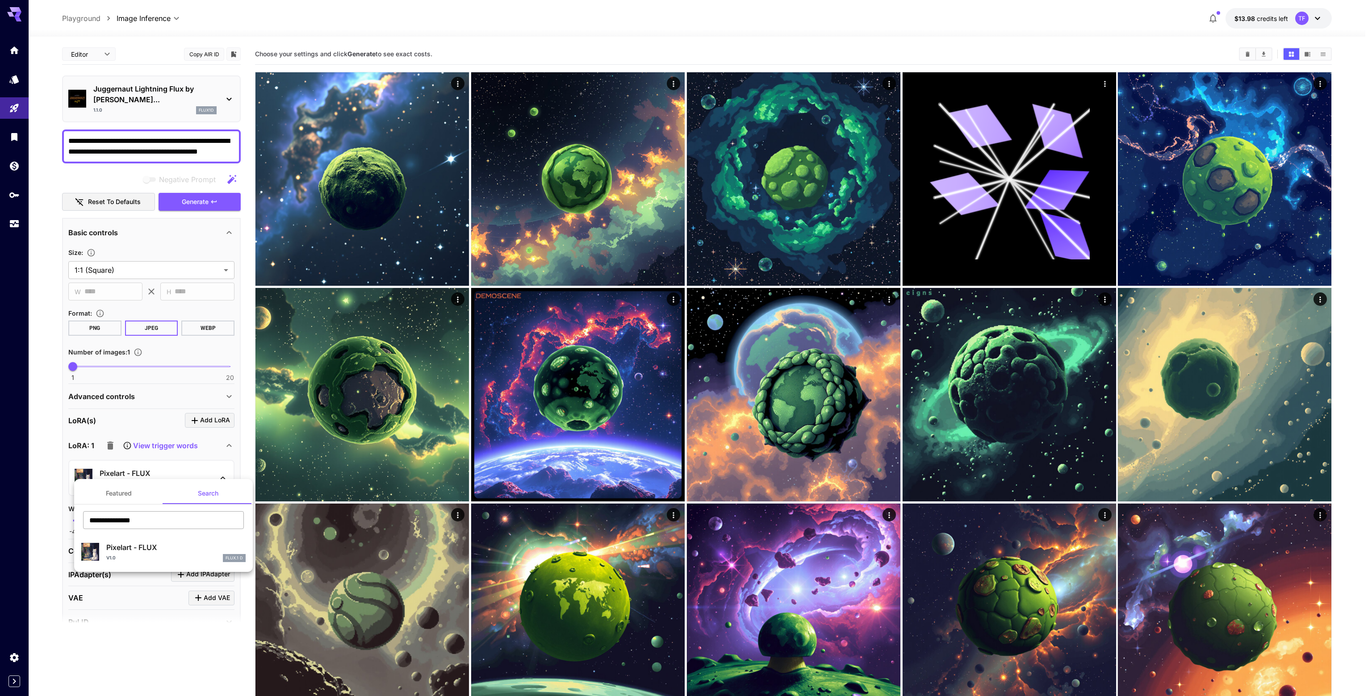
click at [157, 521] on input "**********" at bounding box center [163, 520] width 161 height 18
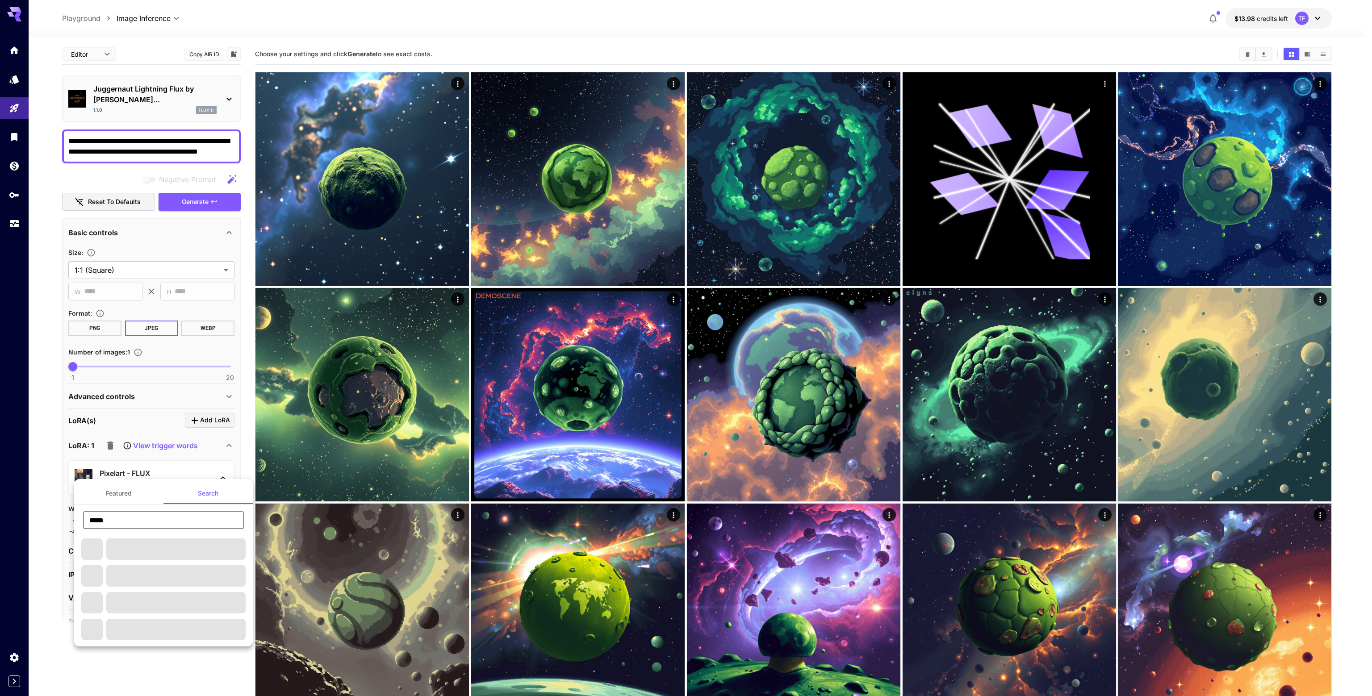
type input "*****"
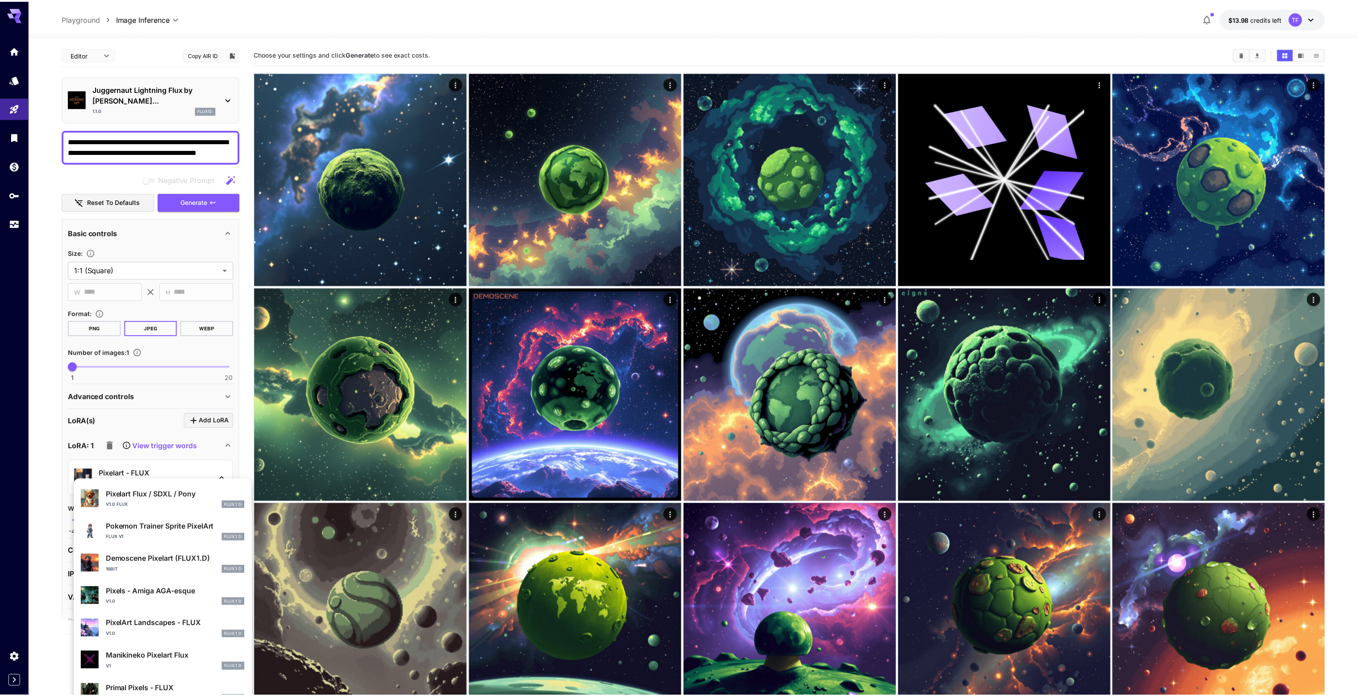
scroll to position [89, 0]
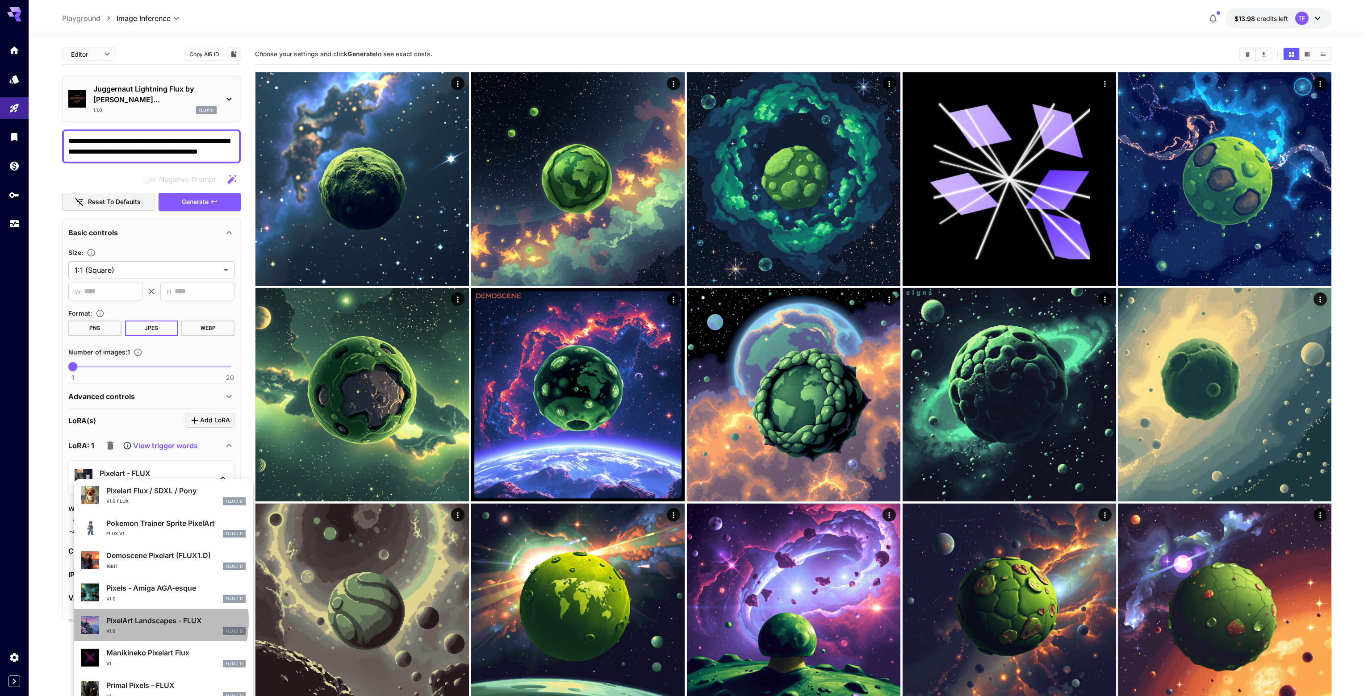
click at [146, 621] on p "PixelArt Landscapes - FLUX" at bounding box center [175, 620] width 139 height 11
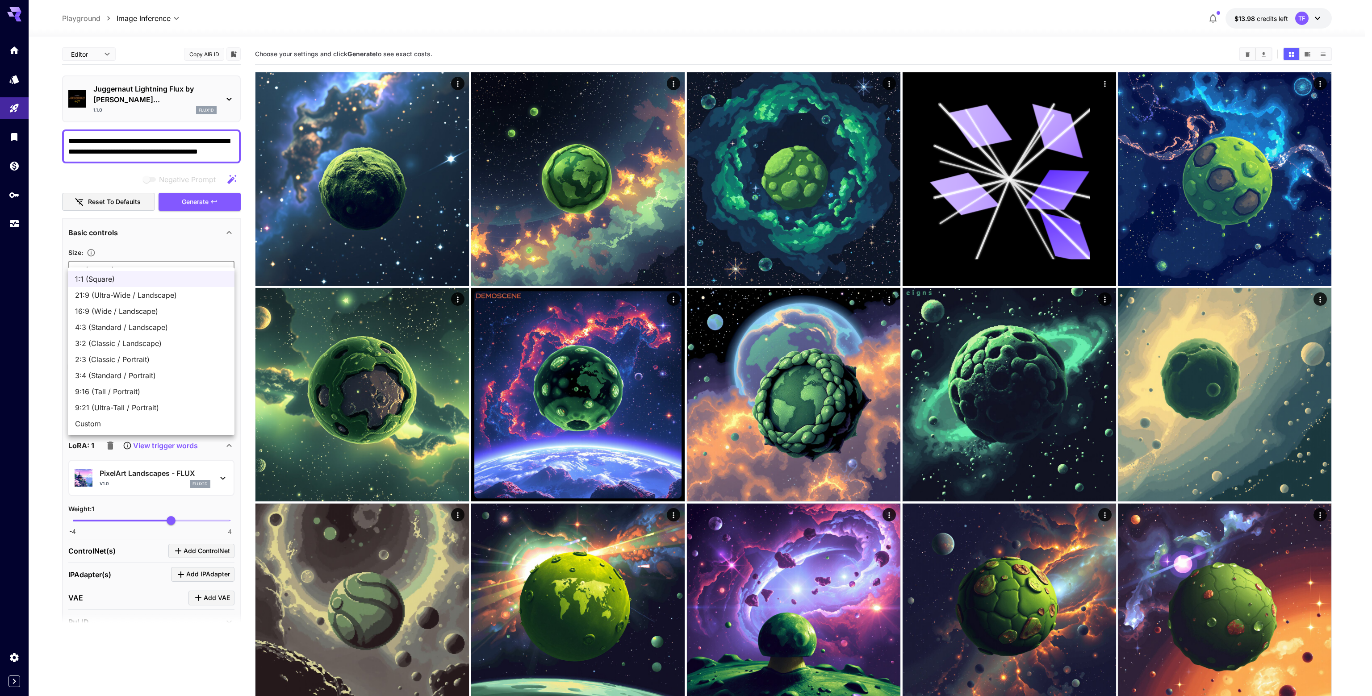
click at [115, 312] on span "16:9 (Wide / Landscape)" at bounding box center [151, 311] width 152 height 11
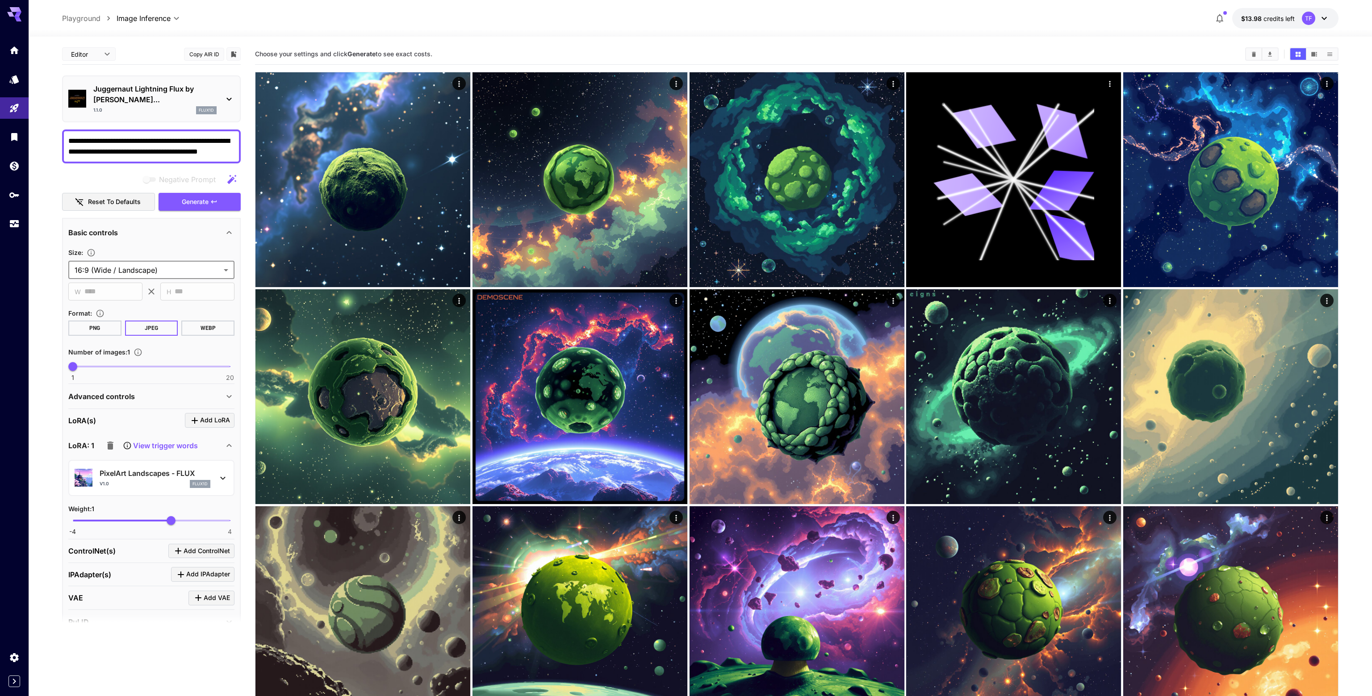
type input "**********"
type input "****"
type input "***"
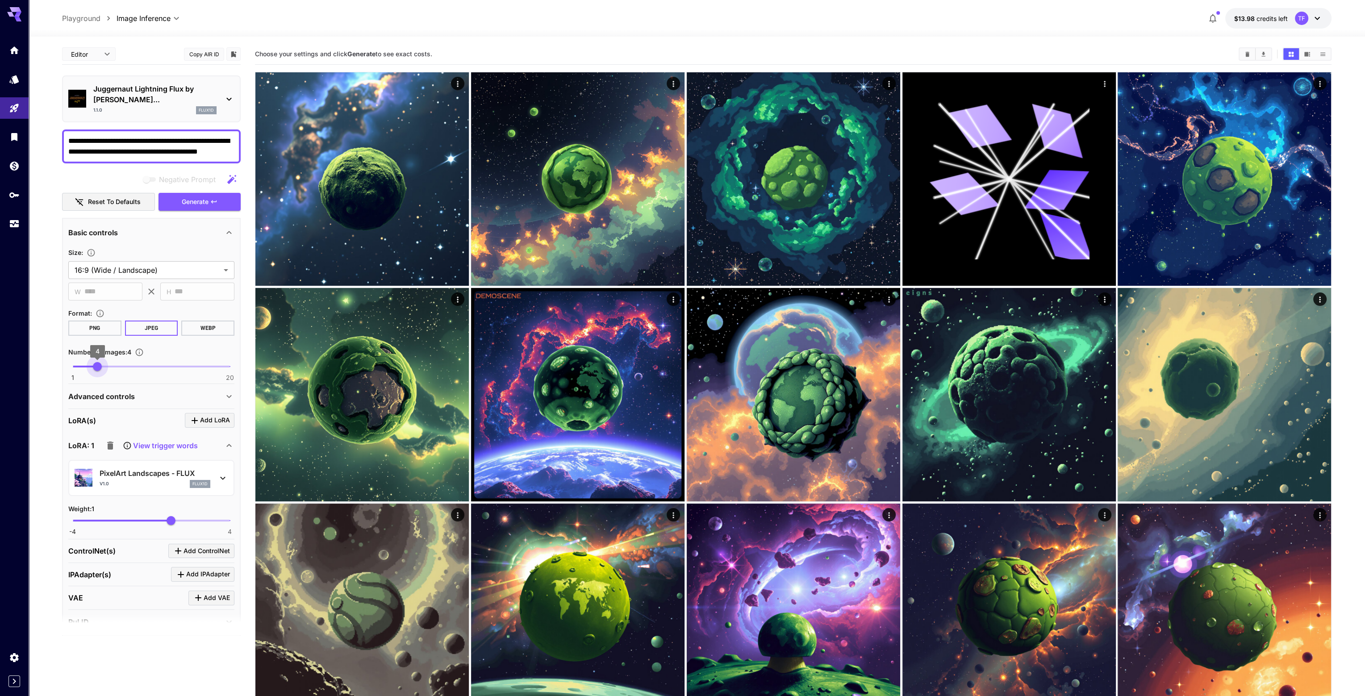
type input "*"
drag, startPoint x: 73, startPoint y: 353, endPoint x: 109, endPoint y: 357, distance: 35.9
click at [109, 362] on span "5" at bounding box center [105, 366] width 9 height 9
click at [191, 196] on span "Generate" at bounding box center [195, 201] width 27 height 11
